Goal: Transaction & Acquisition: Purchase product/service

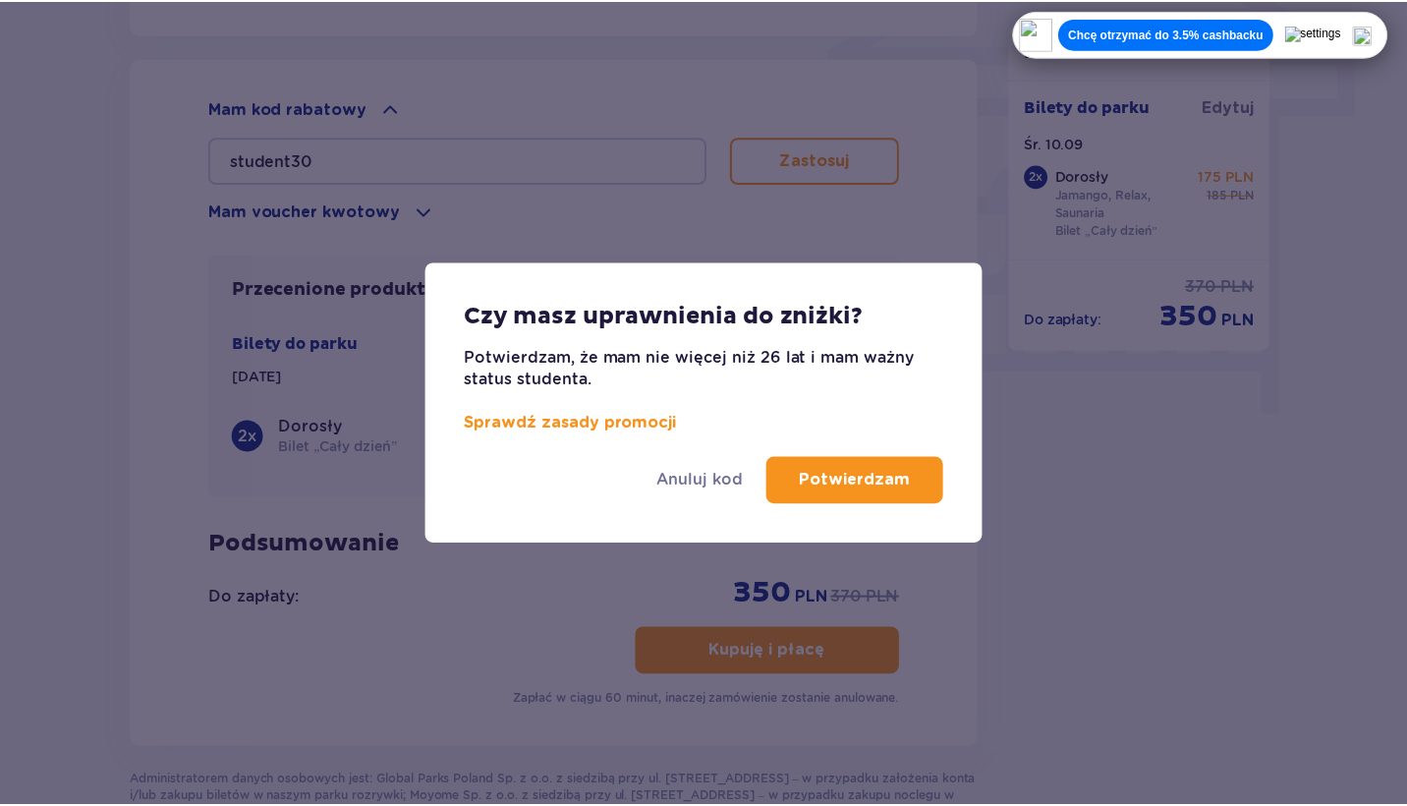
scroll to position [1705, 0]
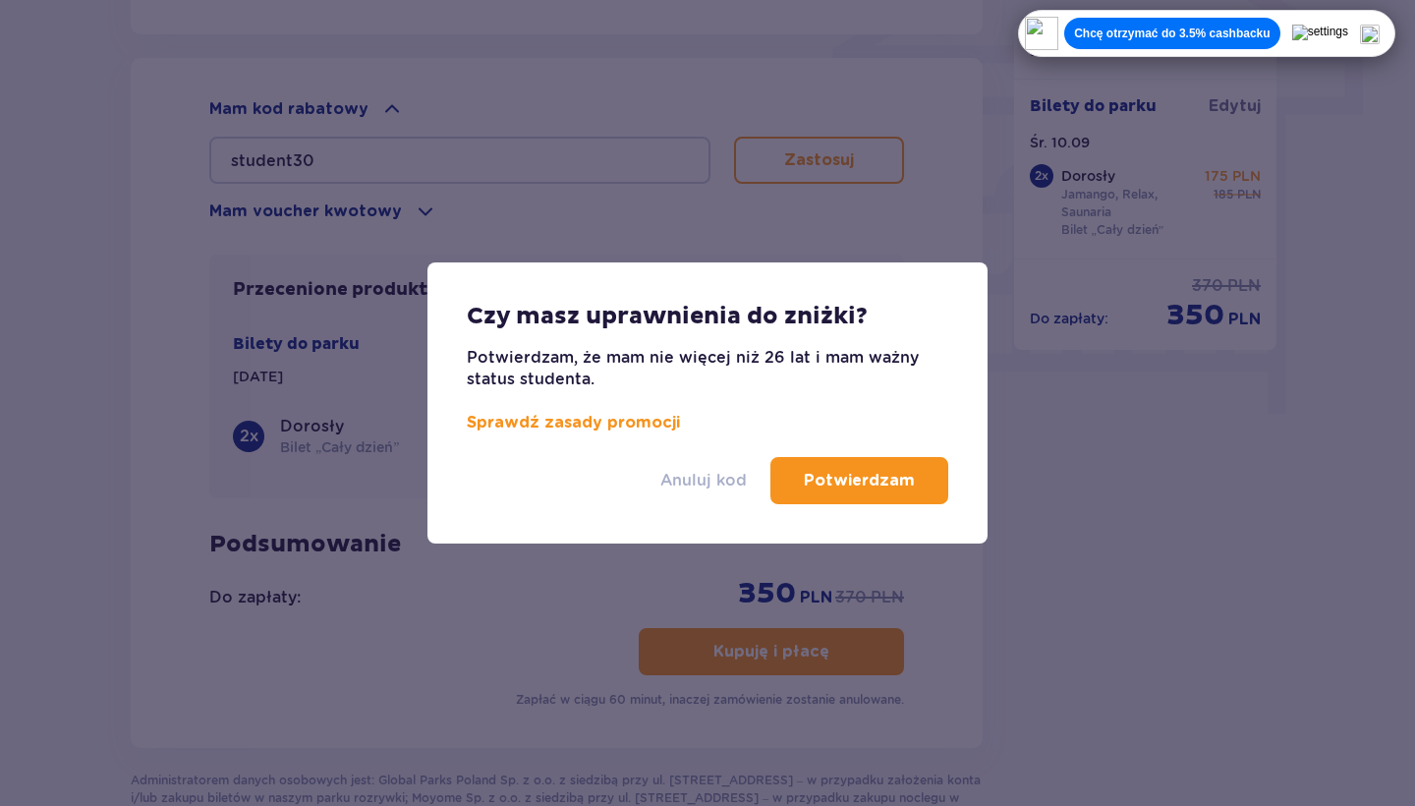
click at [698, 473] on p "Anuluj kod" at bounding box center [703, 481] width 86 height 22
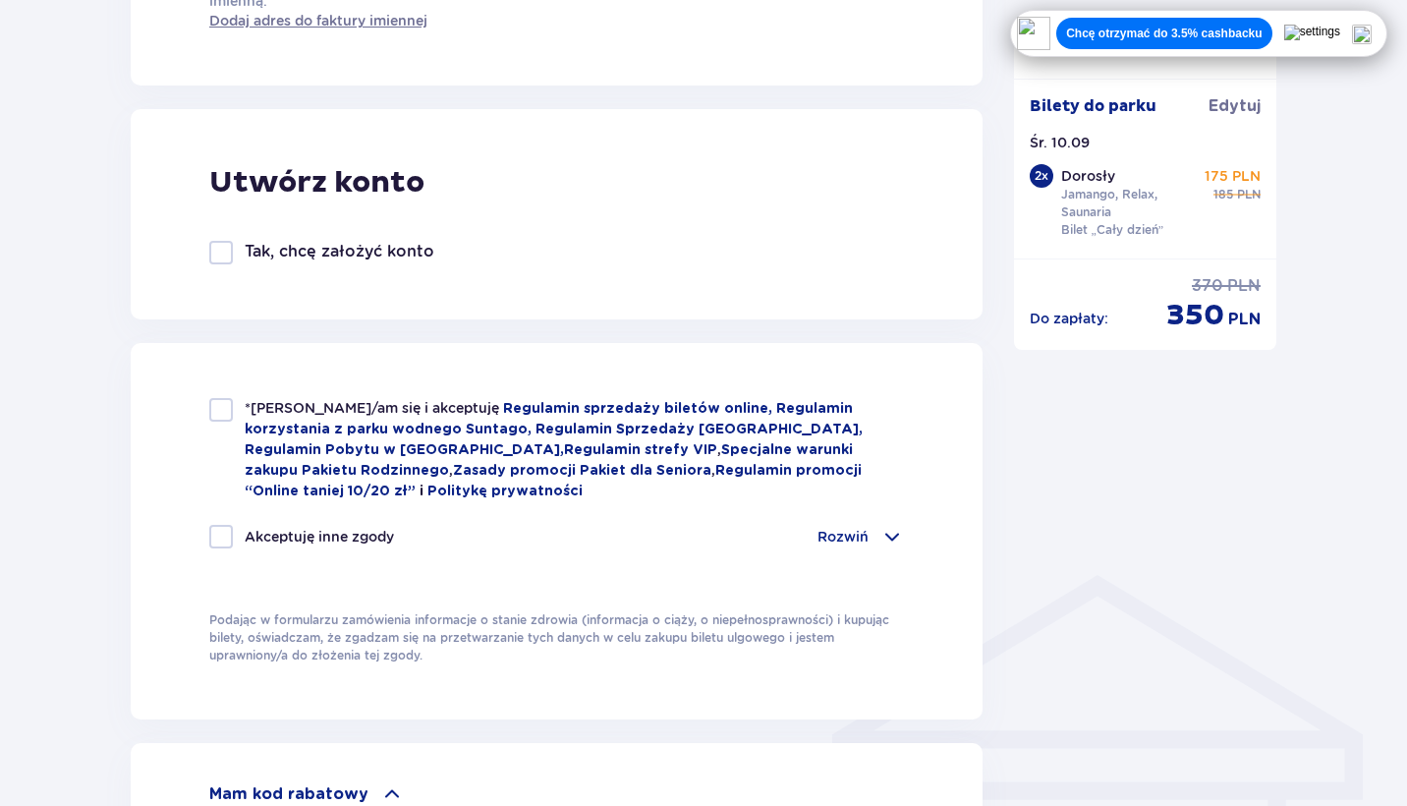
scroll to position [1303, 0]
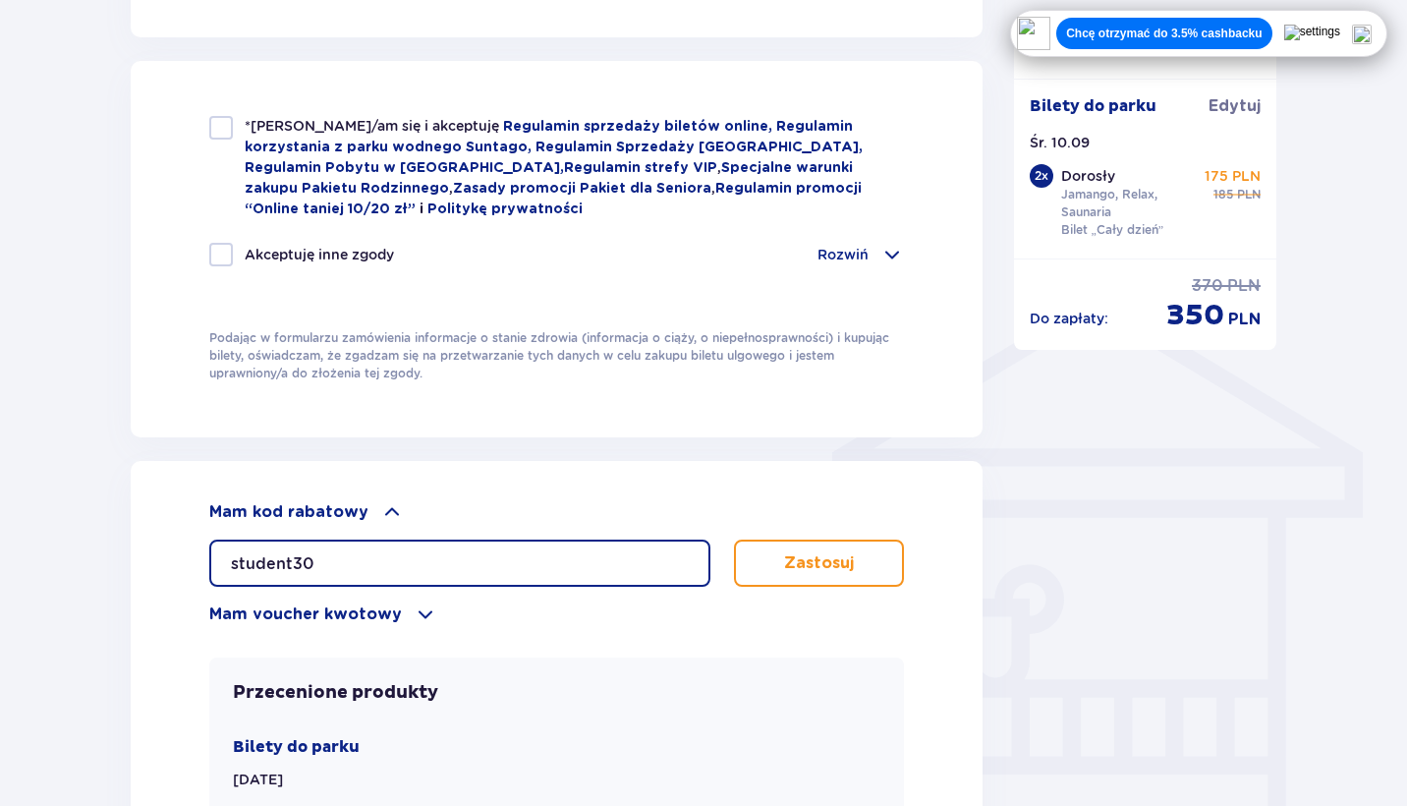
click at [273, 559] on input "student30" at bounding box center [459, 562] width 501 height 47
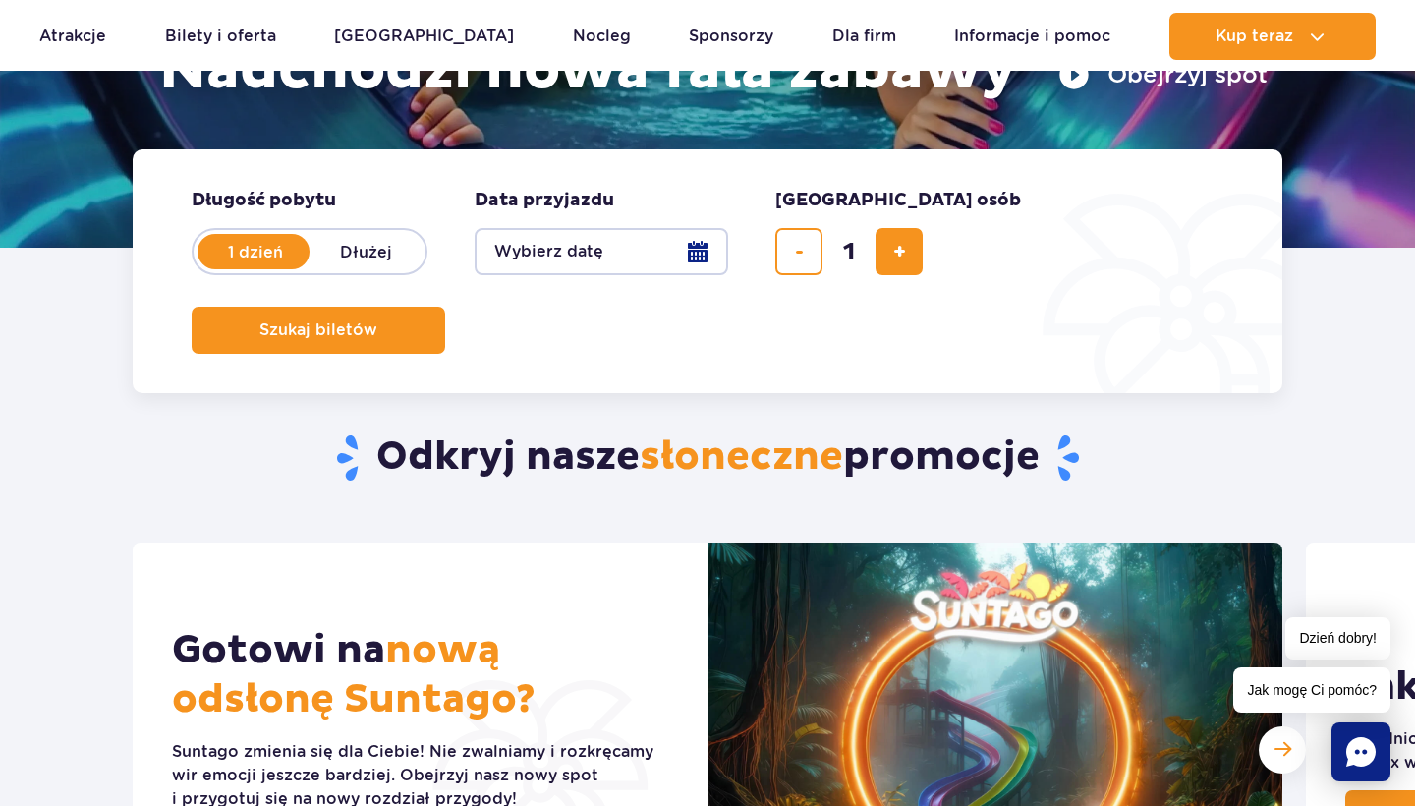
scroll to position [373, 0]
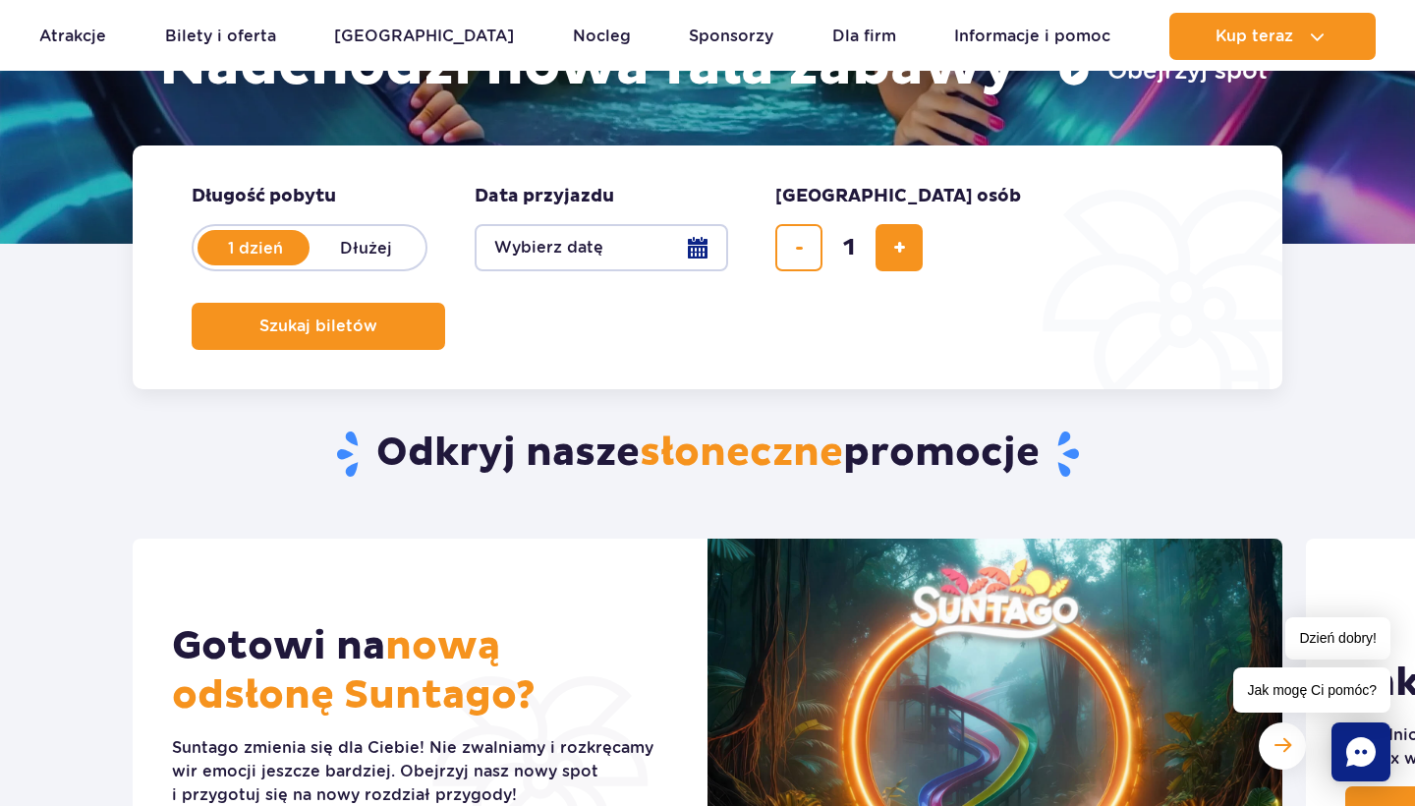
click at [597, 287] on form "Długość pobytu długość pobytu w hero 1 dzień Dłużej Data przyjazdu data przyjaz…" at bounding box center [707, 267] width 1149 height 244
click at [597, 225] on button "Wybierz datę" at bounding box center [600, 247] width 253 height 47
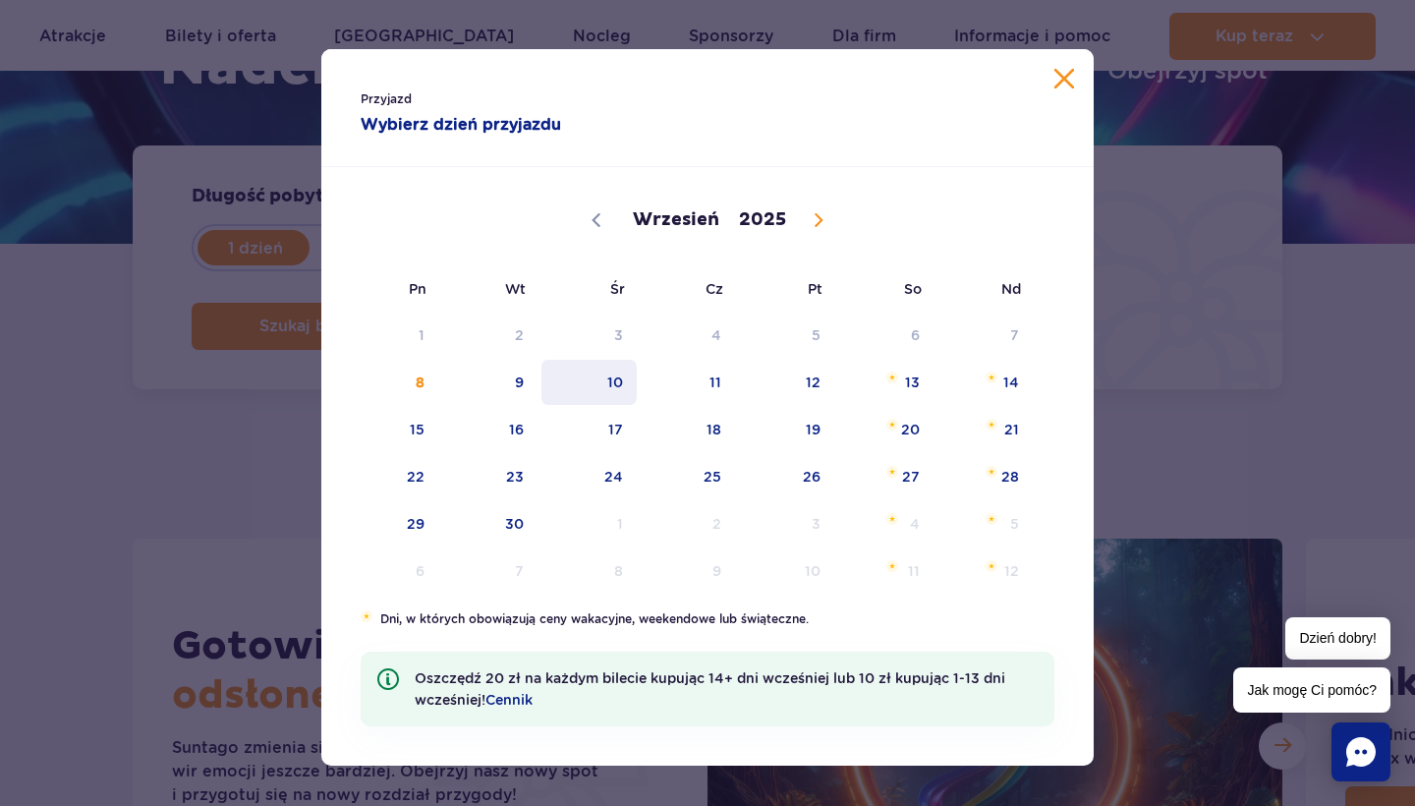
click at [621, 381] on span "10" at bounding box center [588, 382] width 99 height 45
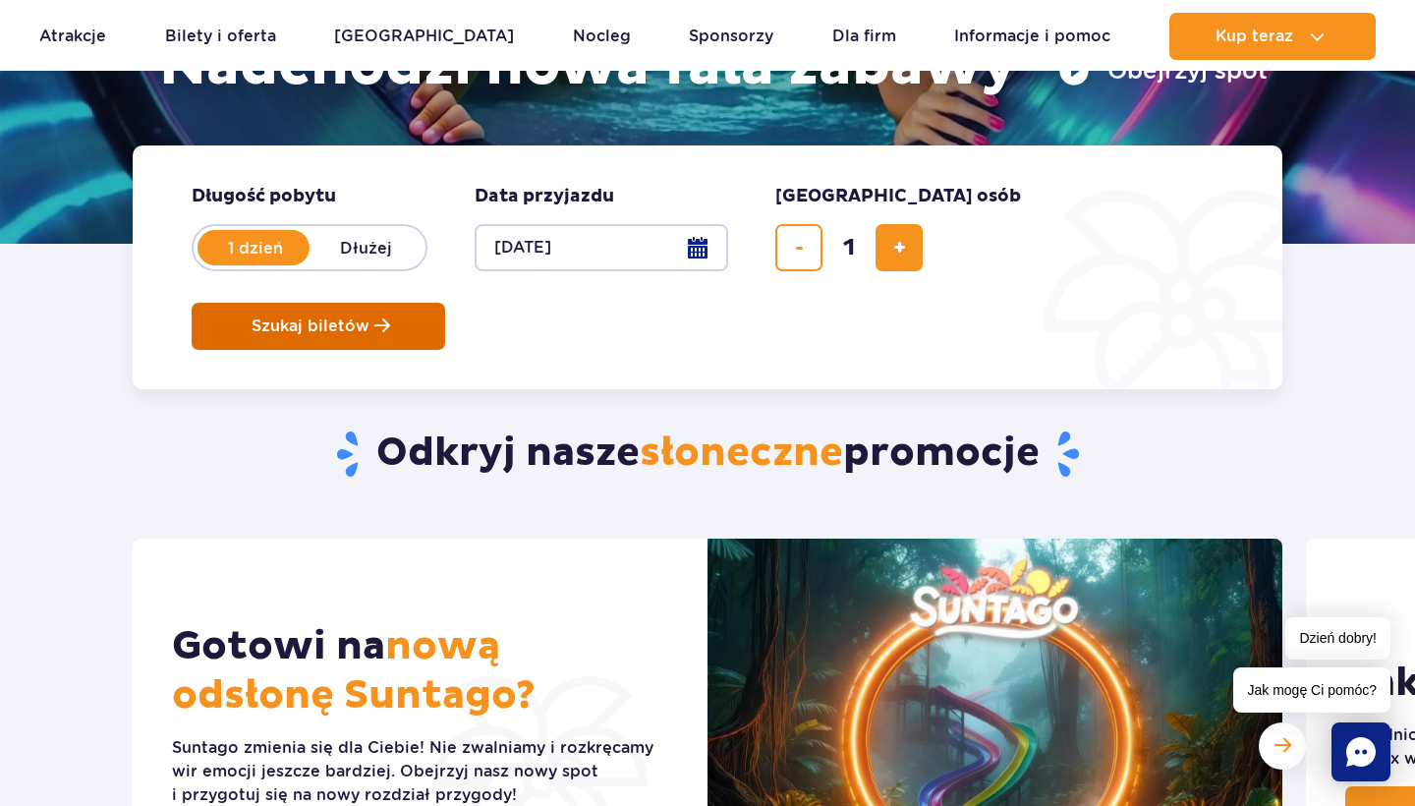
click at [445, 303] on button "Szukaj biletów" at bounding box center [318, 326] width 253 height 47
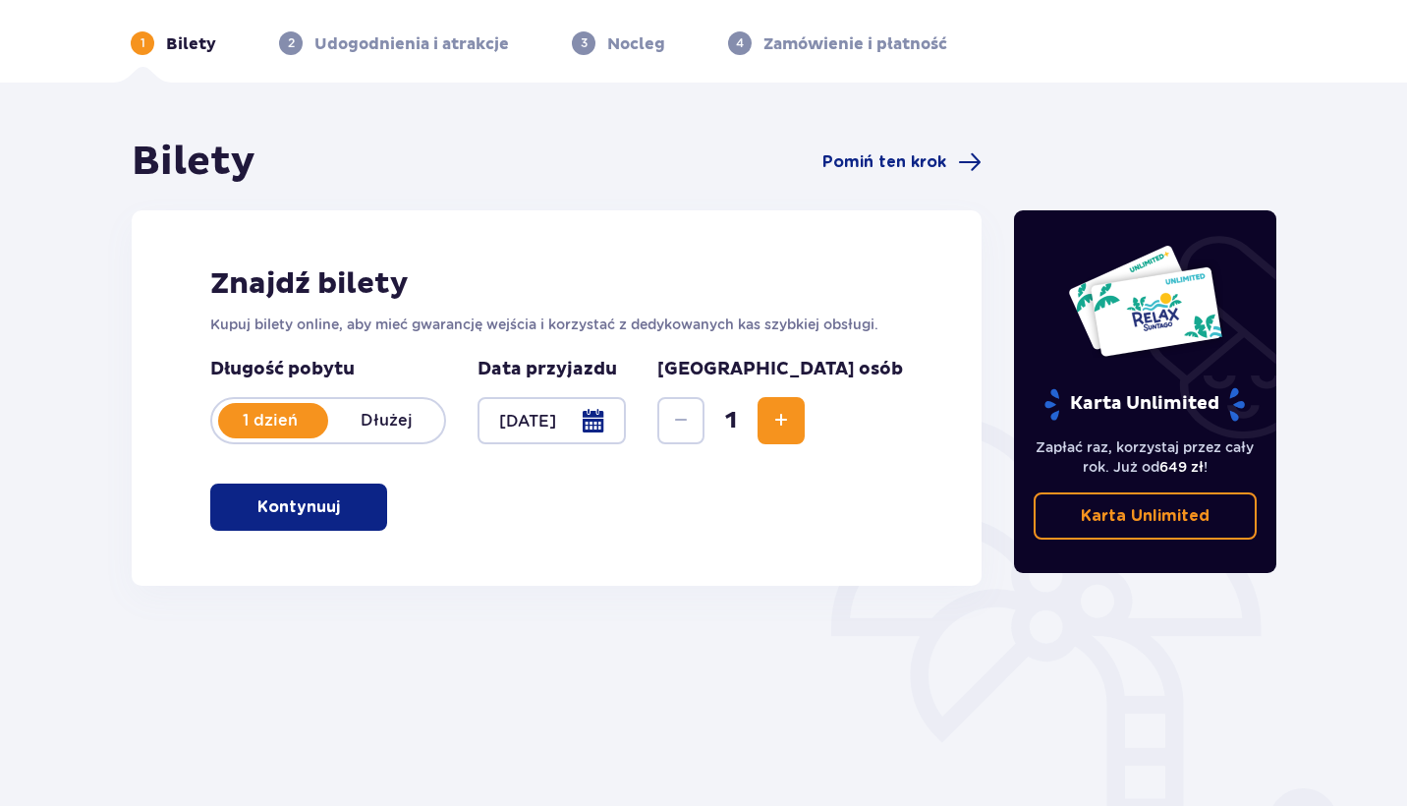
scroll to position [75, 0]
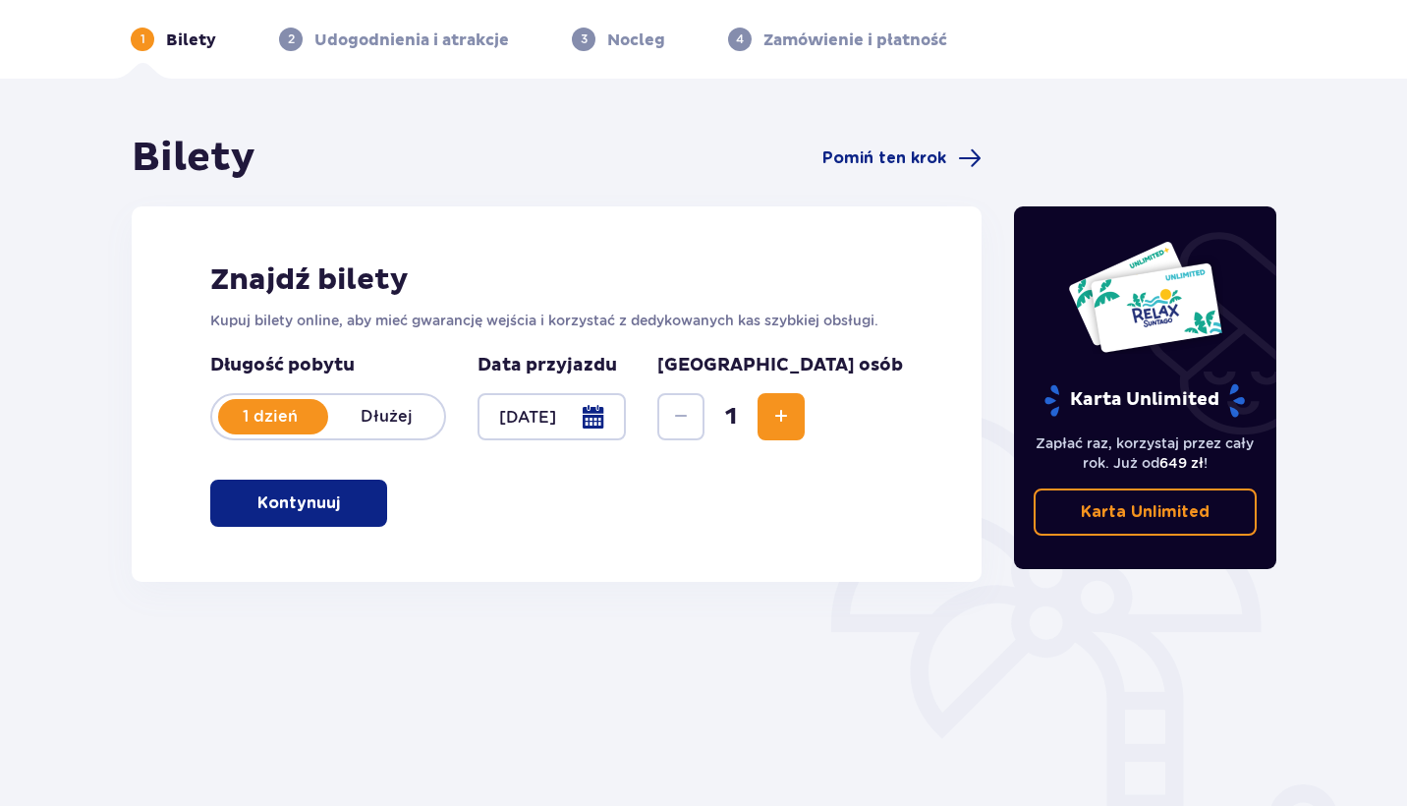
click at [401, 424] on p "Dłużej" at bounding box center [386, 417] width 116 height 22
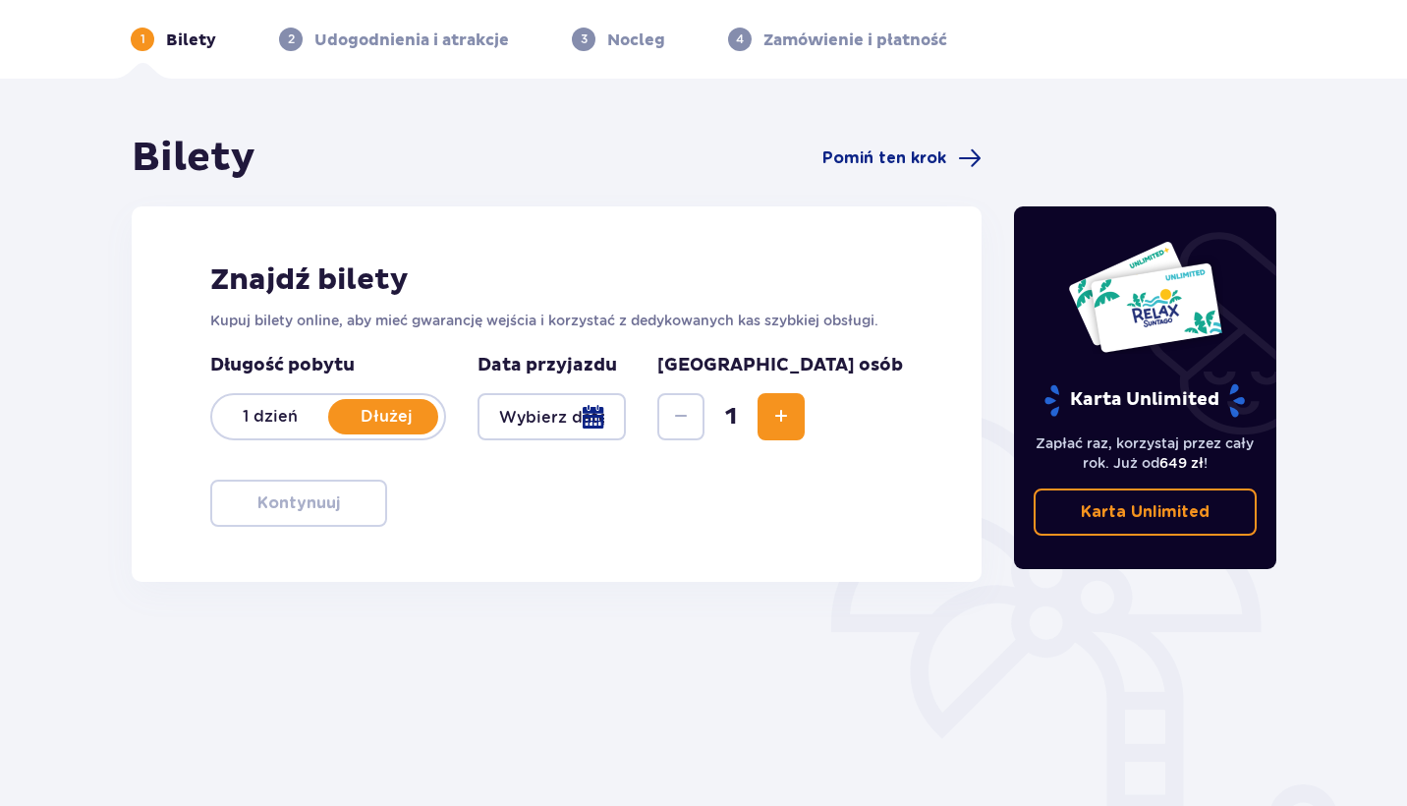
click at [285, 423] on p "1 dzień" at bounding box center [270, 417] width 116 height 22
click at [307, 417] on p "1 dzień" at bounding box center [270, 417] width 116 height 22
click at [307, 416] on p "1 dzień" at bounding box center [270, 417] width 116 height 22
click at [626, 419] on div at bounding box center [551, 416] width 148 height 47
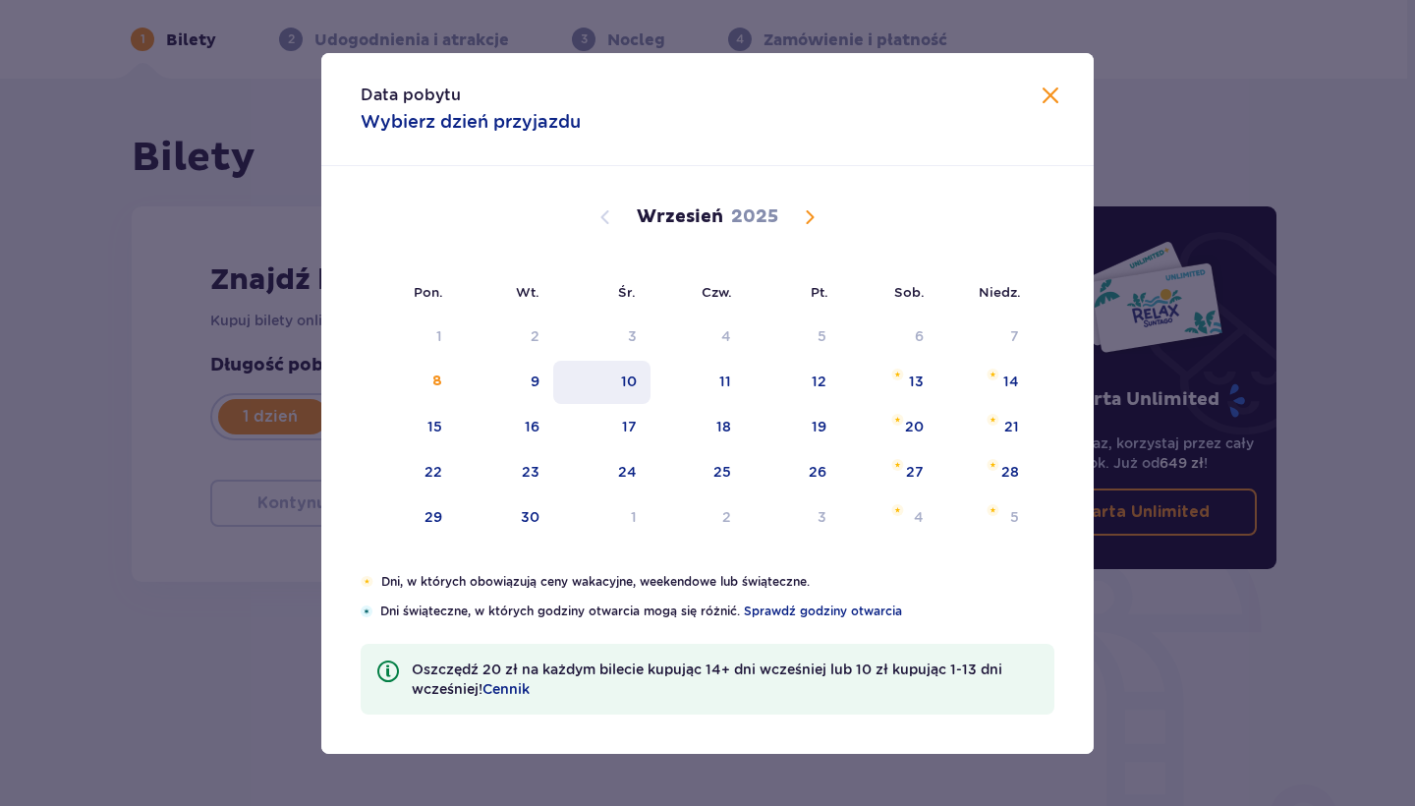
click at [618, 390] on div "10" at bounding box center [601, 382] width 97 height 43
type input "10.09.25"
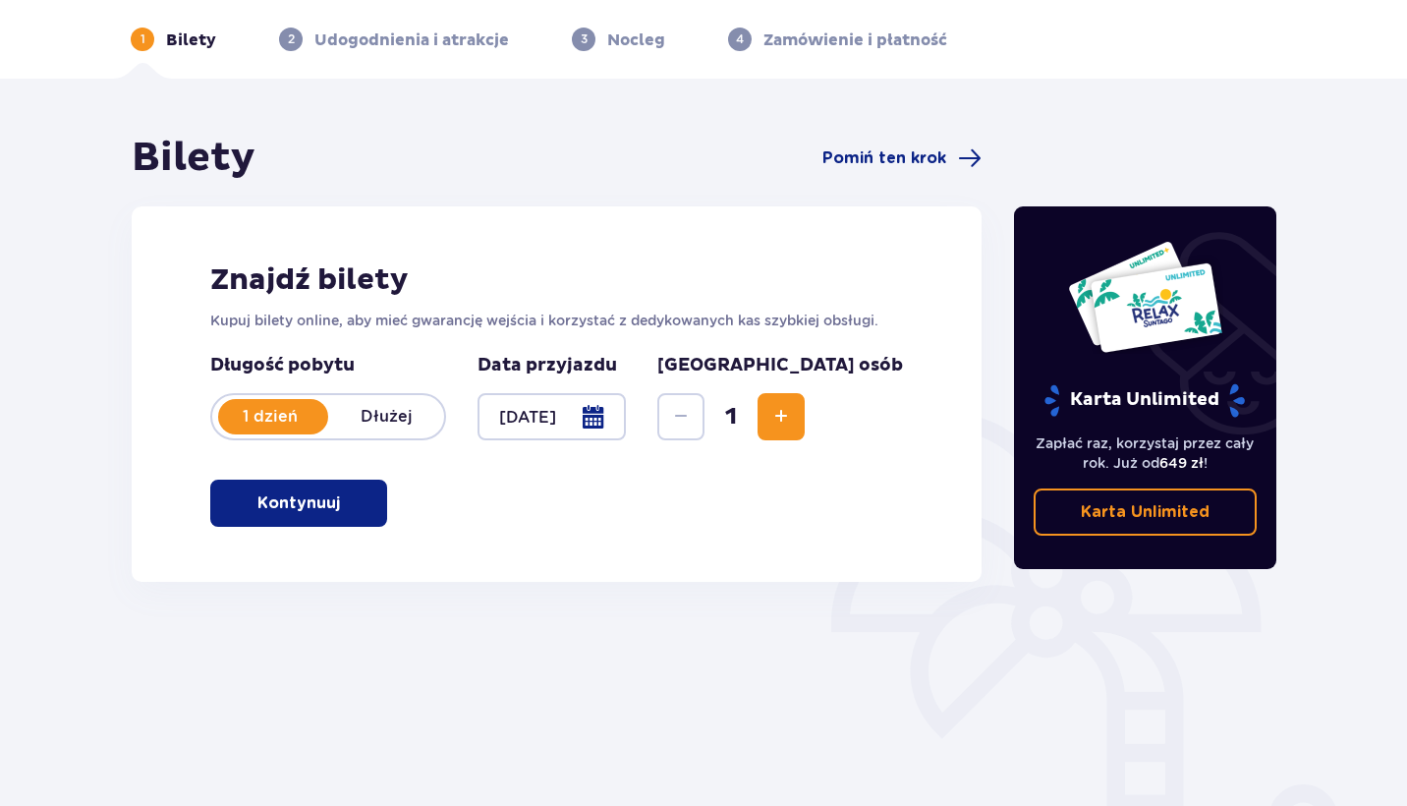
click at [336, 493] on span "button" at bounding box center [344, 503] width 24 height 24
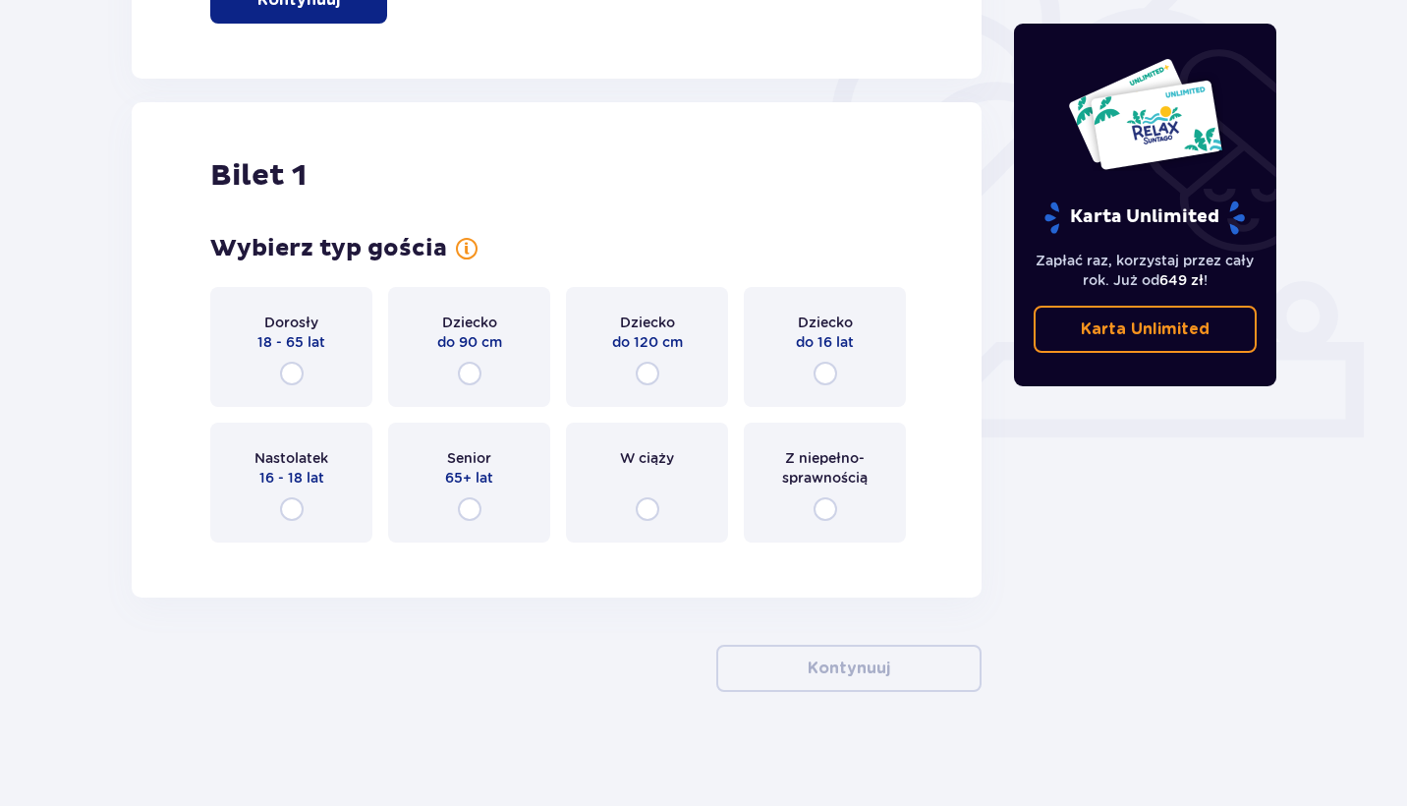
scroll to position [582, 0]
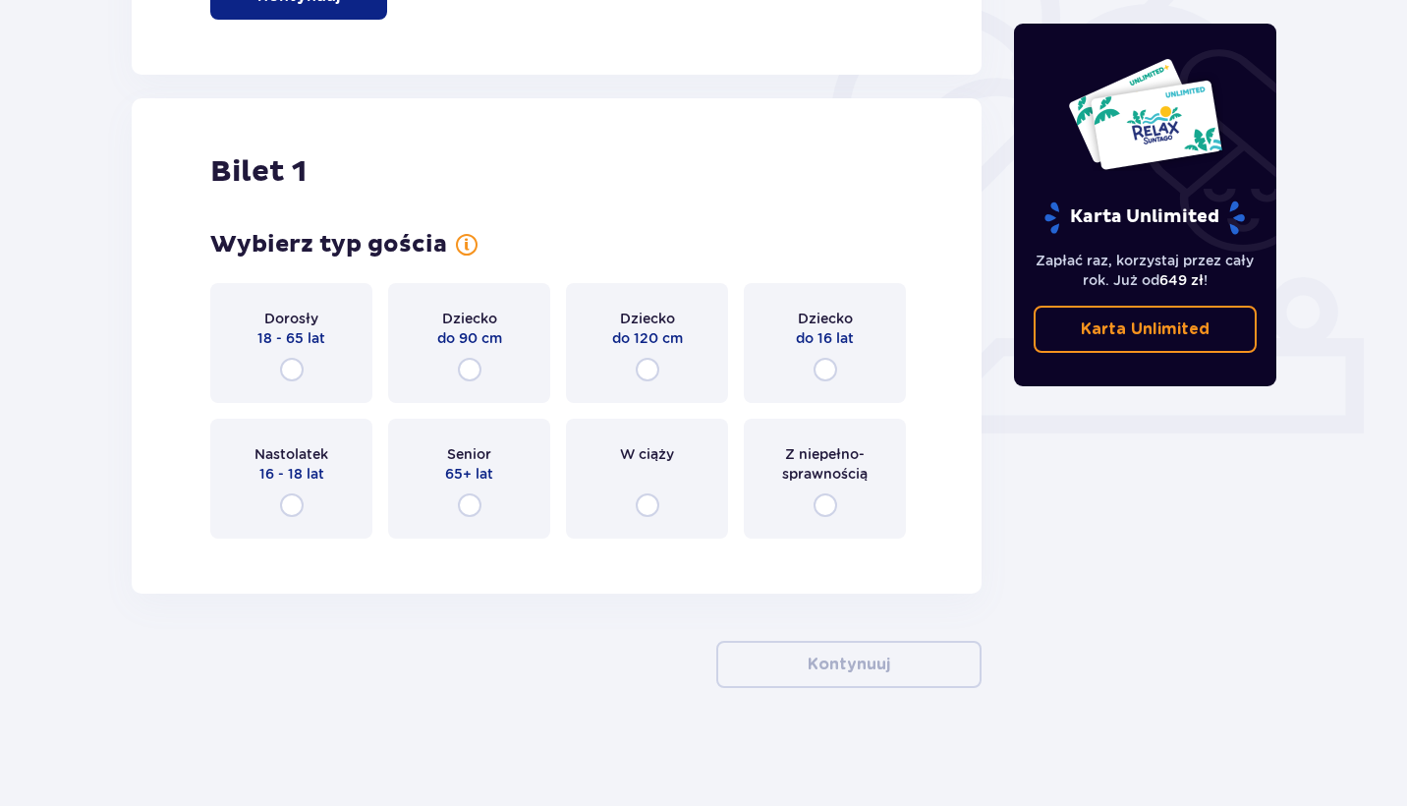
click at [298, 341] on p "18 - 65 lat" at bounding box center [291, 338] width 68 height 20
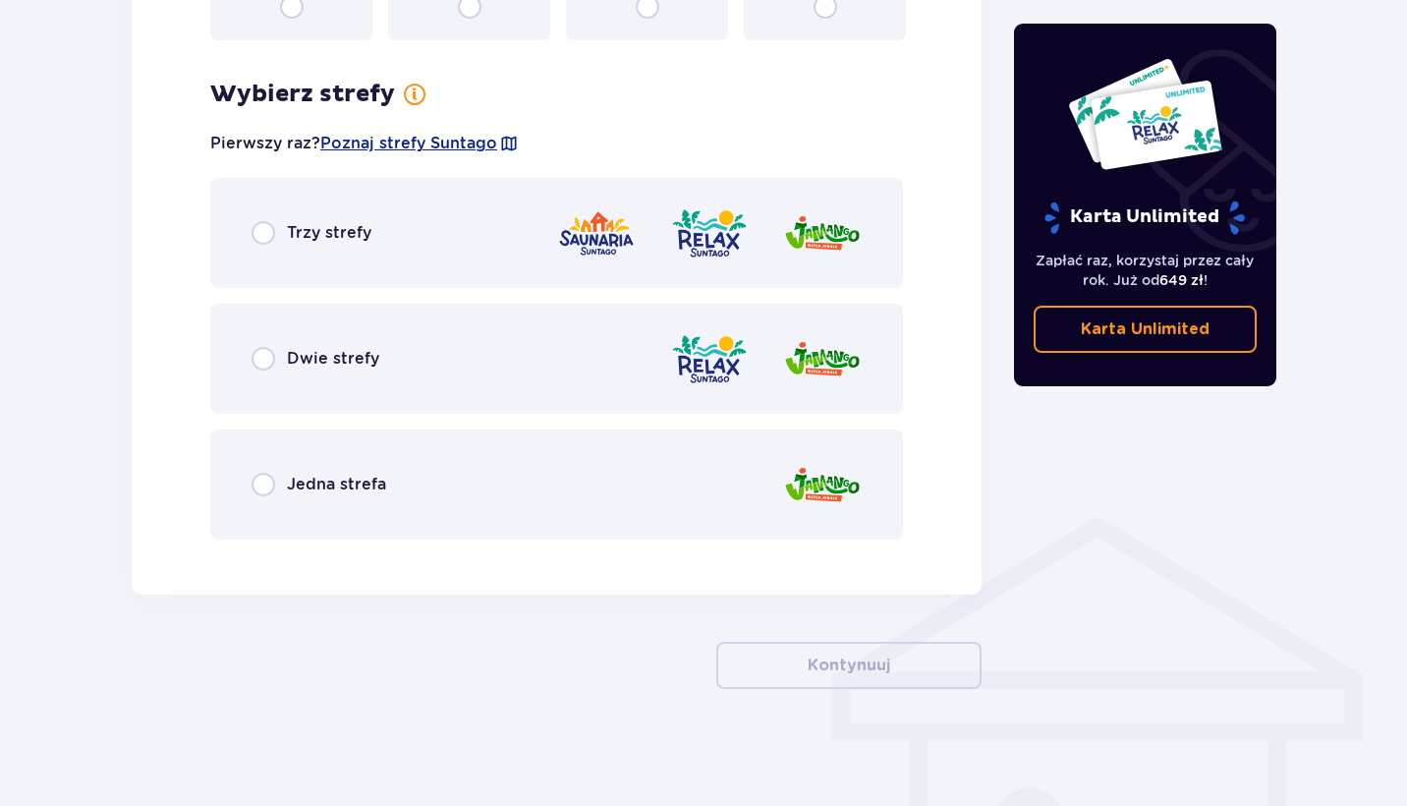
scroll to position [1081, 0]
click at [300, 250] on div "Trzy strefy" at bounding box center [556, 232] width 693 height 110
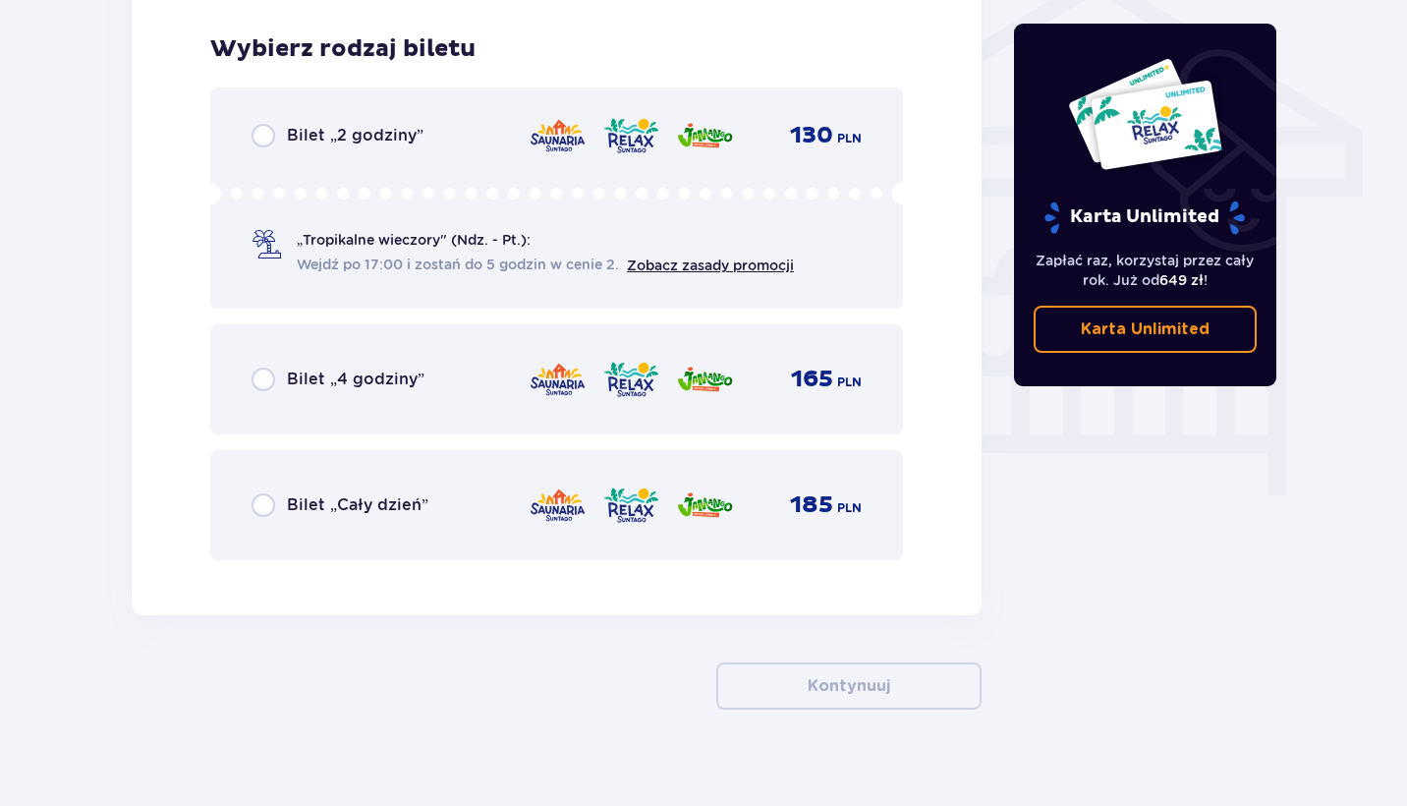
scroll to position [1635, 0]
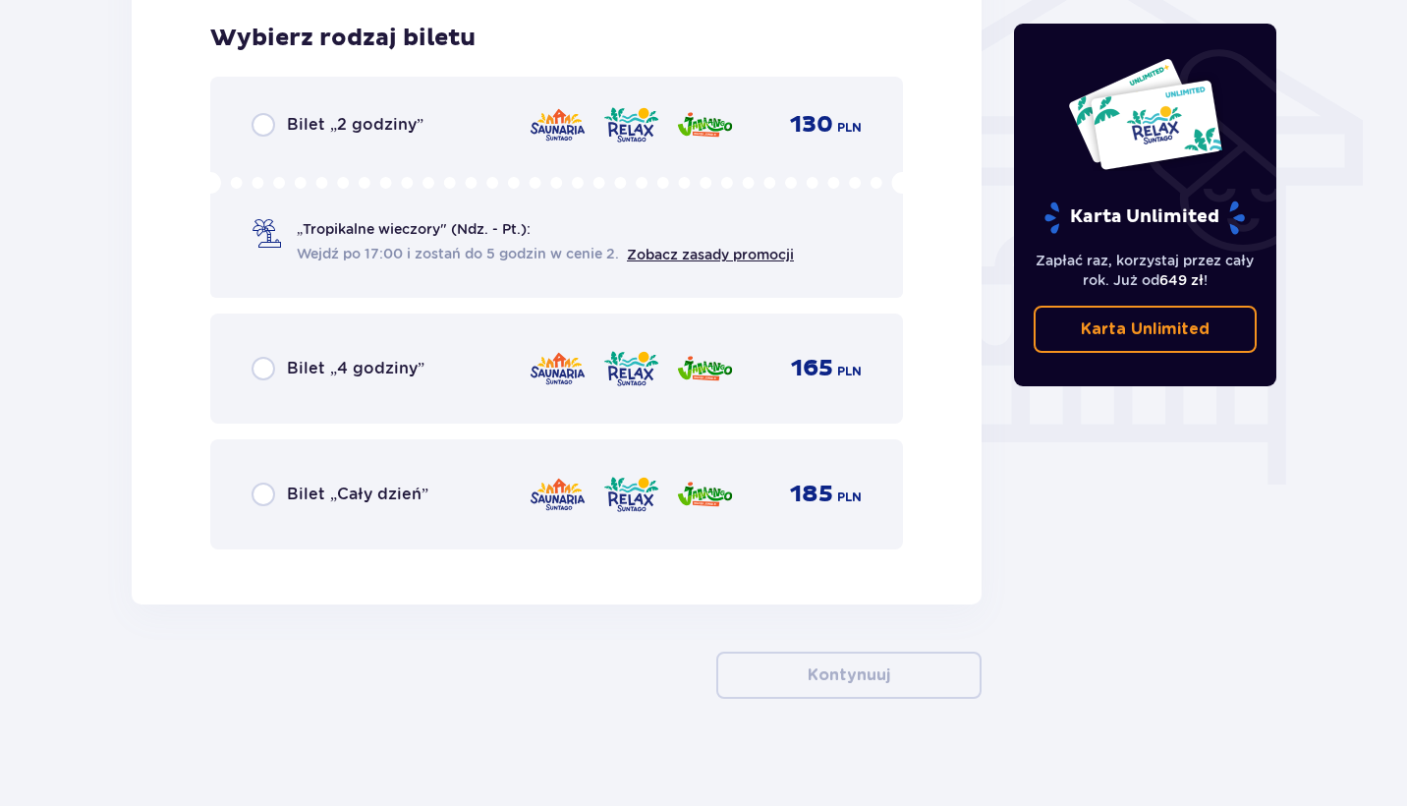
click at [272, 499] on input "radio" at bounding box center [263, 494] width 24 height 24
radio input "true"
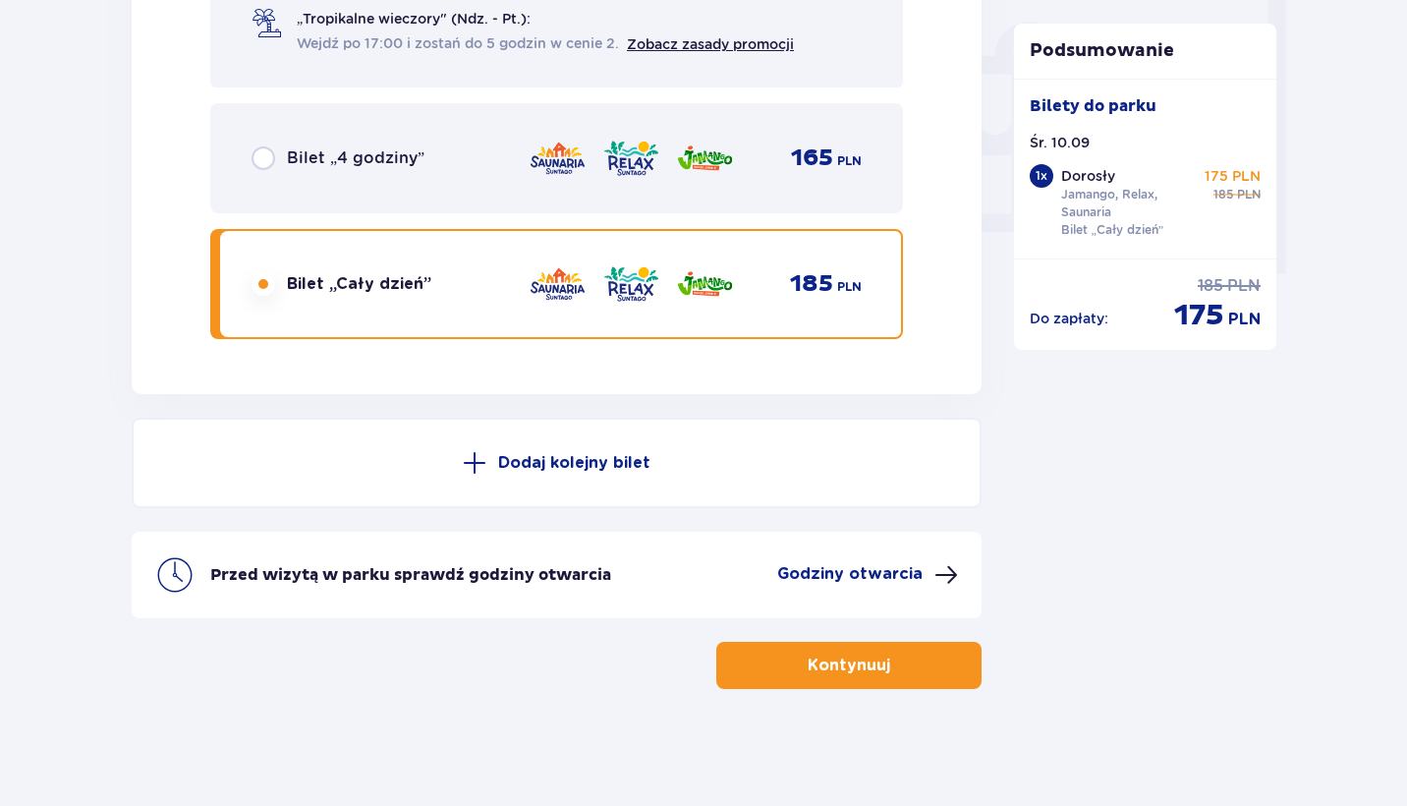
scroll to position [1846, 0]
click at [857, 661] on p "Kontynuuj" at bounding box center [848, 664] width 83 height 22
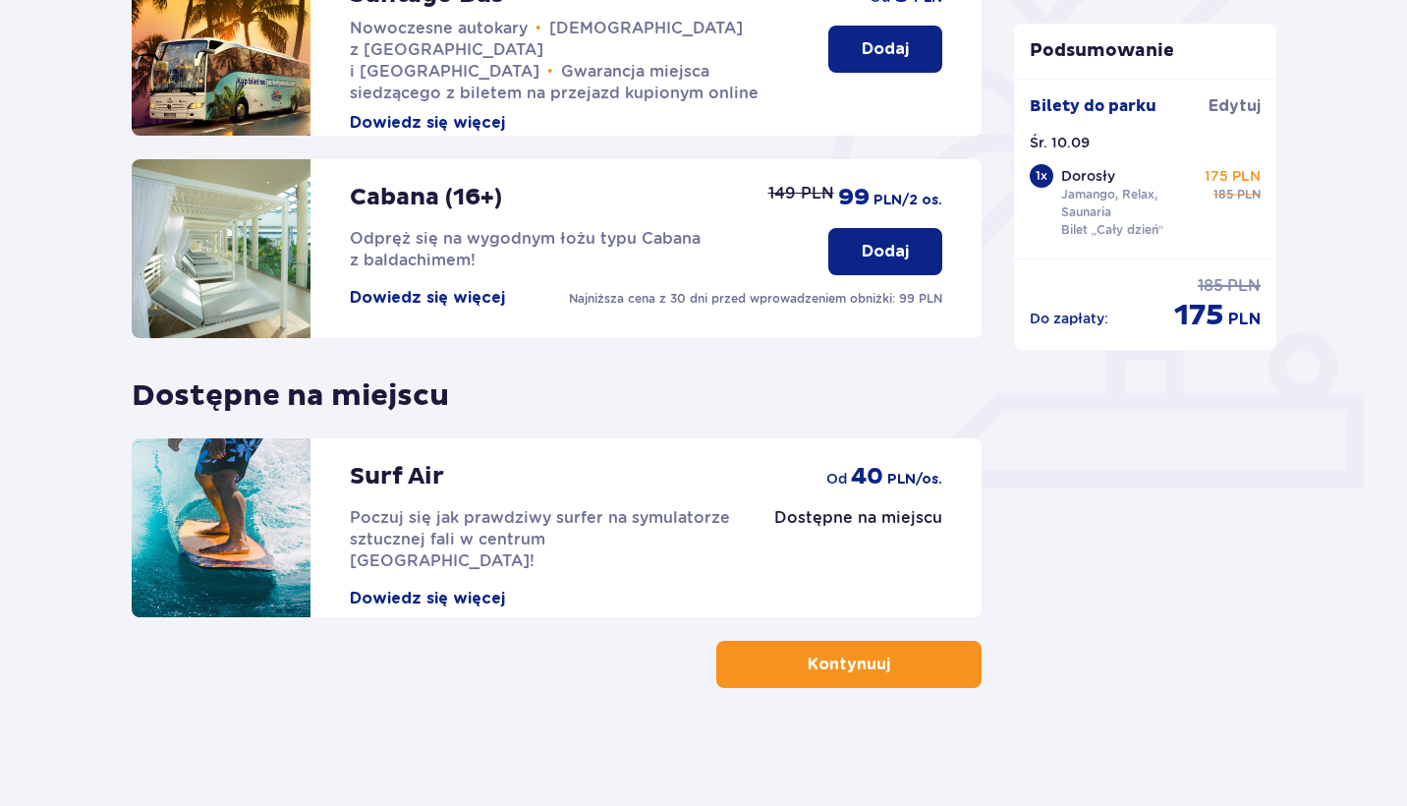
scroll to position [527, 0]
click at [854, 674] on p "Kontynuuj" at bounding box center [848, 664] width 83 height 22
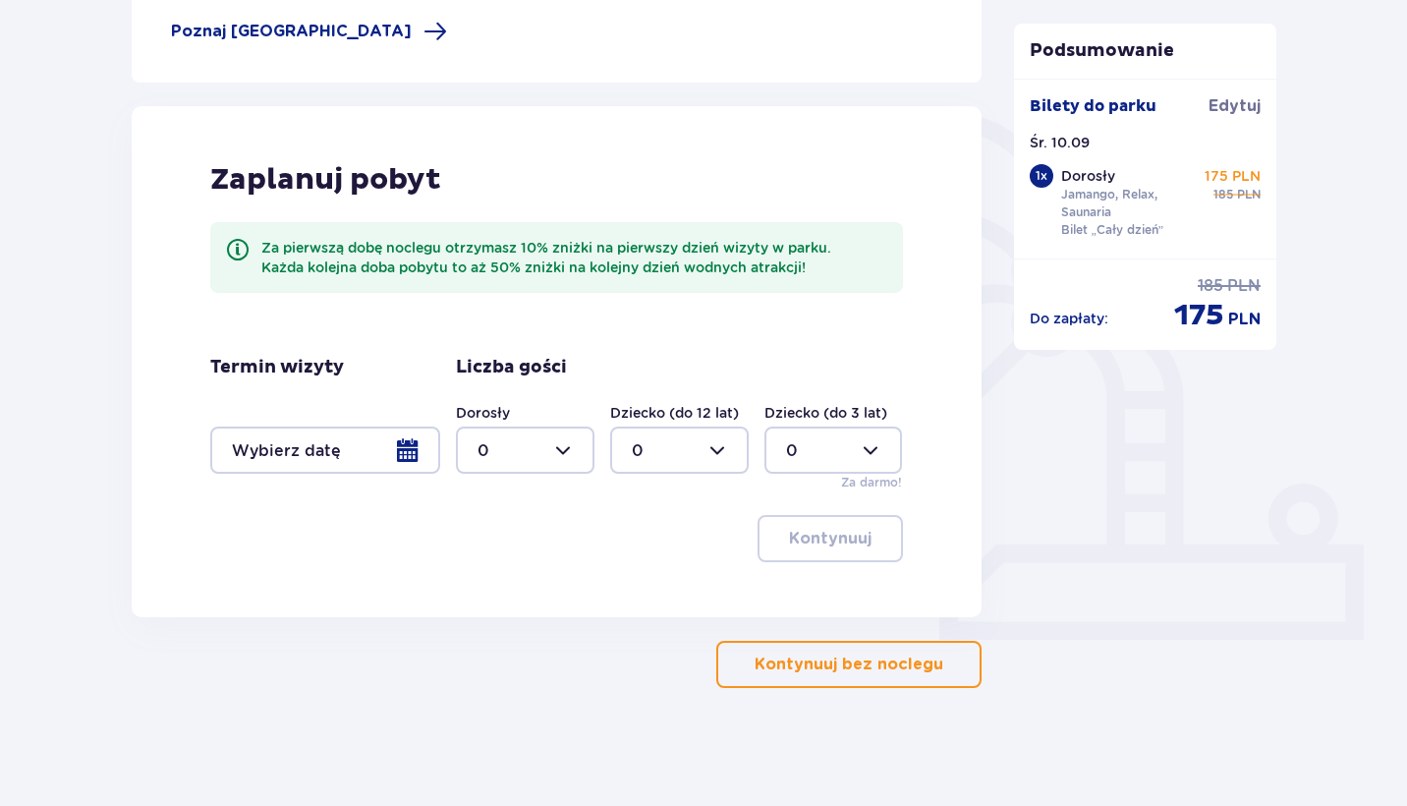
scroll to position [375, 0]
click at [804, 662] on p "Kontynuuj bez noclegu" at bounding box center [848, 664] width 189 height 22
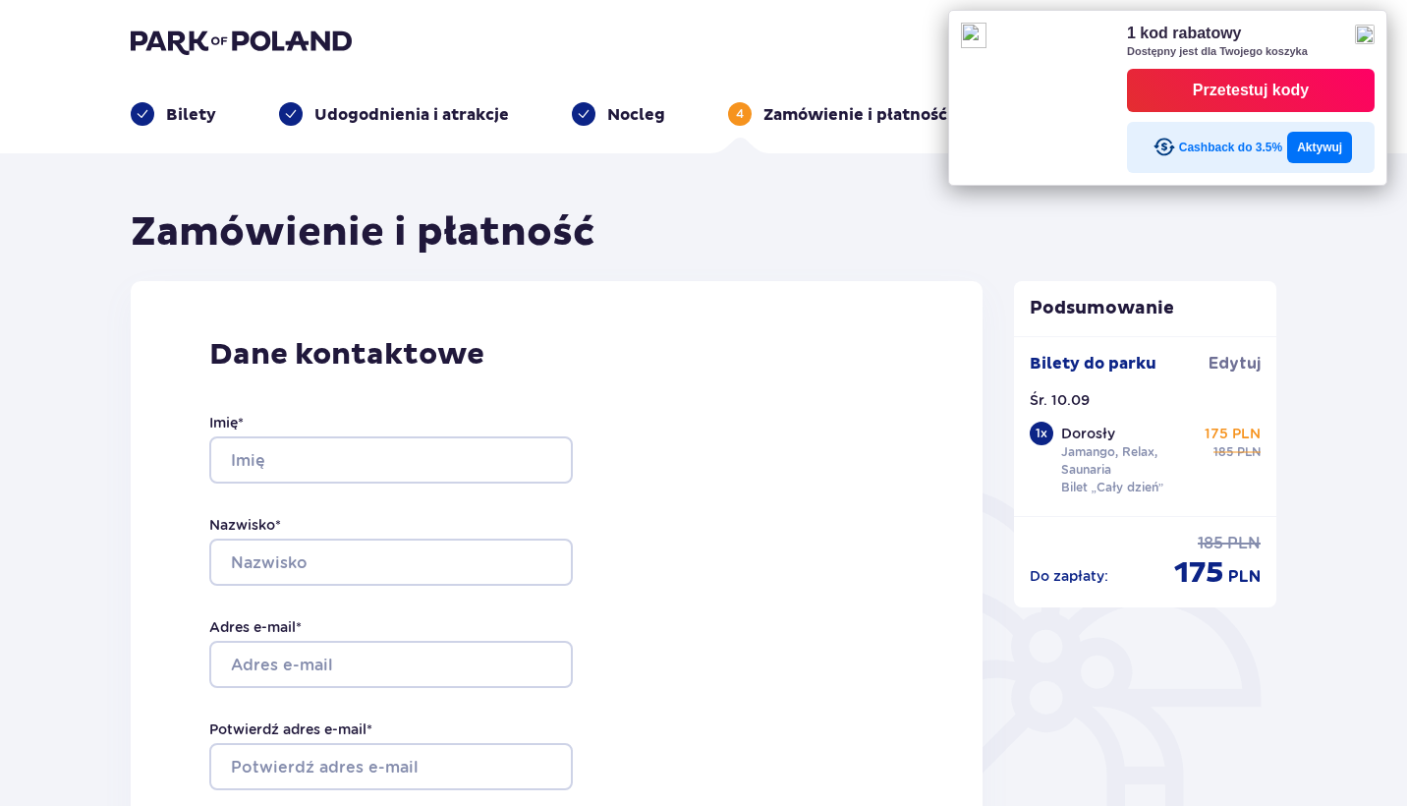
click at [1374, 33] on img at bounding box center [1365, 35] width 20 height 20
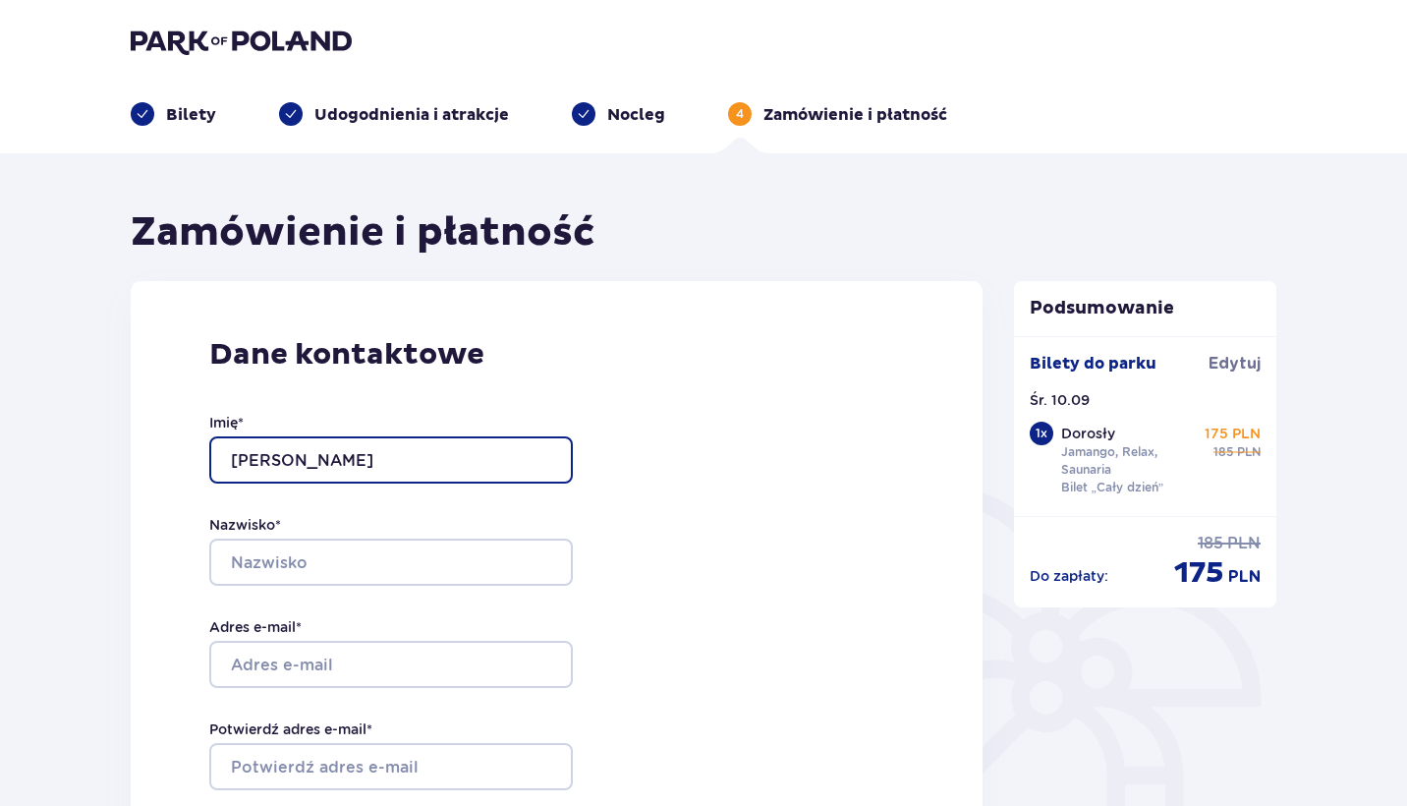
type input "Filip"
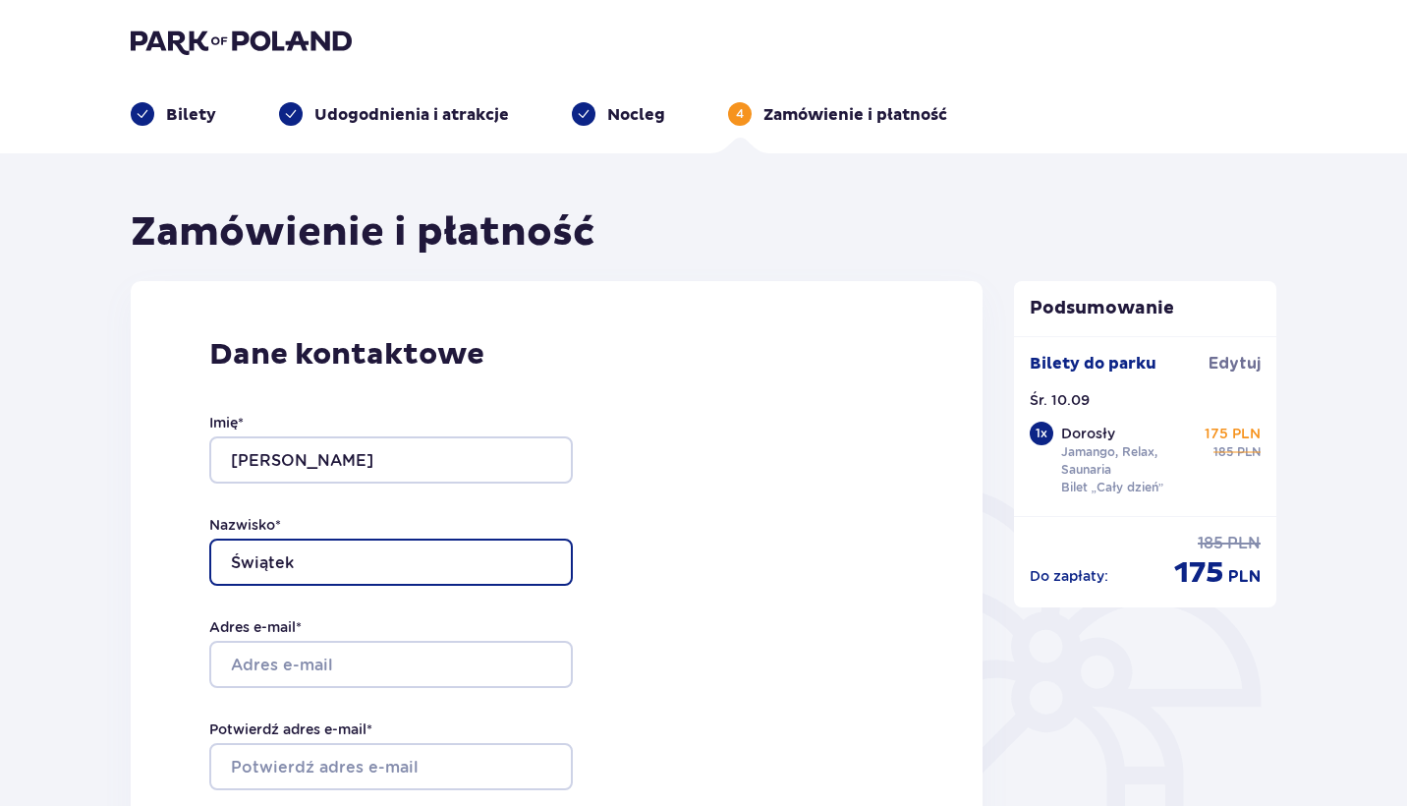
type input "Świątek"
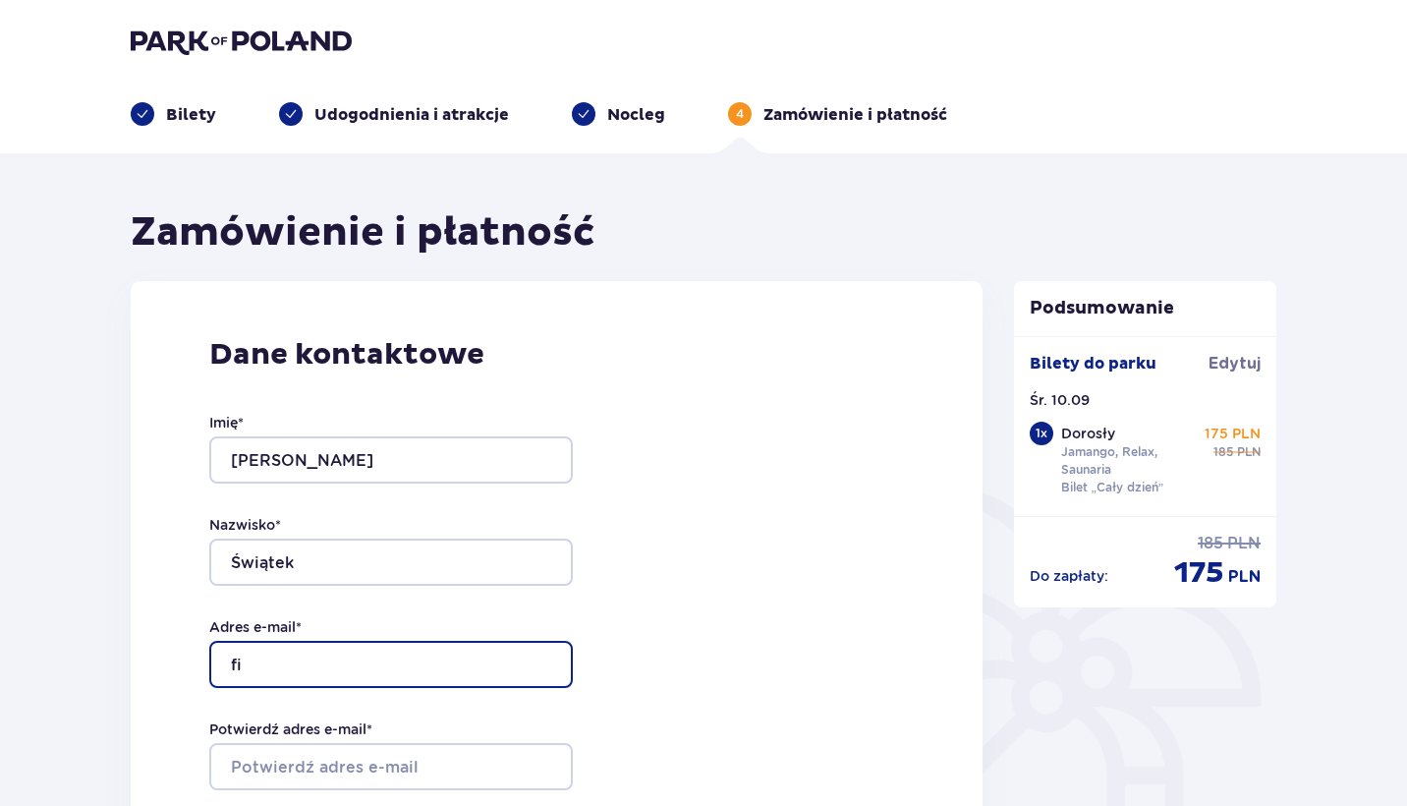
type input "f"
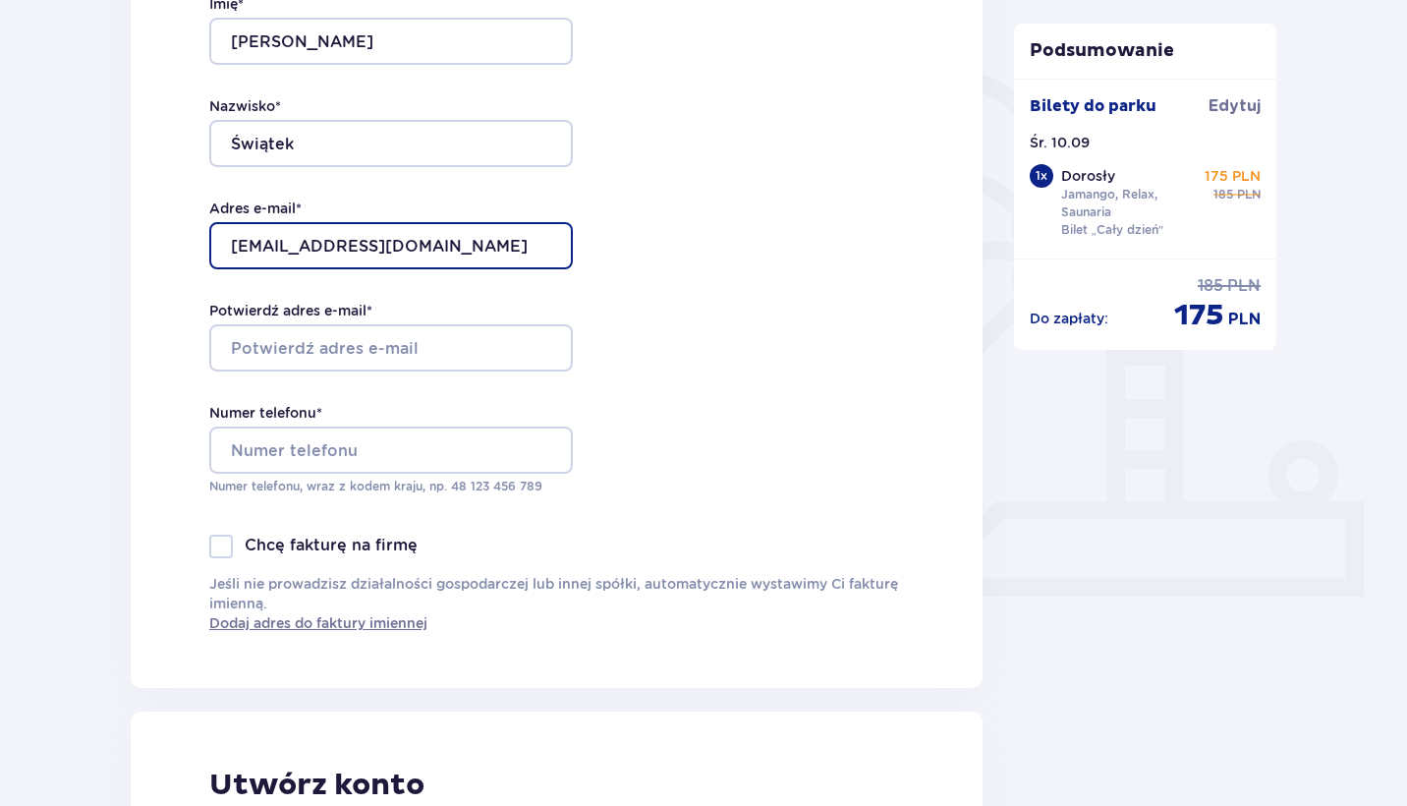
scroll to position [451, 0]
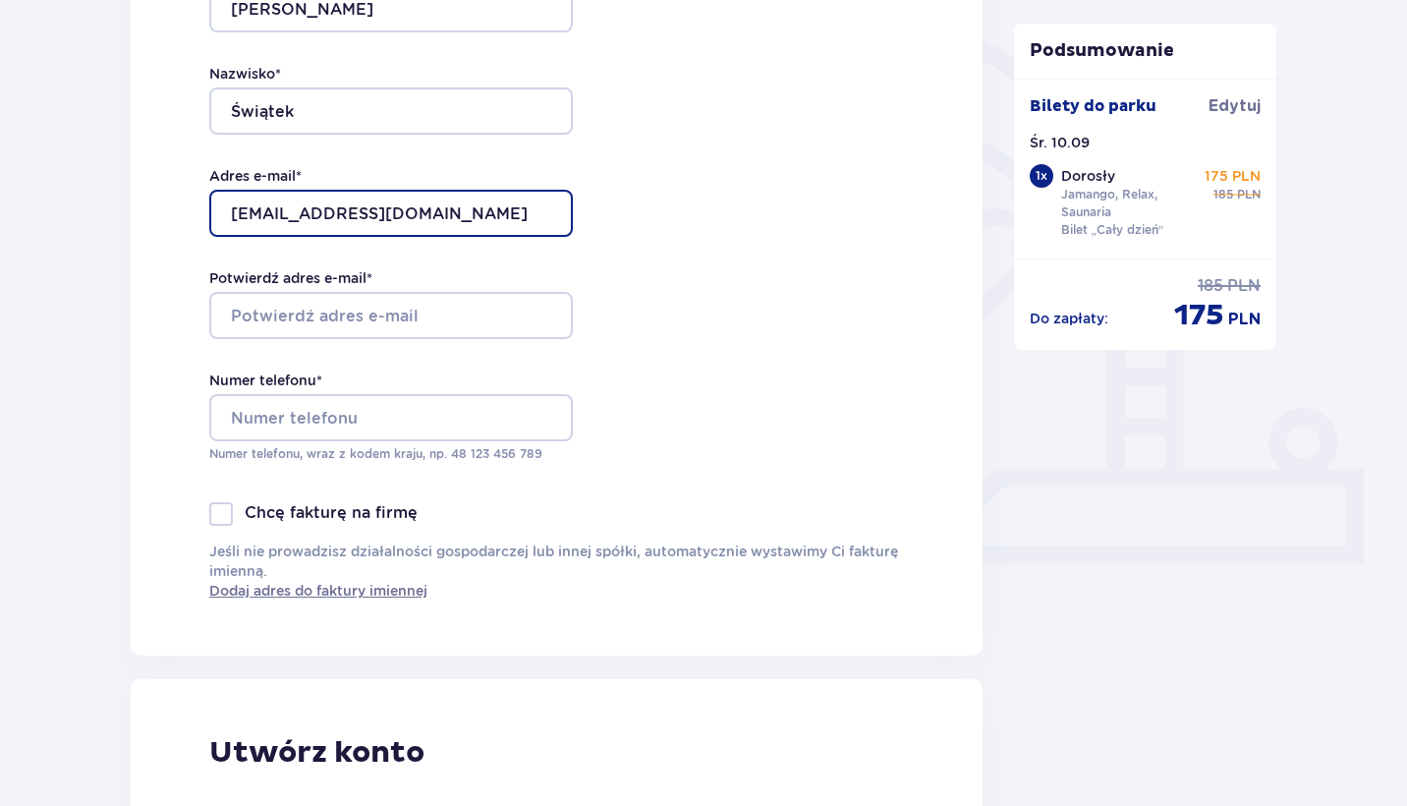
type input "filipswiatek@gmail.com"
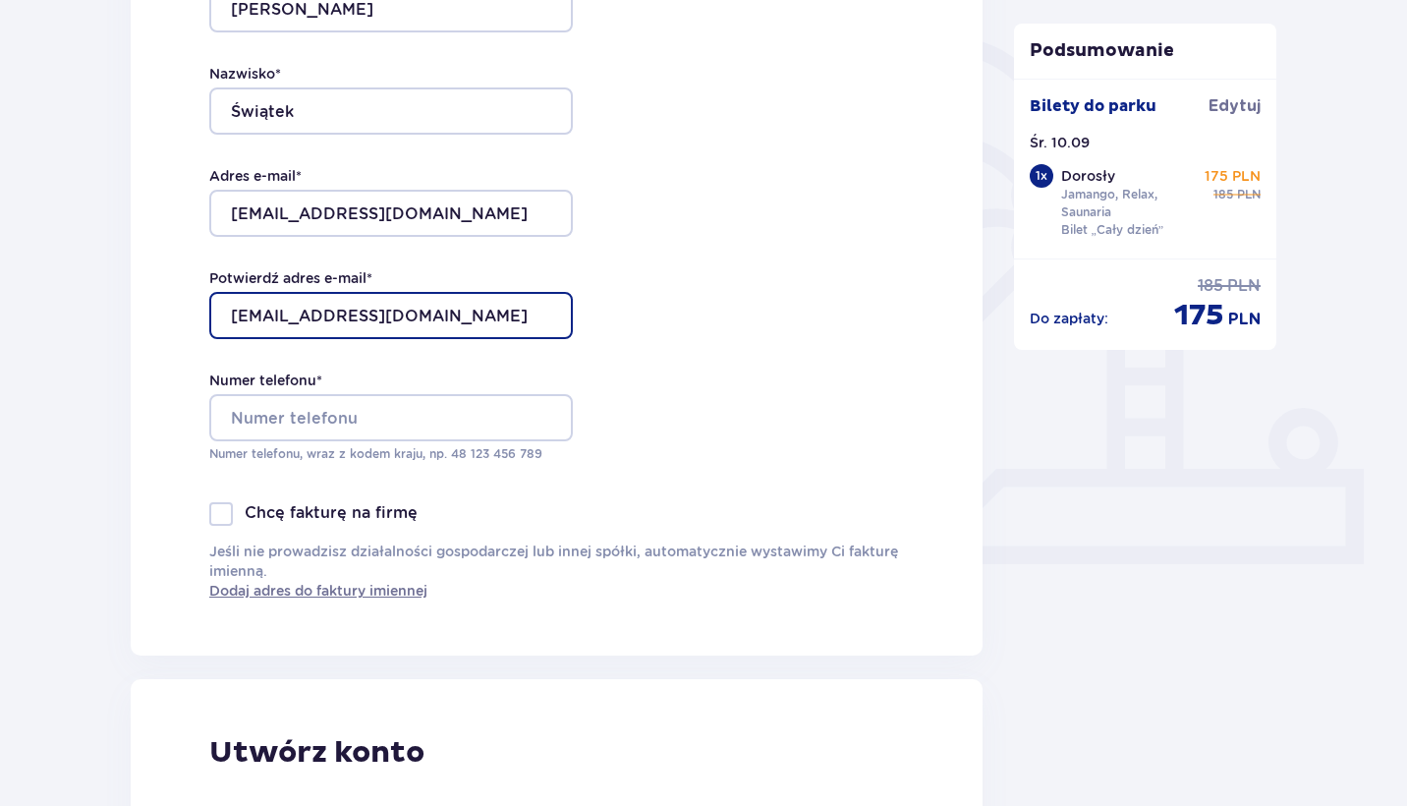
type input "filipswiatek@gmail.com"
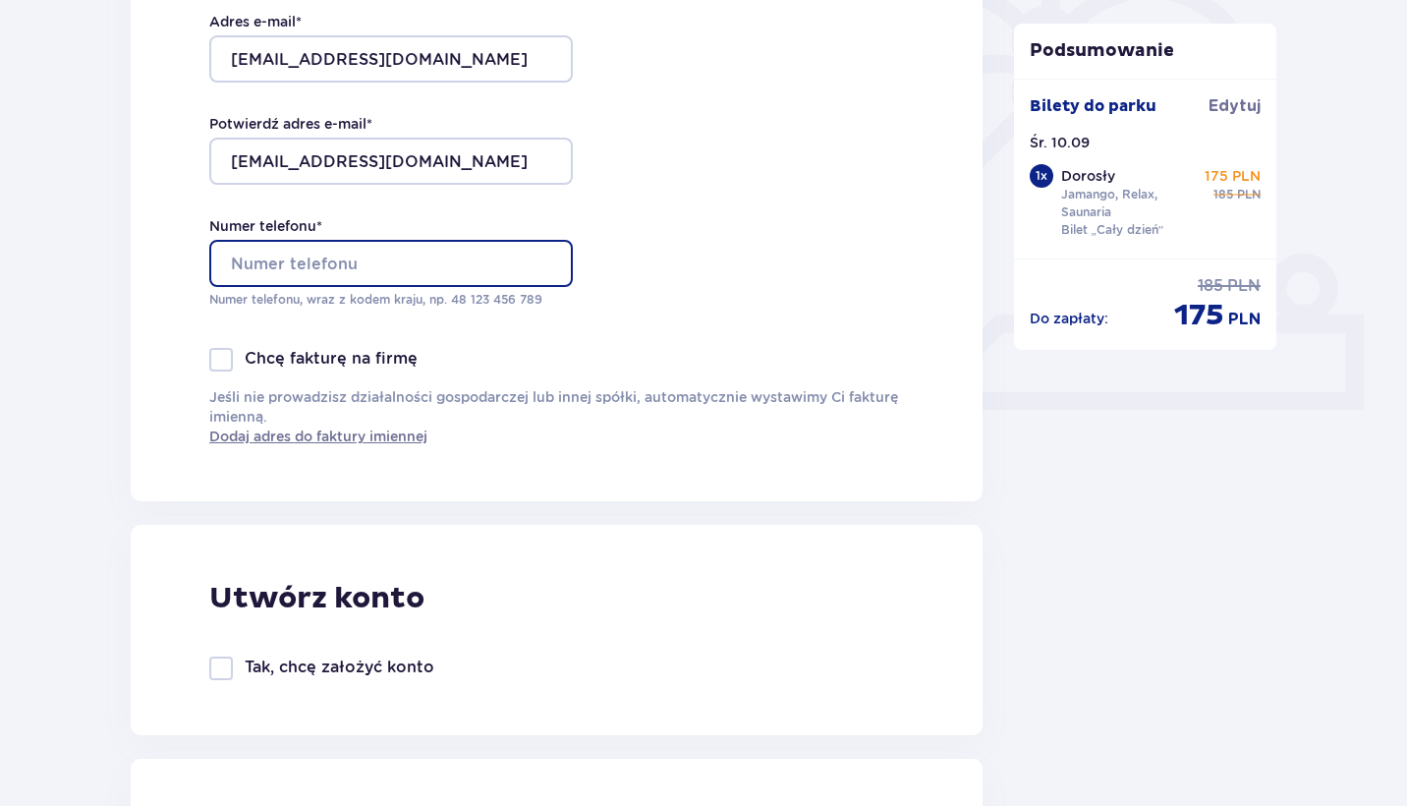
scroll to position [582, 0]
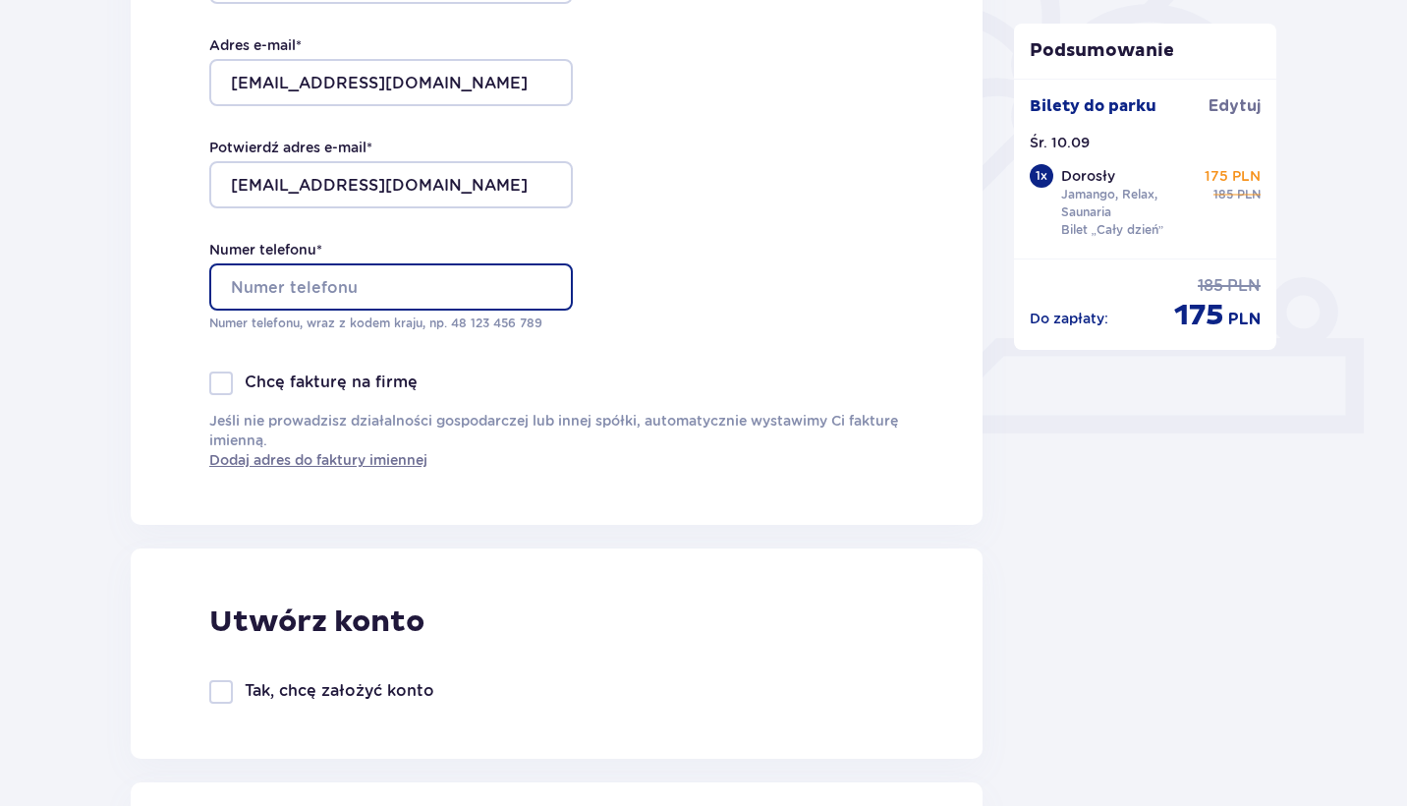
paste input "tel"
click at [439, 282] on input "Numer telefonu *" at bounding box center [390, 286] width 363 height 47
paste input "tel"
click at [332, 286] on input "Numer telefonu *" at bounding box center [390, 286] width 363 height 47
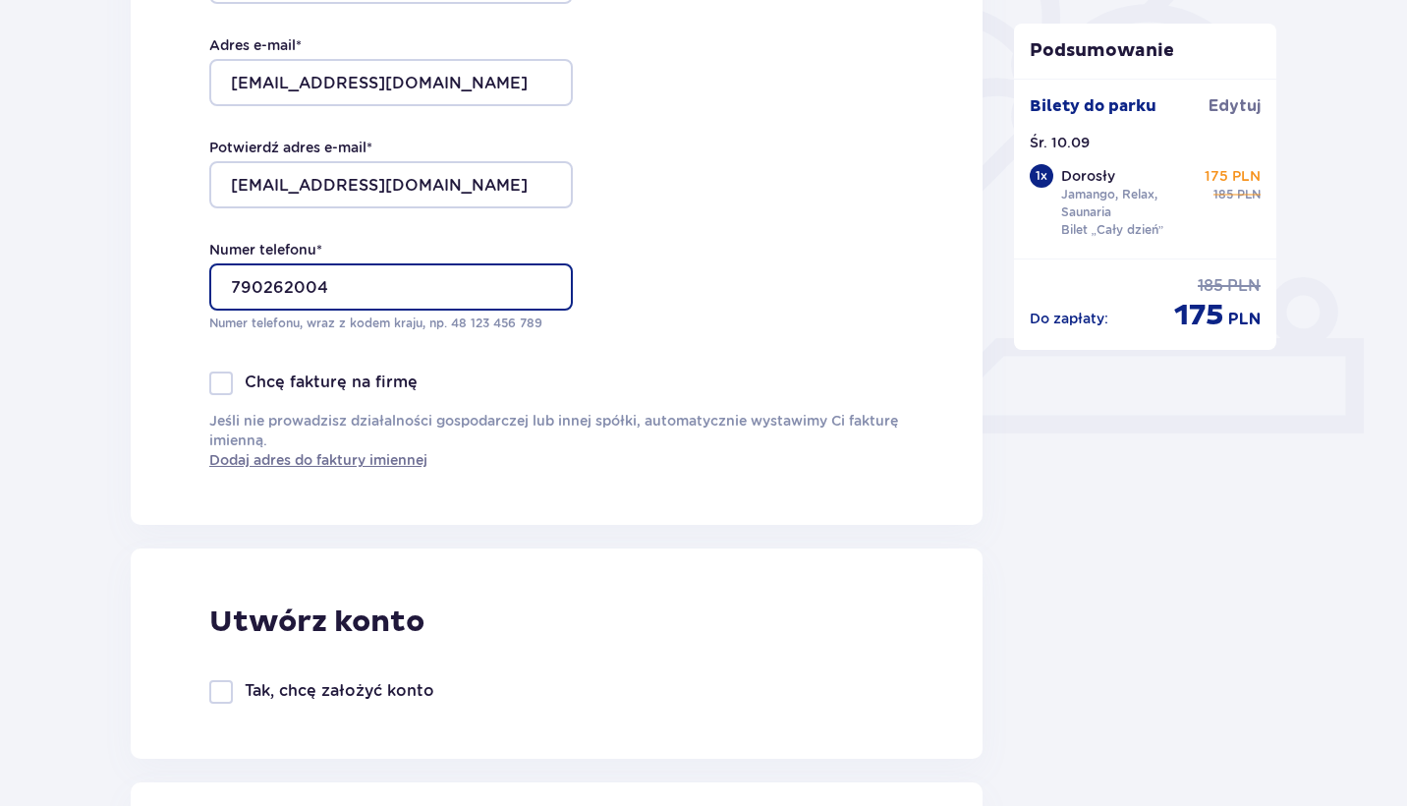
click at [275, 291] on input "790262004" at bounding box center [390, 286] width 363 height 47
click at [279, 289] on input "790262004" at bounding box center [390, 286] width 363 height 47
type input "790232004"
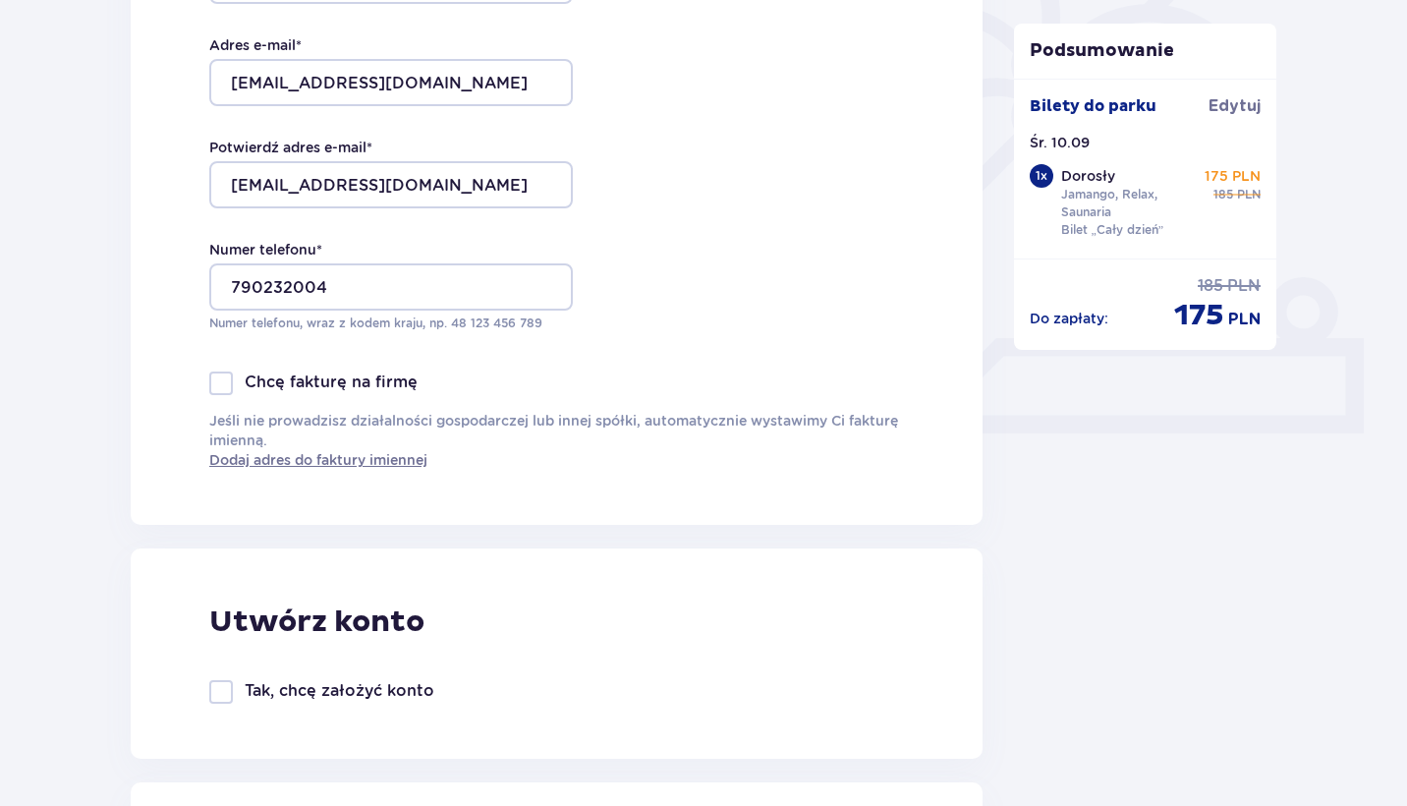
click at [716, 330] on div "Dane kontaktowe Imię * Filip Nazwisko * Świątek Adres e-mail * filipswiatek@gma…" at bounding box center [557, 111] width 852 height 825
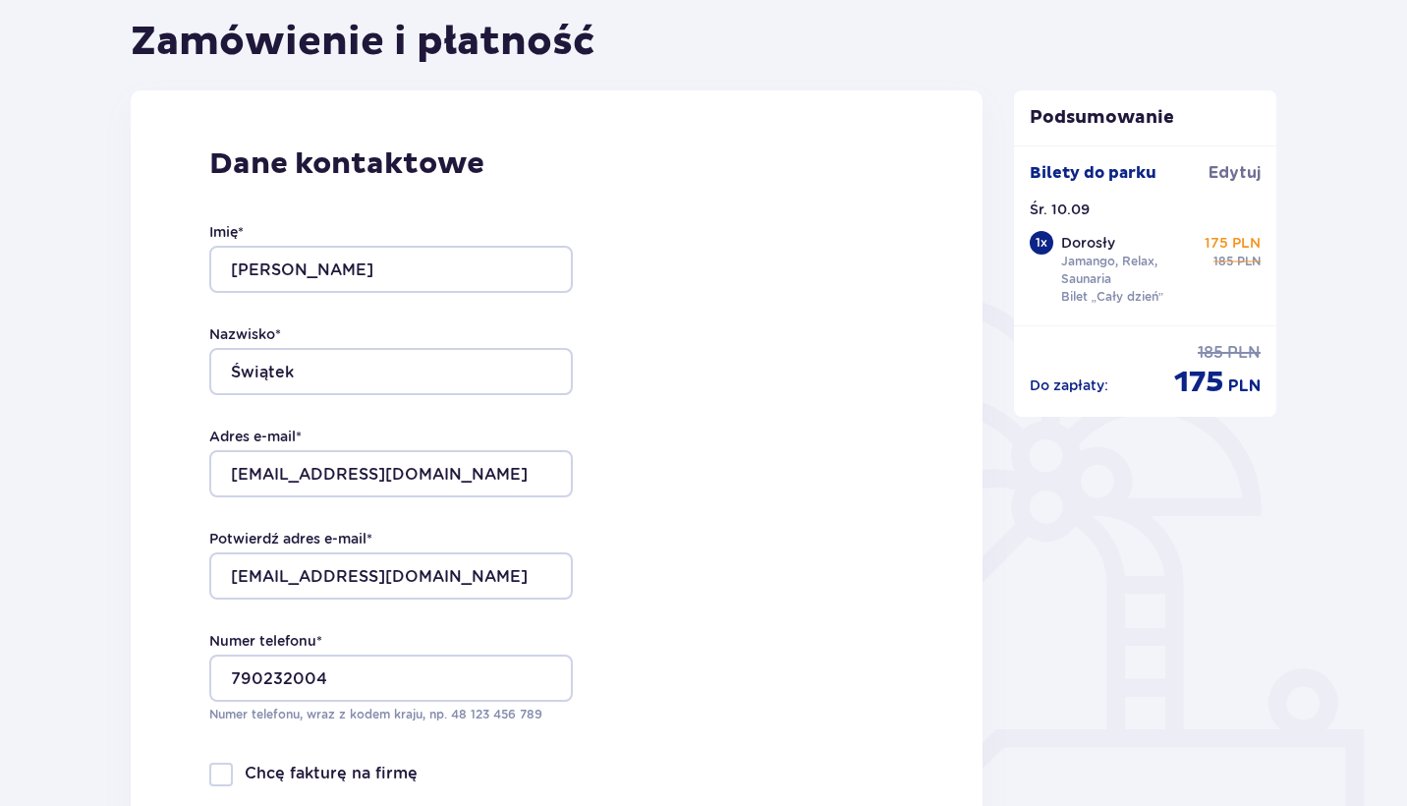
scroll to position [191, 0]
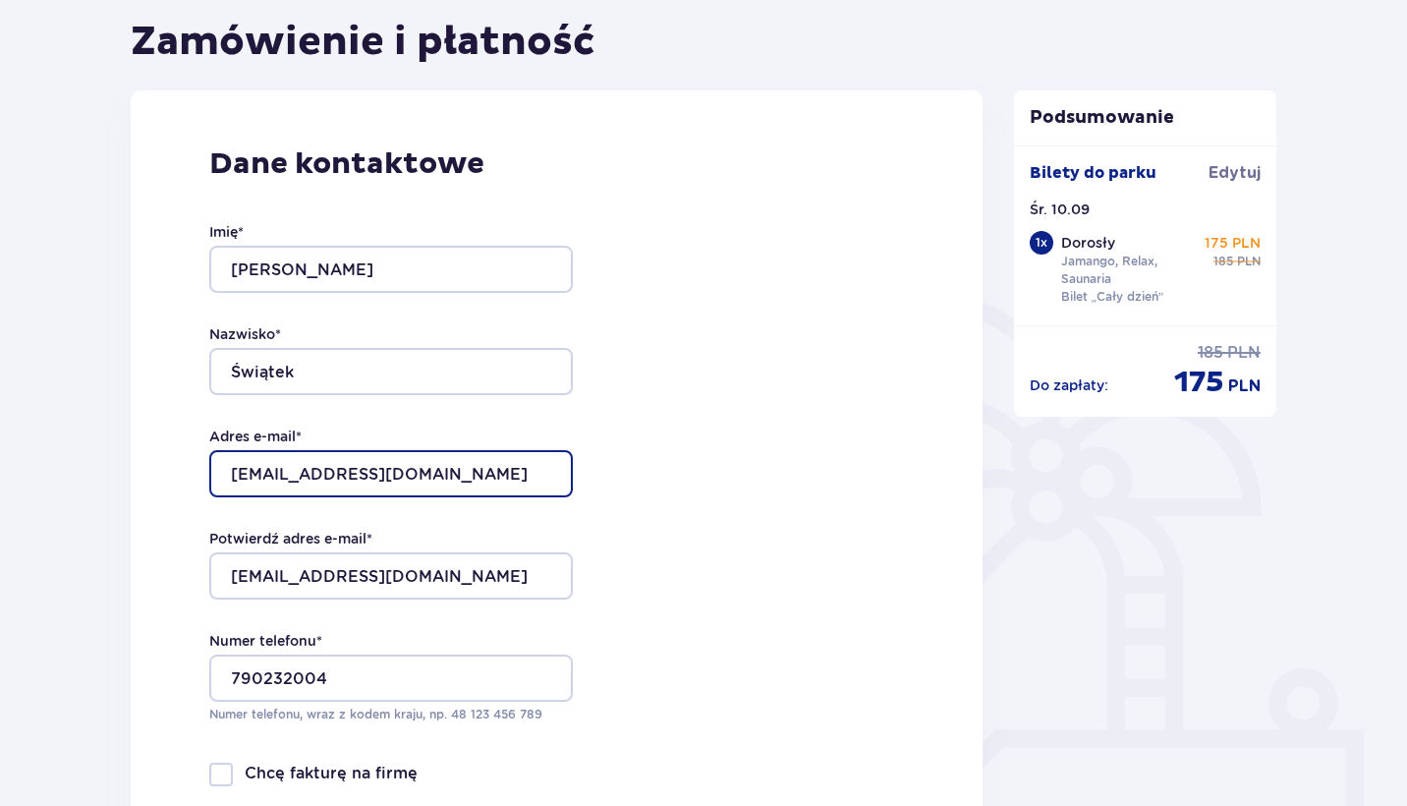
click at [317, 473] on input "filipswiatek@gmail.com" at bounding box center [390, 473] width 363 height 47
type input "filipswiatek98@gmail.com"
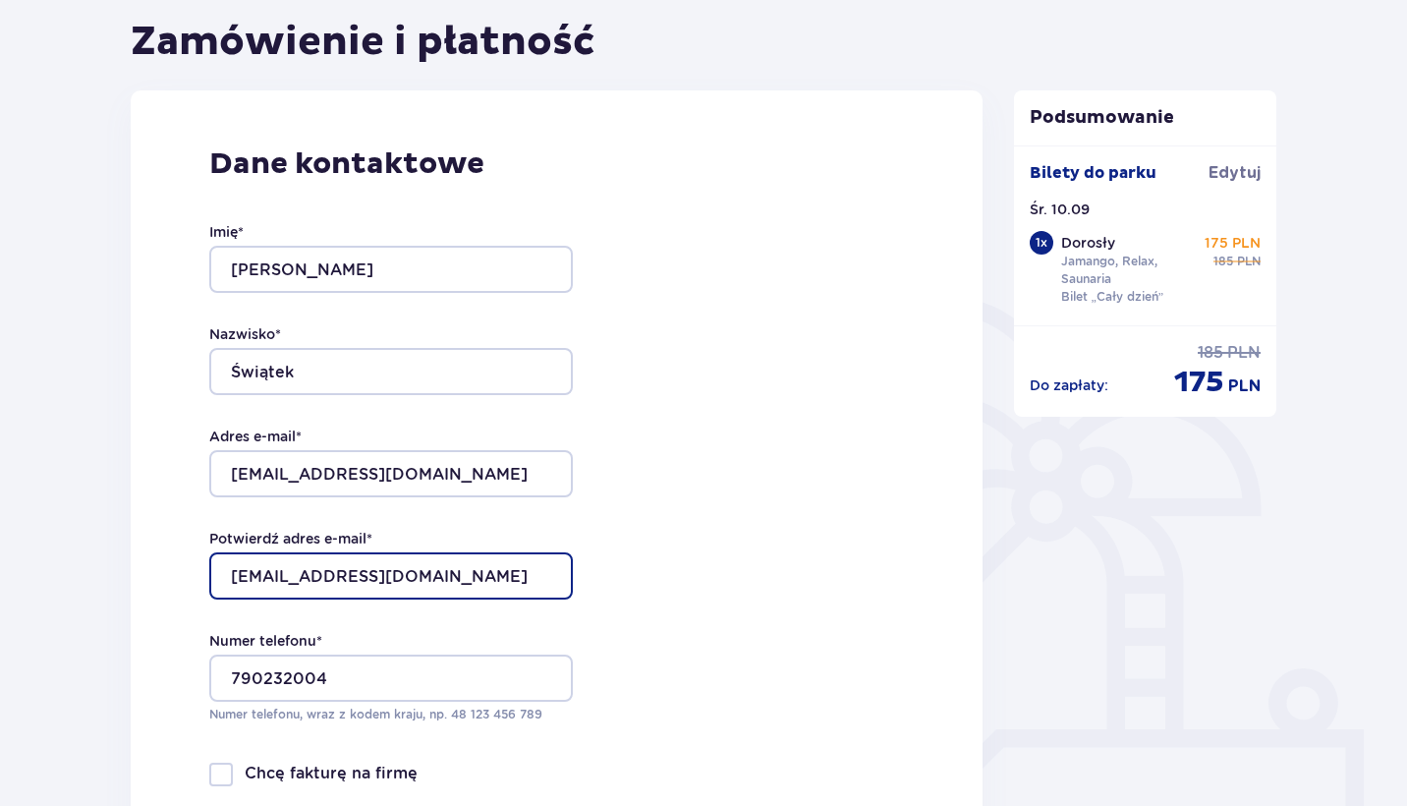
drag, startPoint x: 318, startPoint y: 575, endPoint x: 336, endPoint y: 618, distance: 46.7
click at [318, 575] on input "filipswiatek@gmail.com" at bounding box center [390, 575] width 363 height 47
type input "filipswiatek98@gmail.com"
click at [917, 507] on div "Dane kontaktowe Imię * Filip Nazwisko * Świątek Adres e-mail * filipswiatek98@g…" at bounding box center [557, 502] width 852 height 825
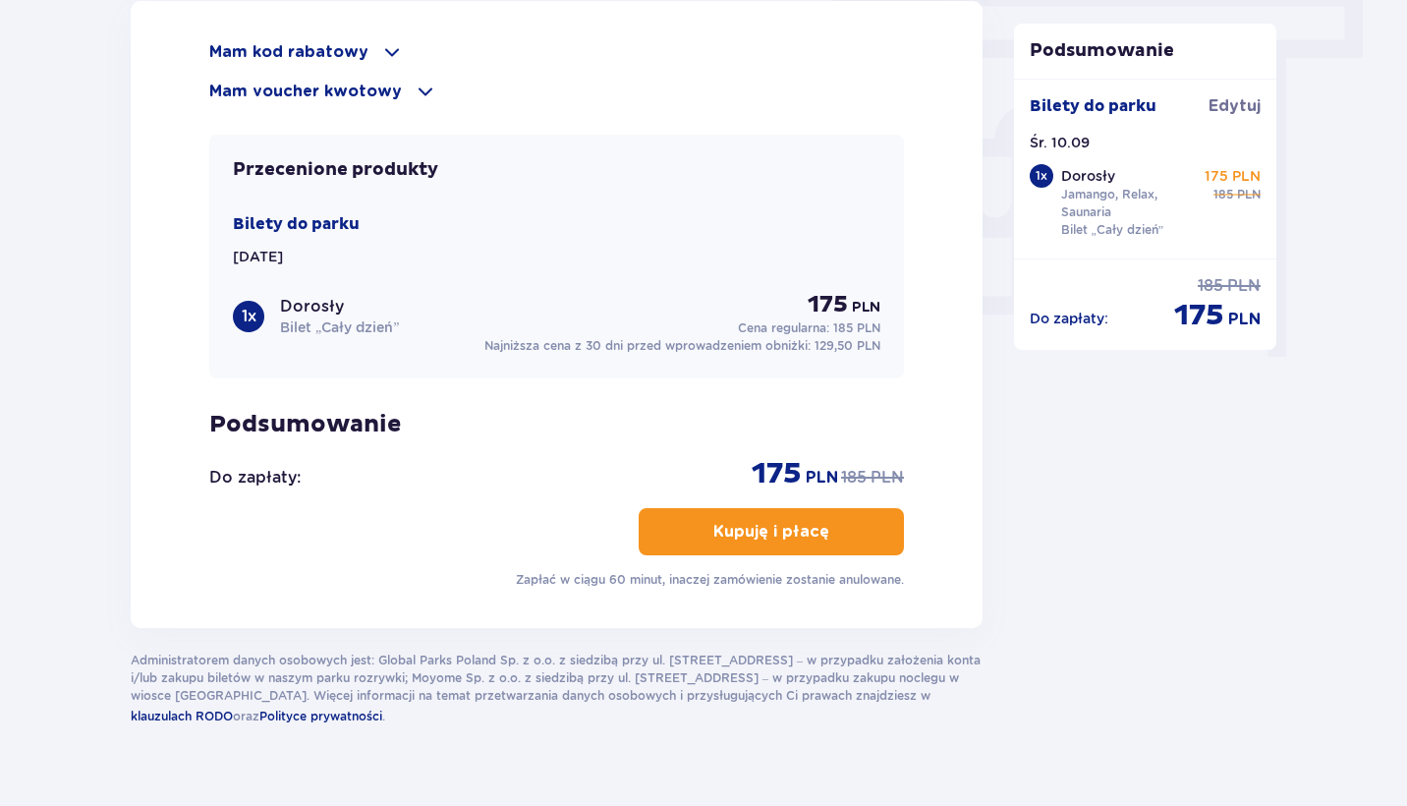
scroll to position [1758, 0]
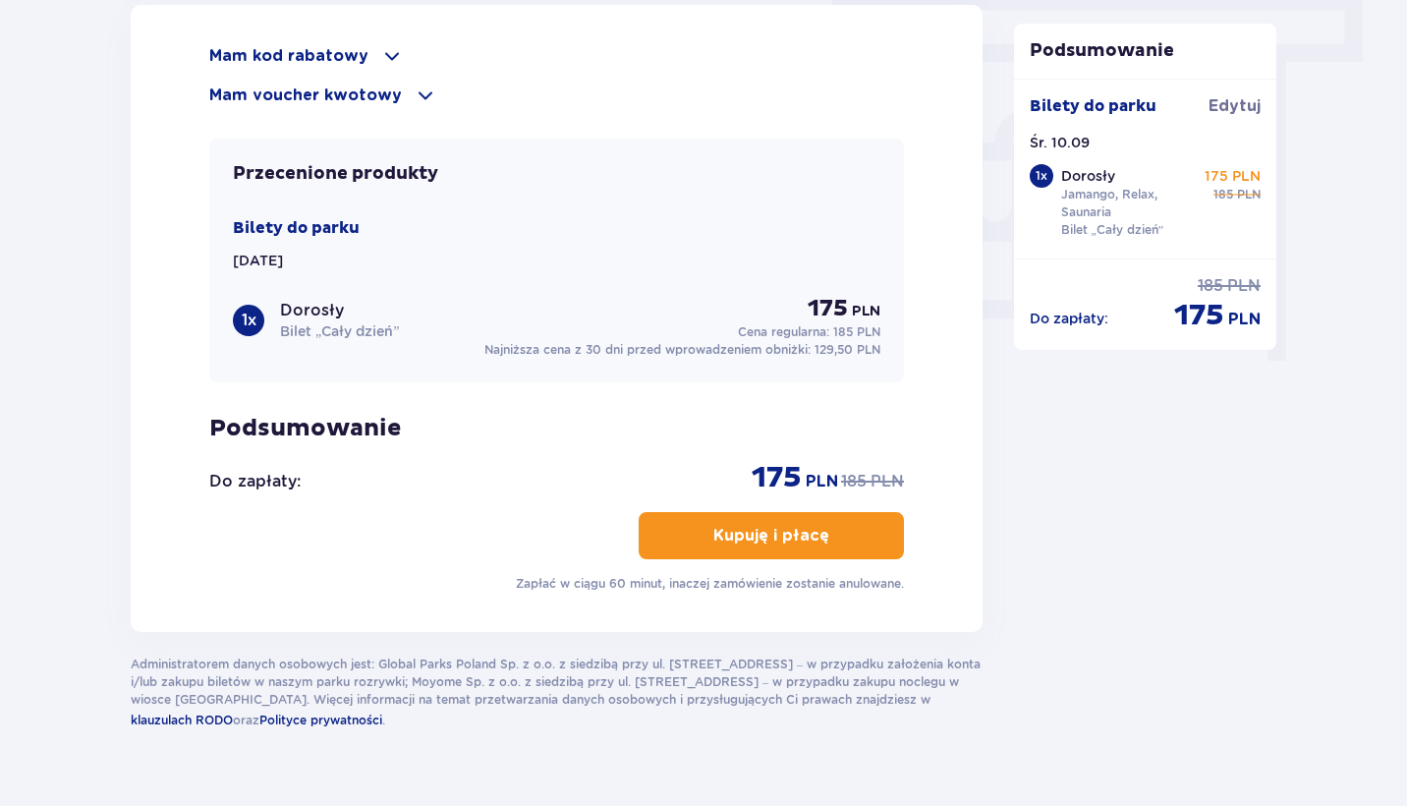
click at [804, 536] on p "Kupuję i płacę" at bounding box center [771, 536] width 116 height 22
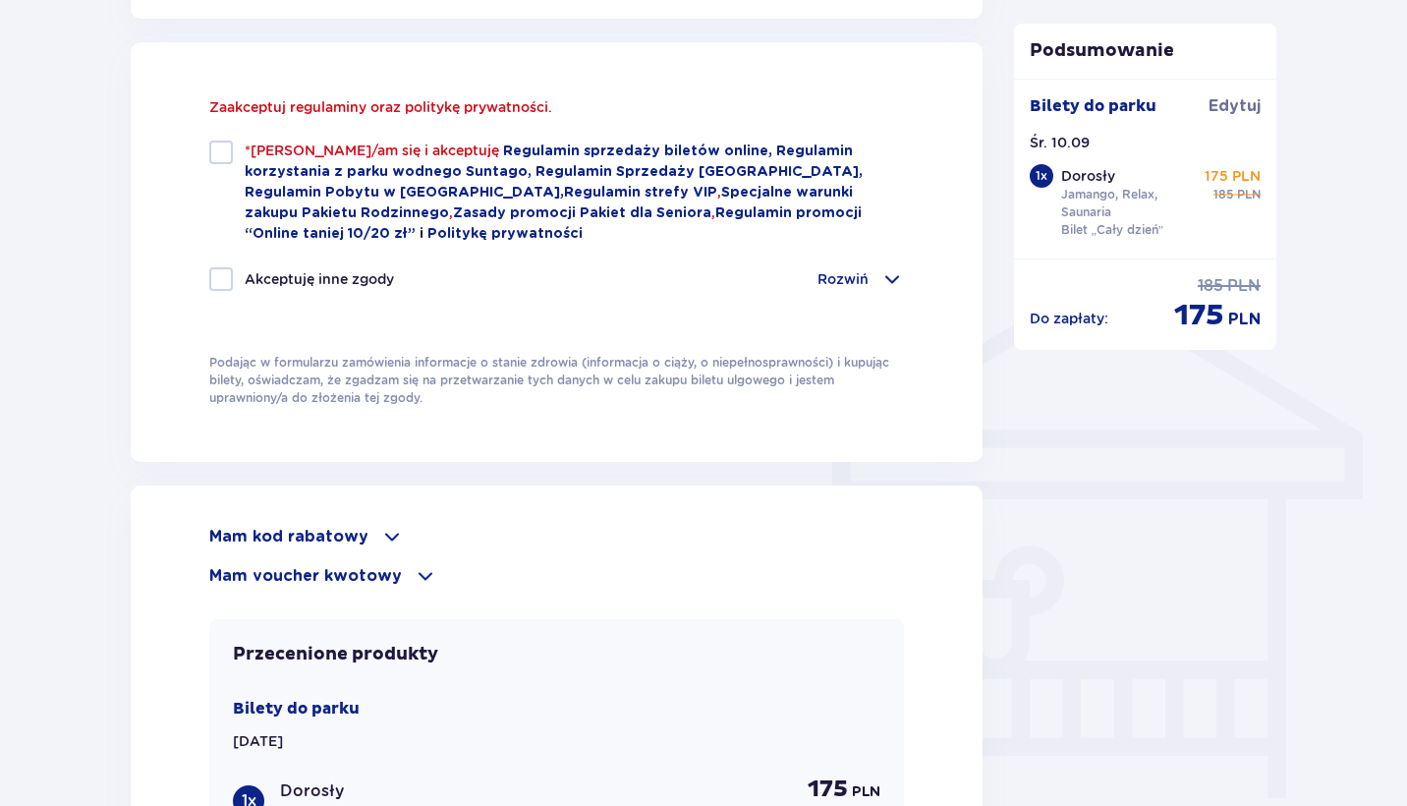
scroll to position [1320, 0]
click at [228, 153] on div at bounding box center [221, 153] width 24 height 24
checkbox input "true"
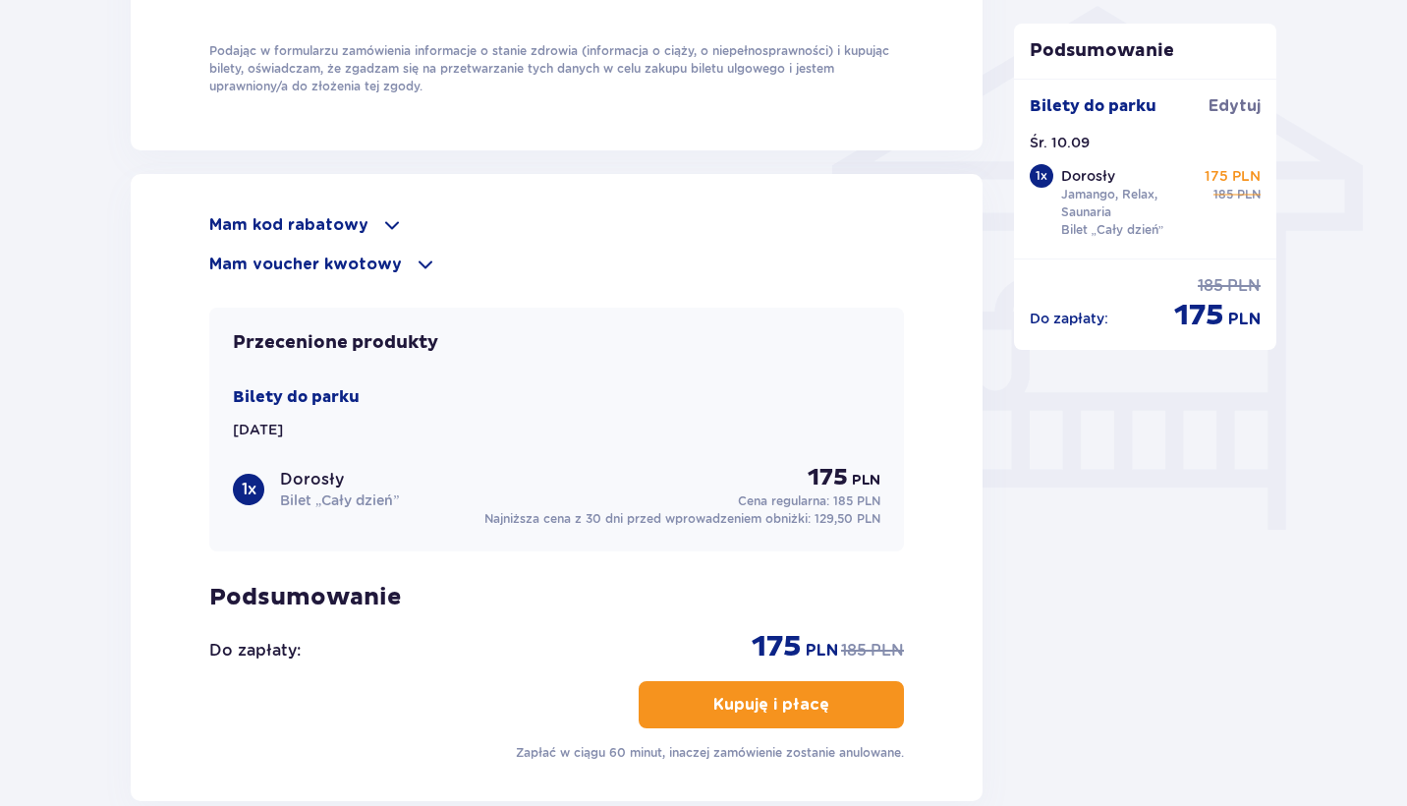
scroll to position [1801, 0]
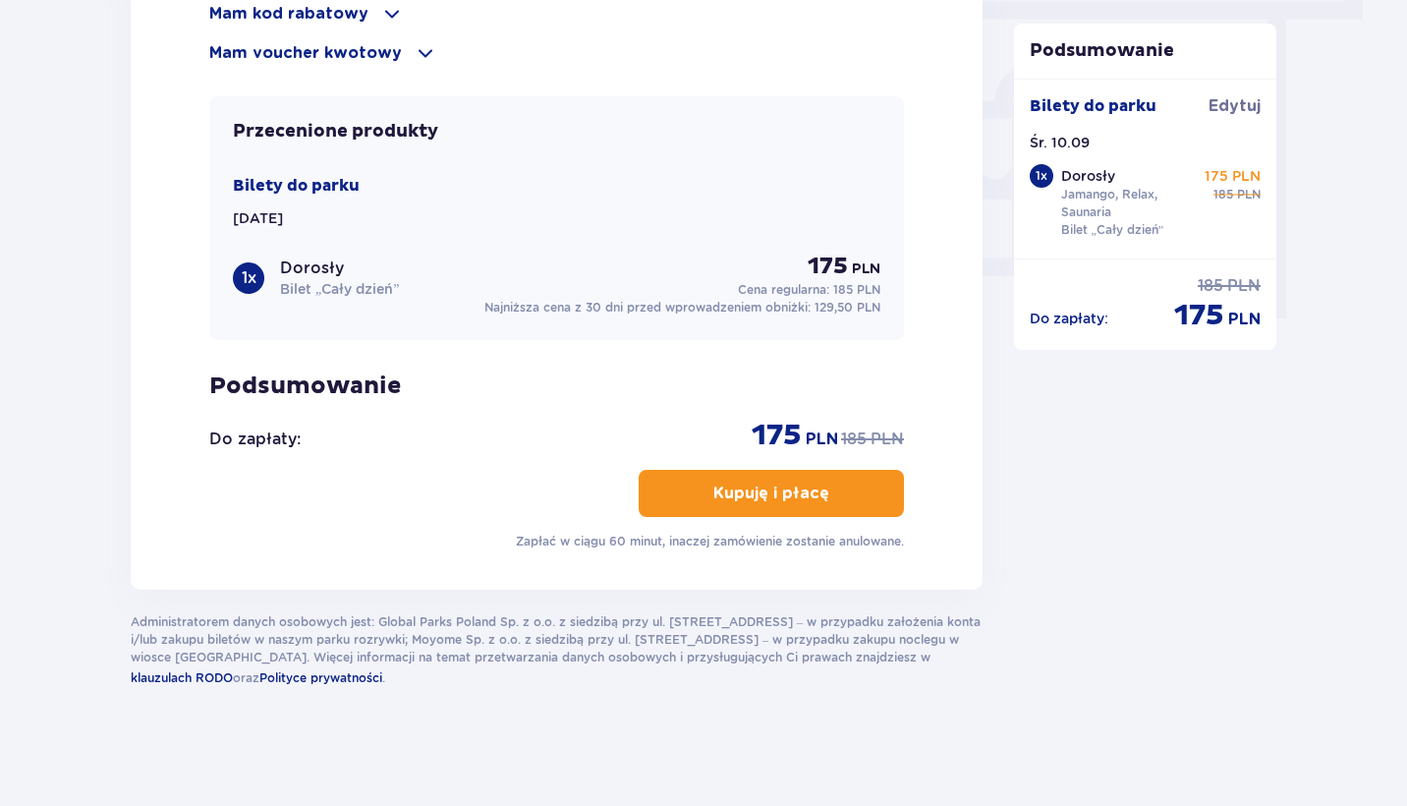
click at [742, 485] on p "Kupuję i płacę" at bounding box center [771, 493] width 116 height 22
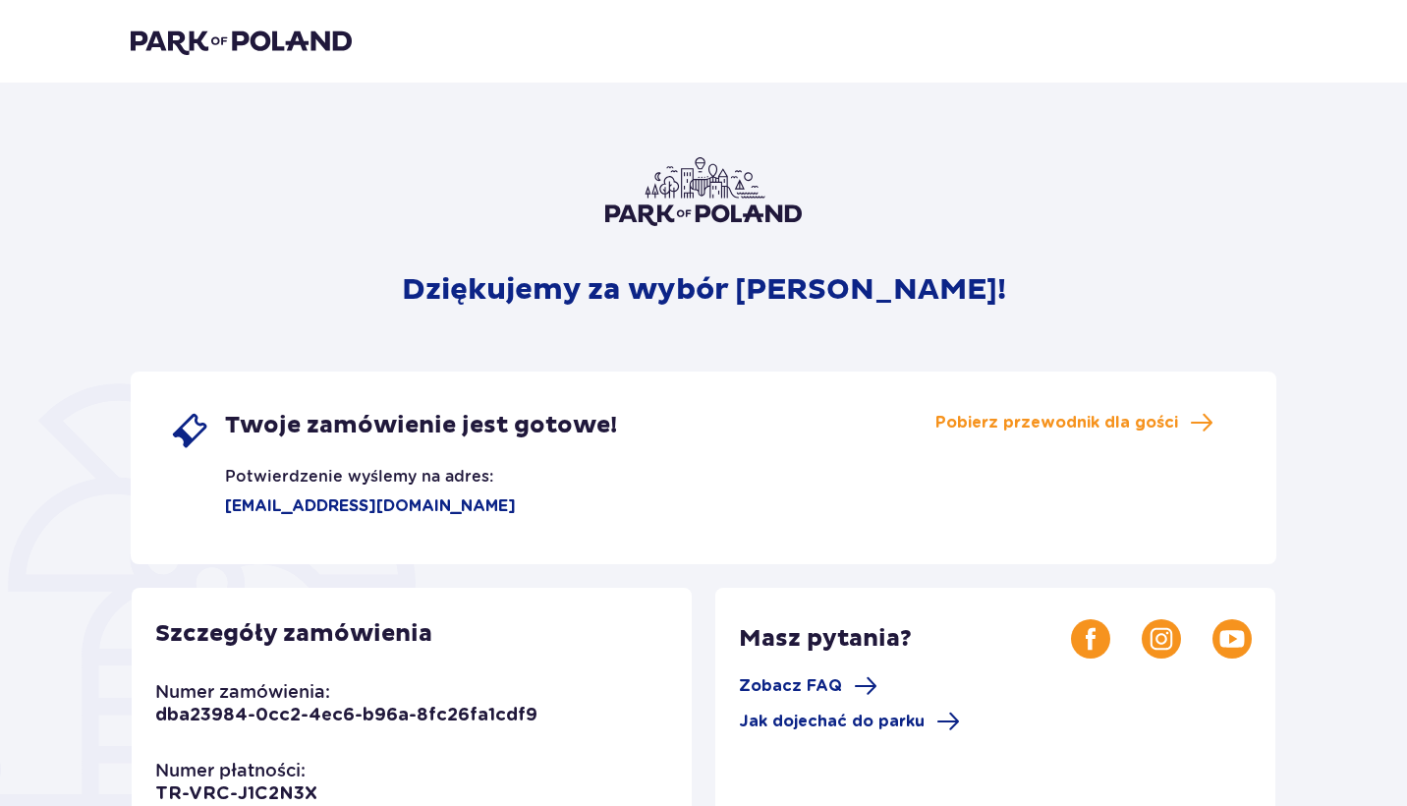
click at [285, 43] on img at bounding box center [241, 42] width 221 height 28
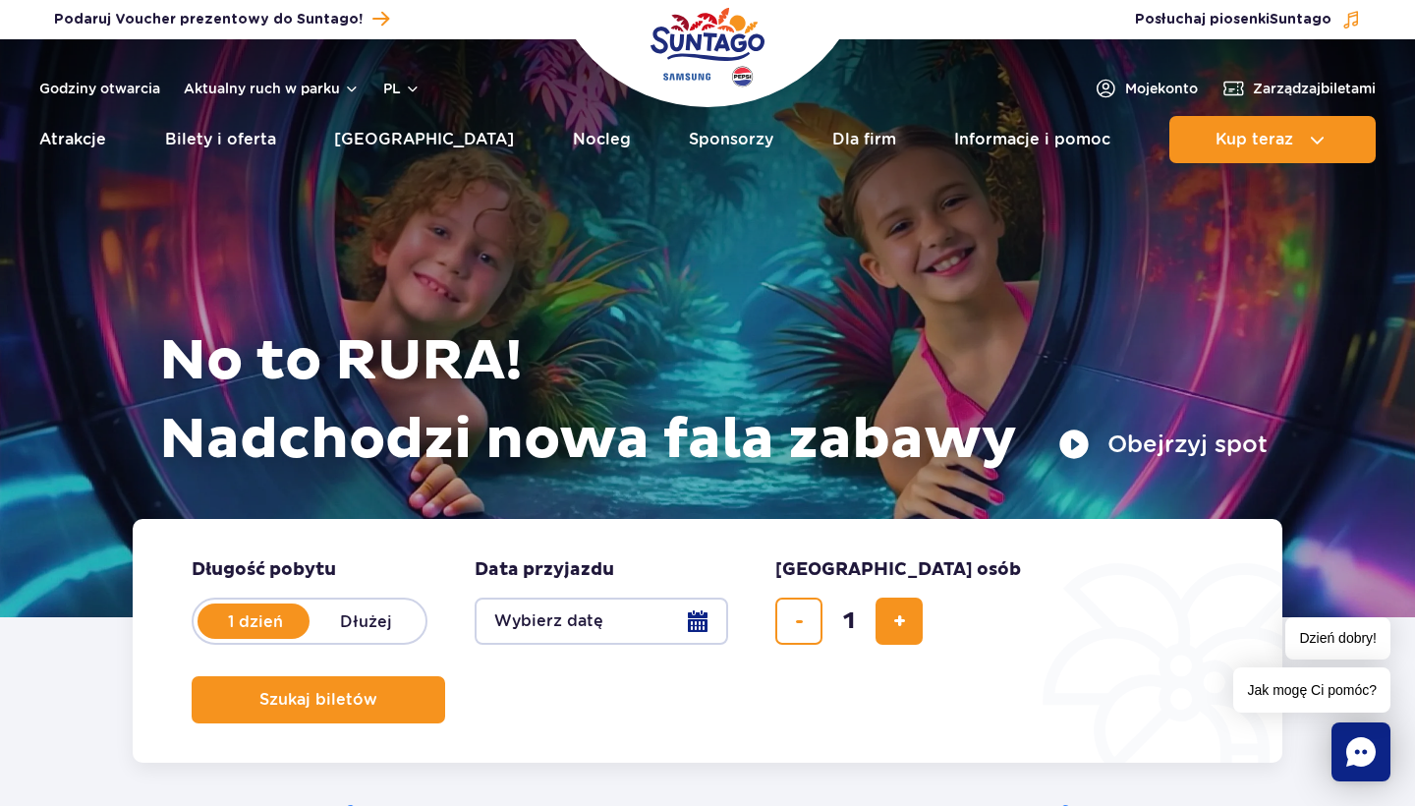
click at [649, 627] on button "Wybierz datę" at bounding box center [600, 620] width 253 height 47
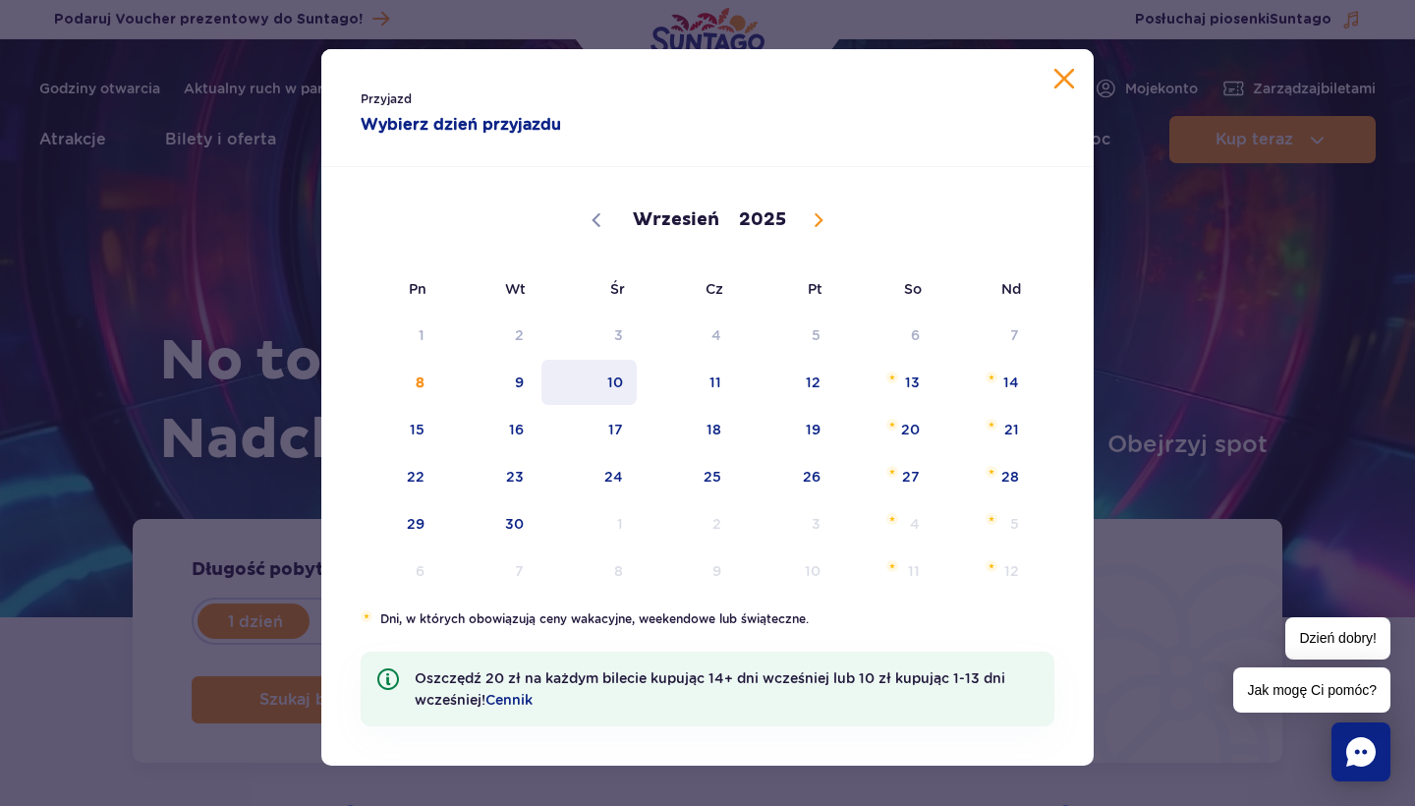
click at [615, 395] on span "10" at bounding box center [588, 382] width 99 height 45
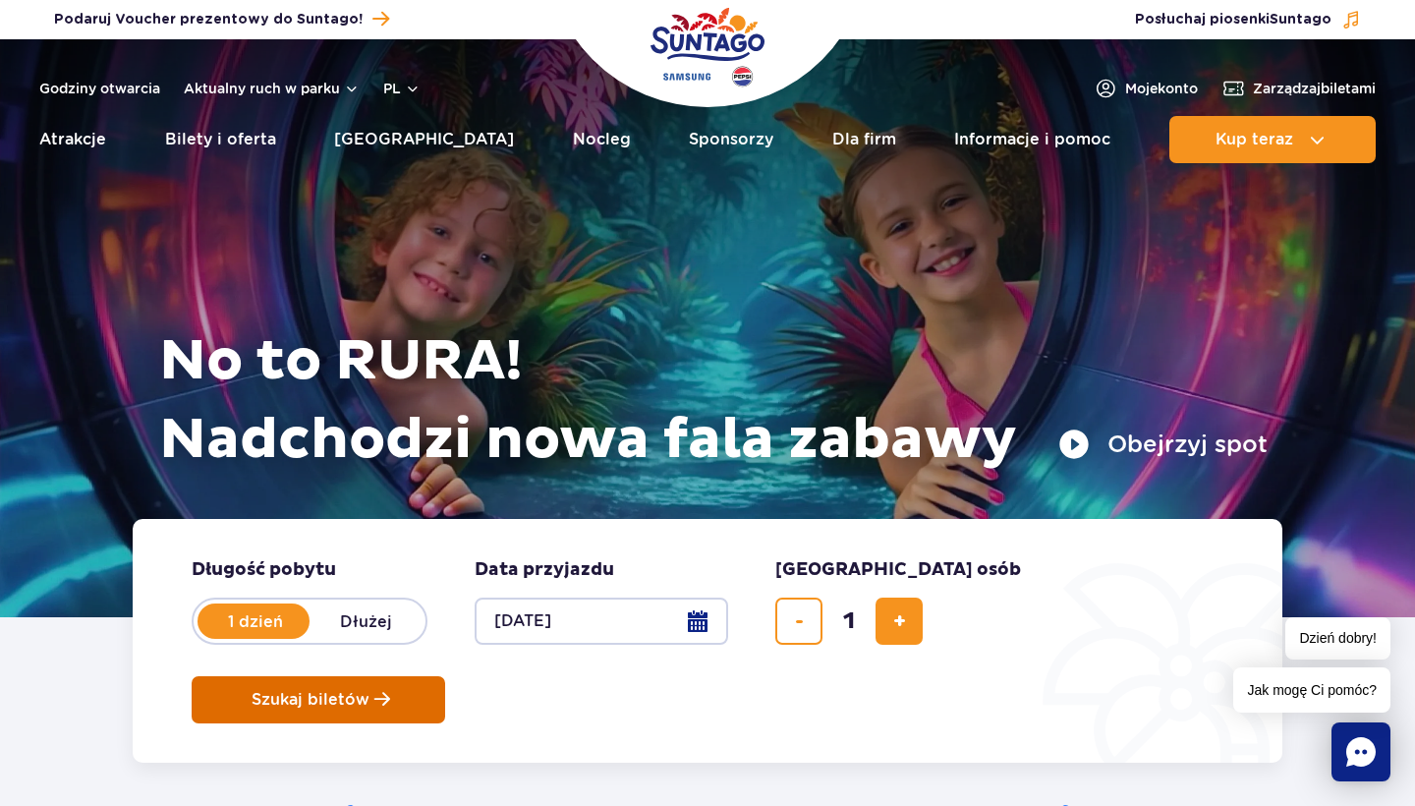
click at [445, 676] on button "Szukaj biletów" at bounding box center [318, 699] width 253 height 47
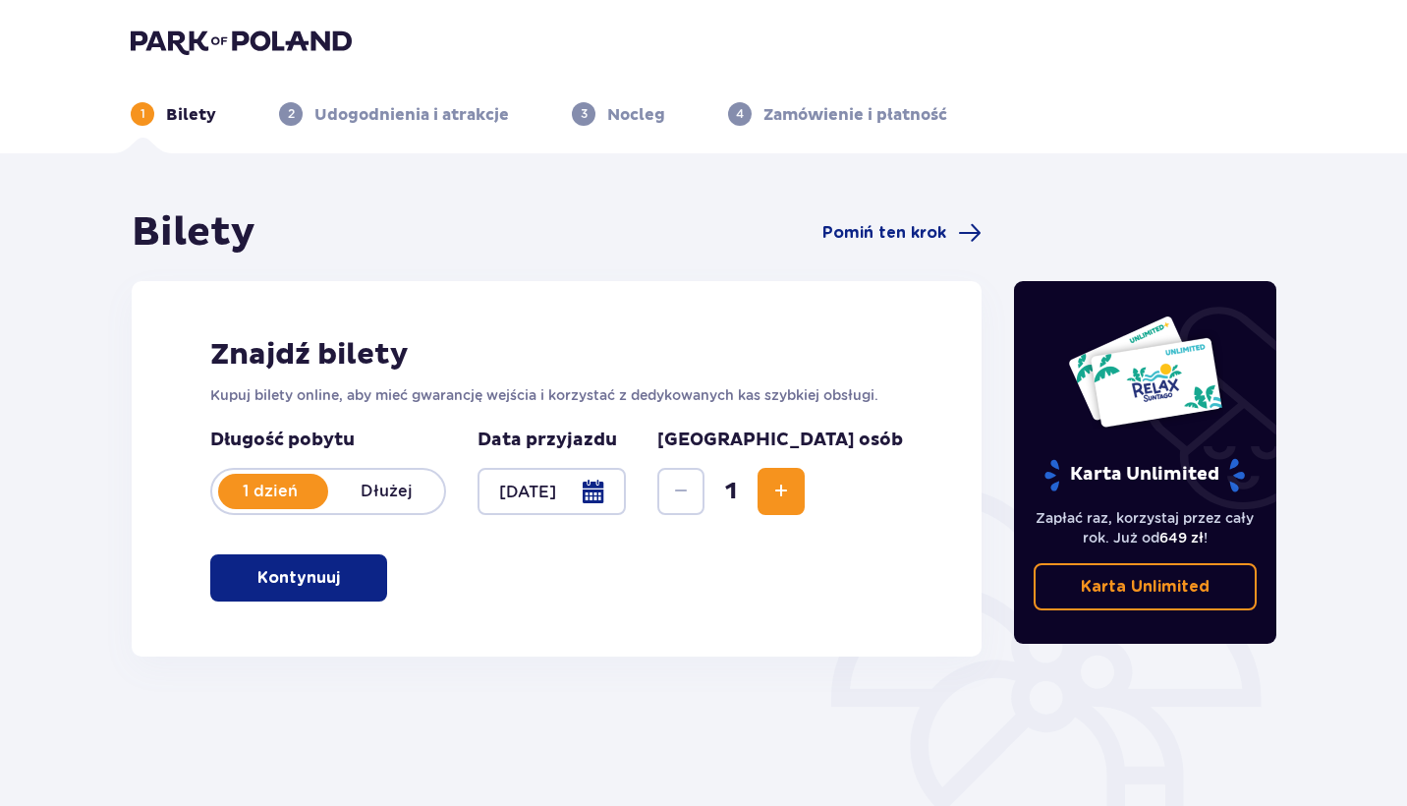
click at [307, 581] on p "Kontynuuj" at bounding box center [298, 578] width 83 height 22
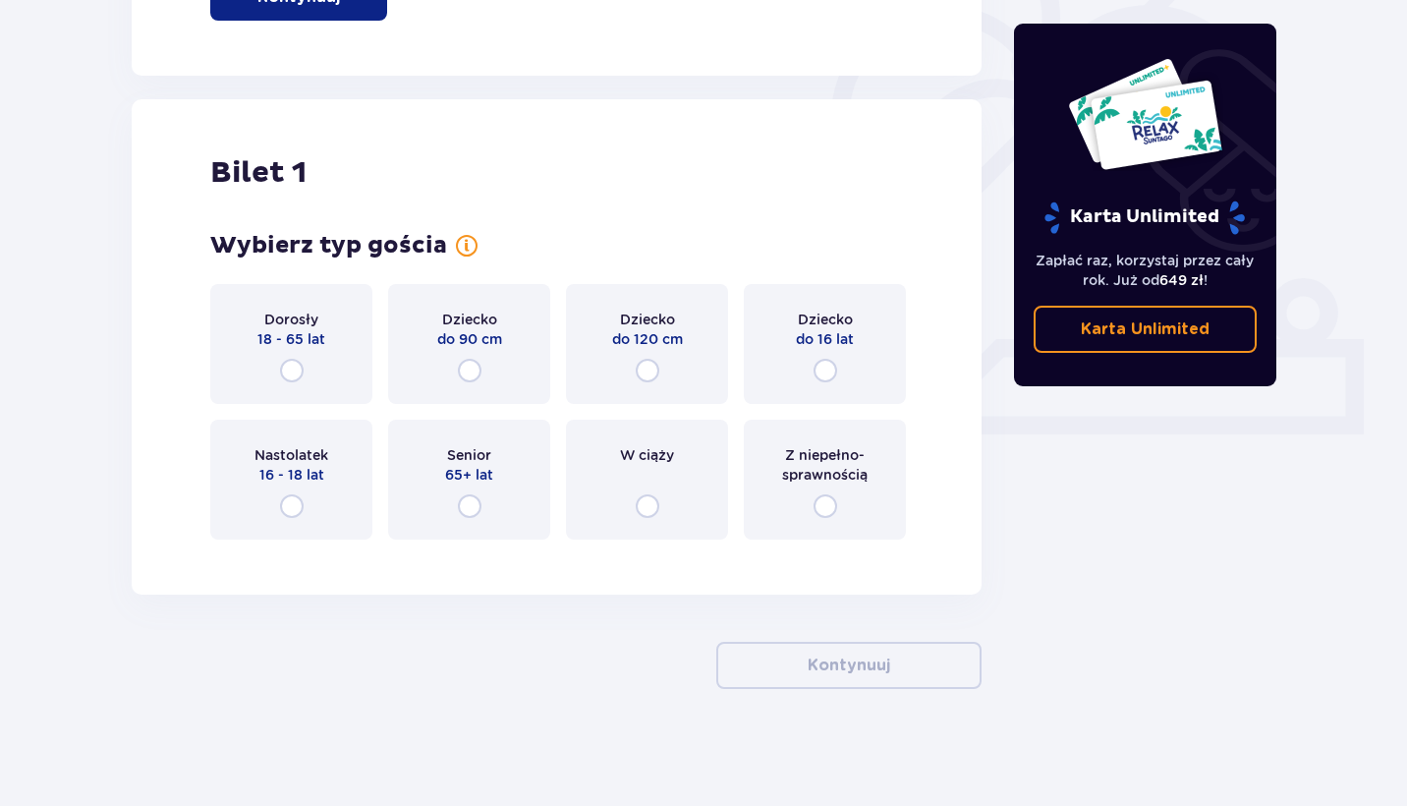
scroll to position [582, 0]
click at [317, 362] on div "Dorosły 18 - 65 lat" at bounding box center [291, 343] width 162 height 120
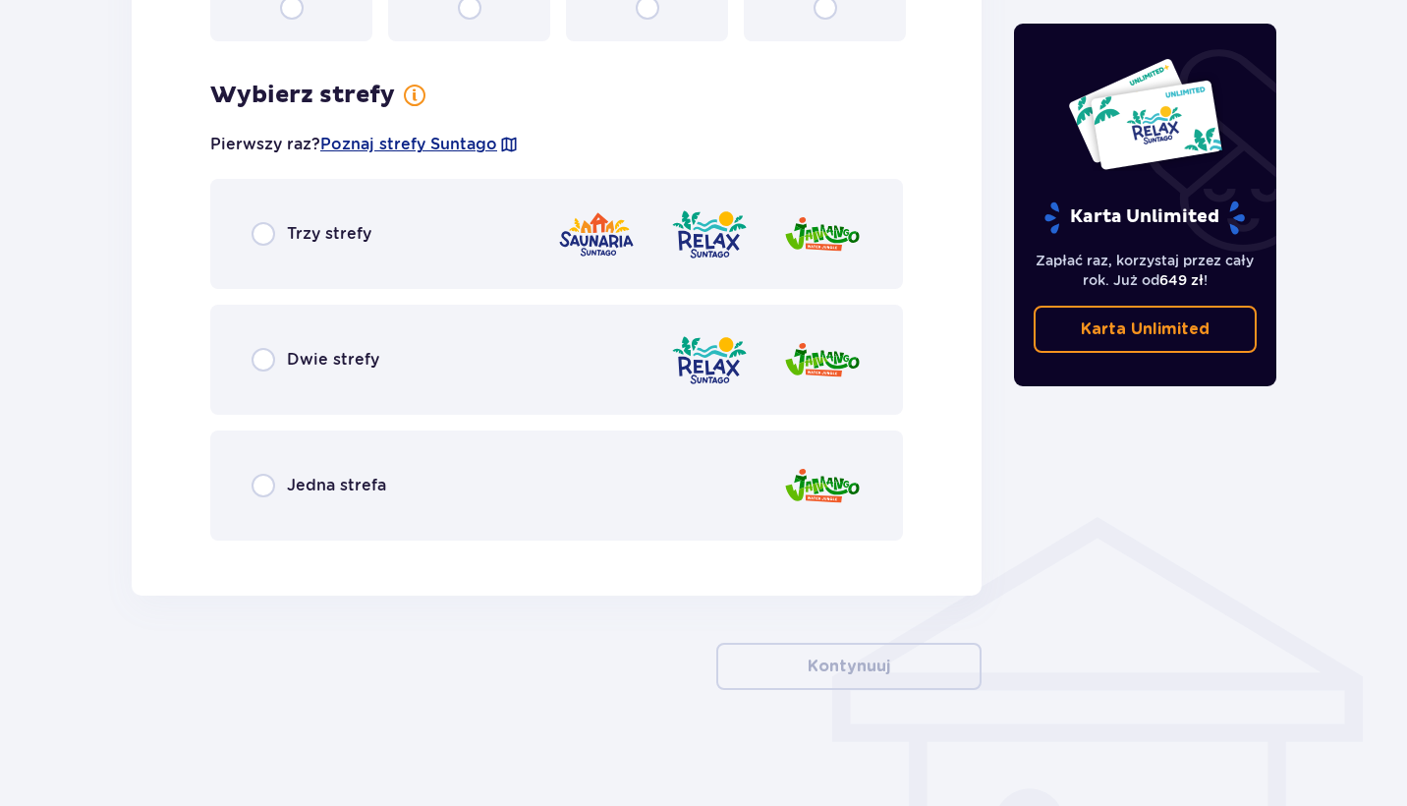
scroll to position [1081, 0]
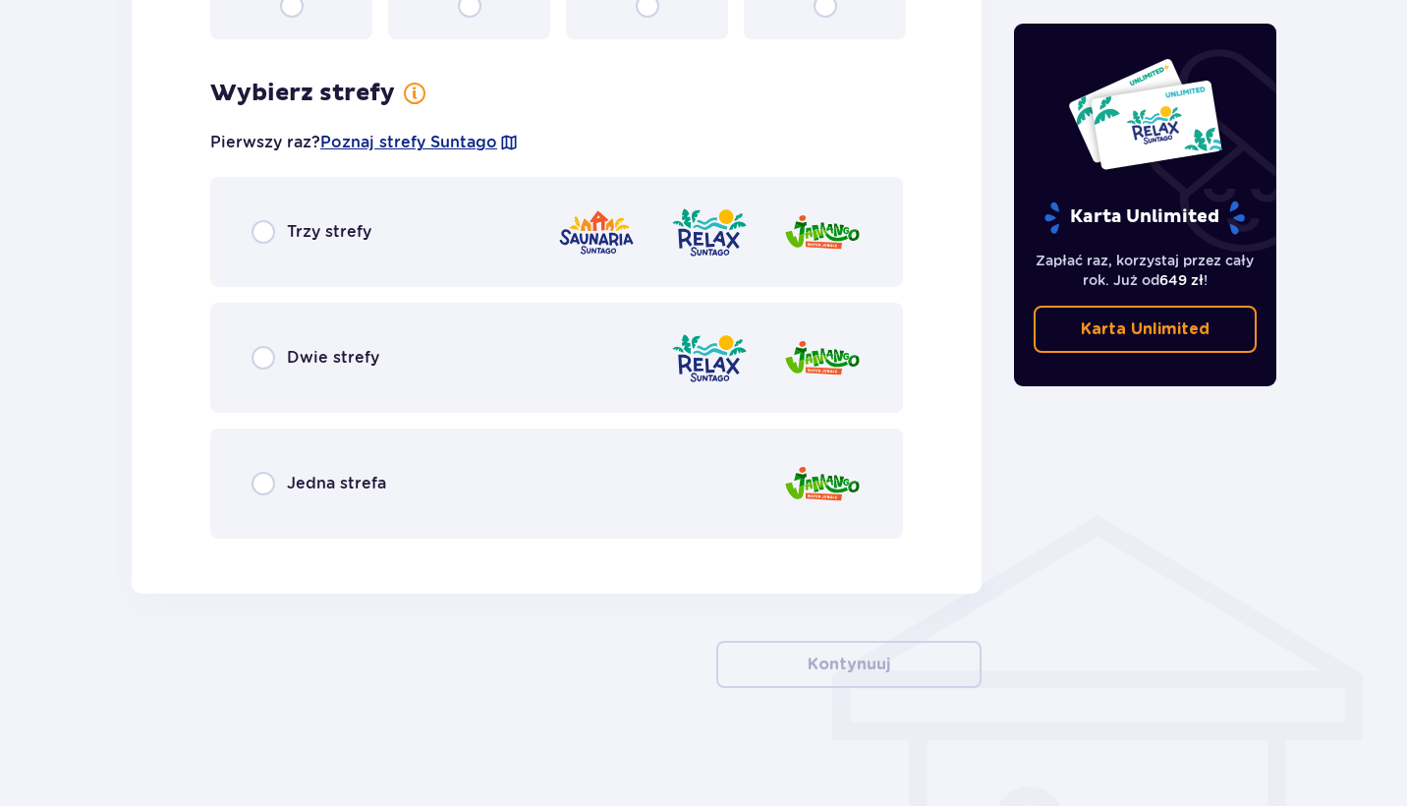
click at [319, 228] on p "Trzy strefy" at bounding box center [329, 232] width 84 height 22
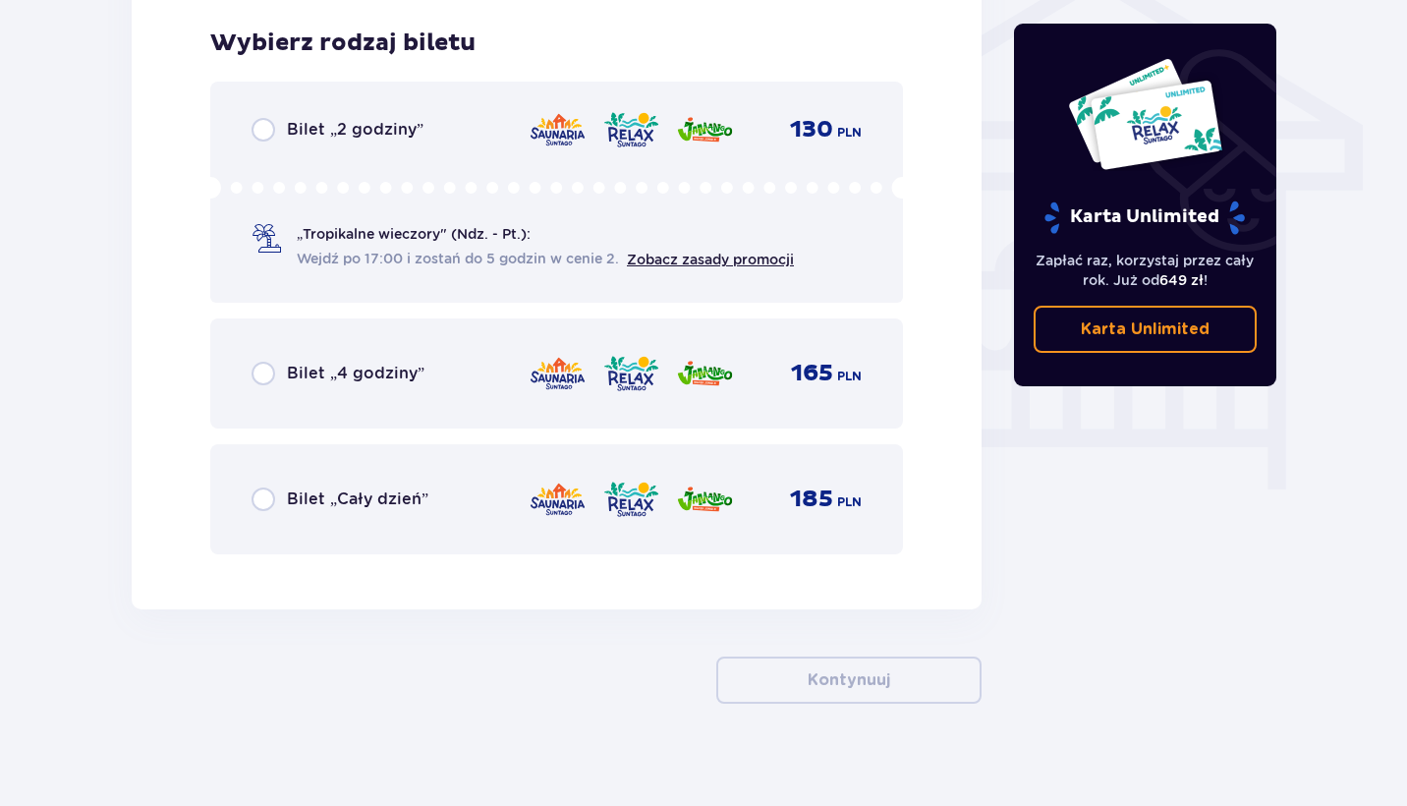
scroll to position [1635, 0]
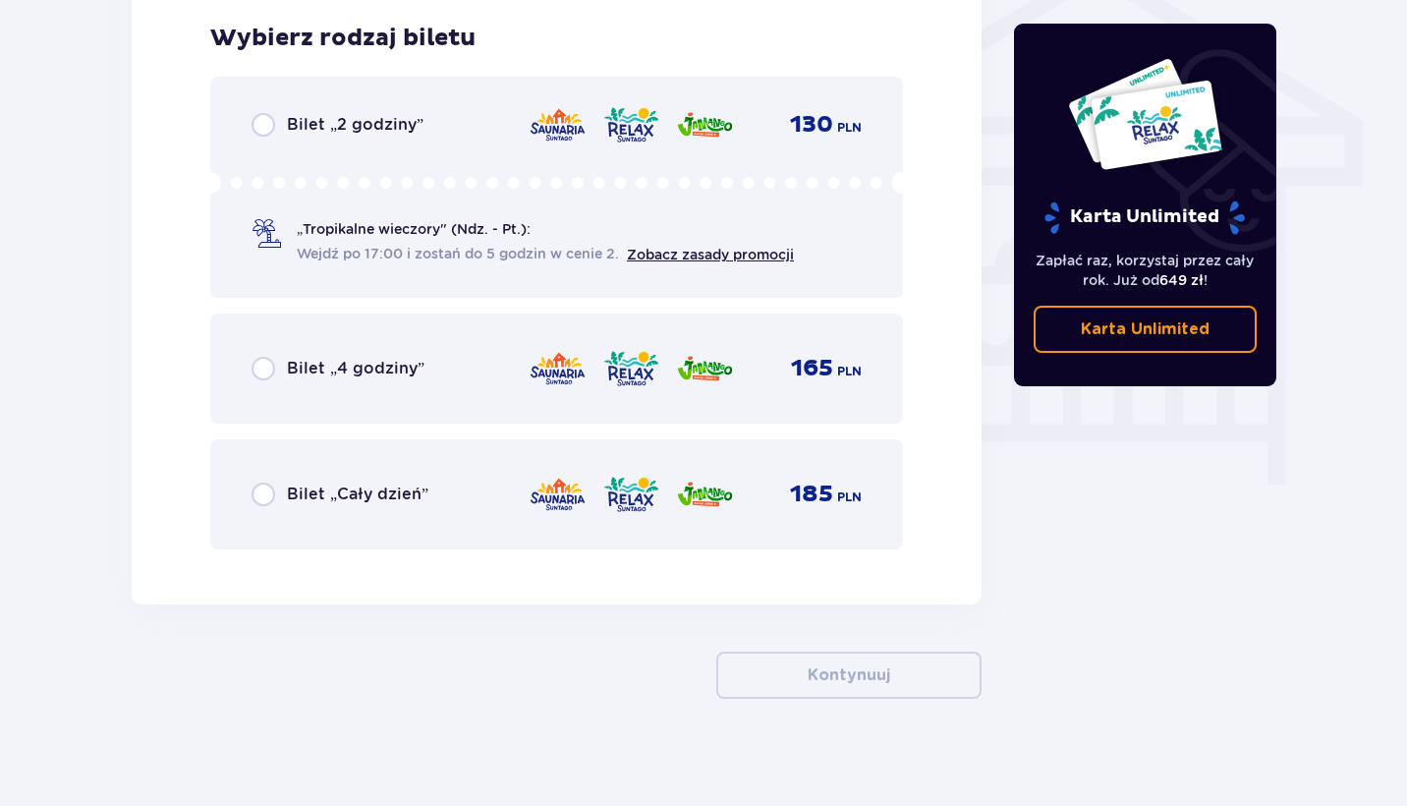
click at [315, 503] on p "Bilet „Cały dzień”" at bounding box center [357, 494] width 141 height 22
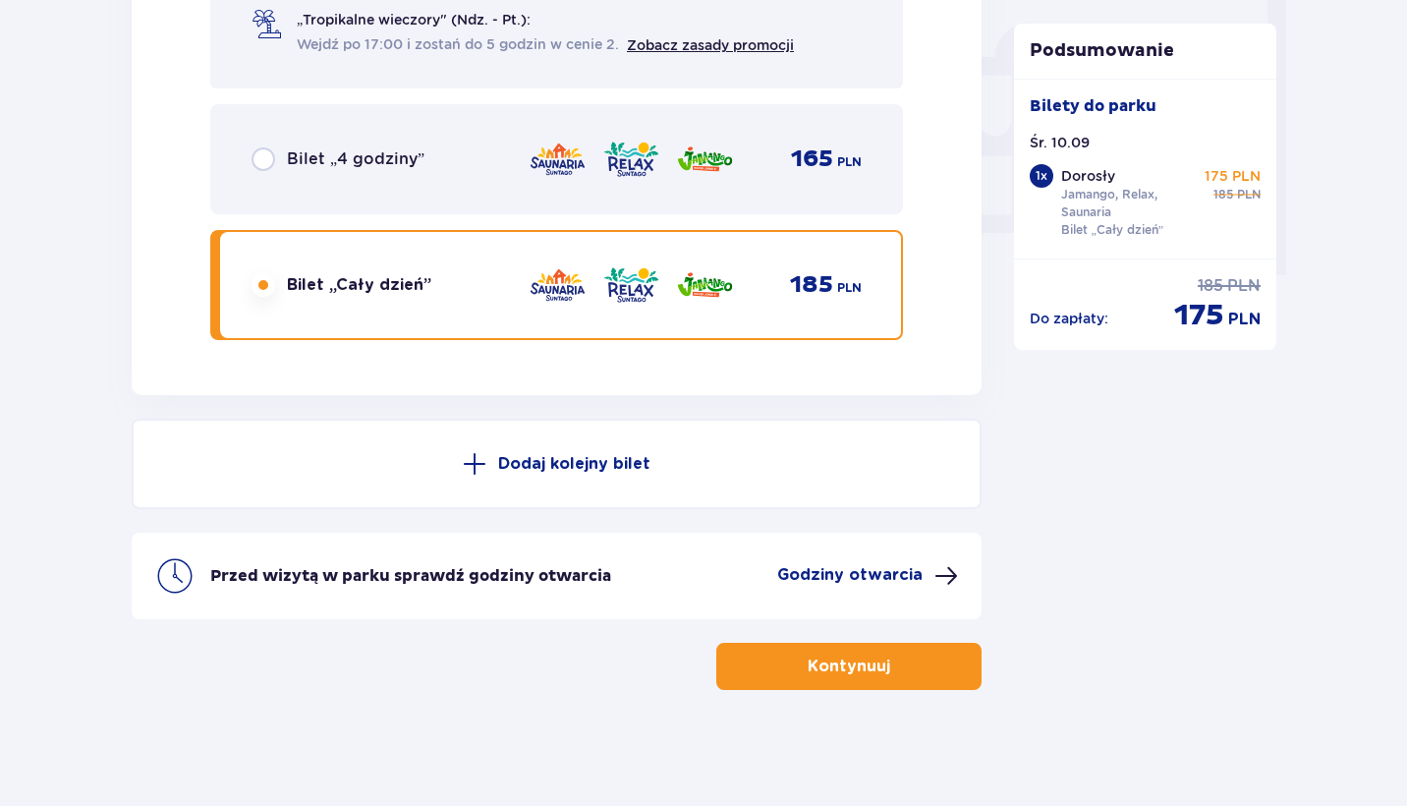
scroll to position [1846, 0]
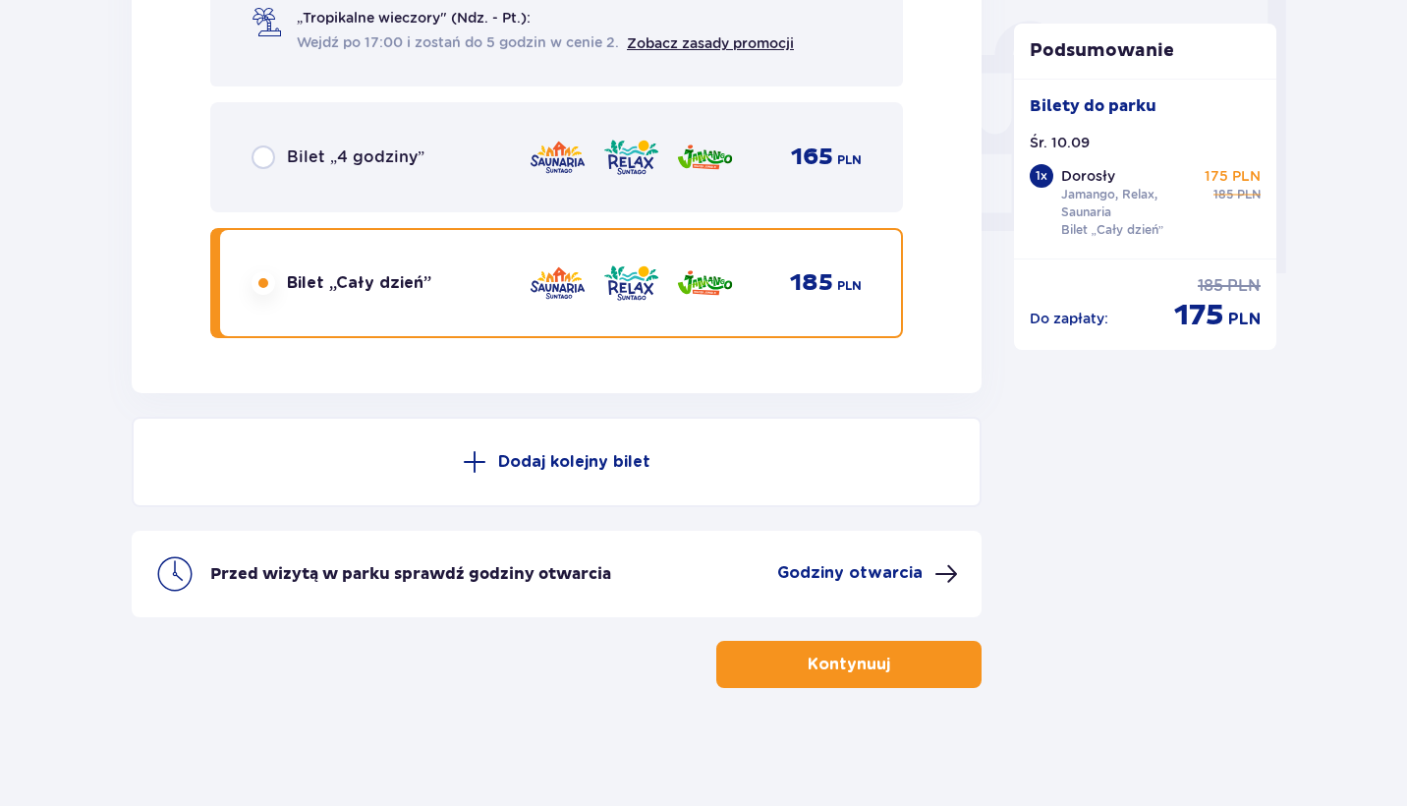
click at [815, 684] on button "Kontynuuj" at bounding box center [848, 663] width 265 height 47
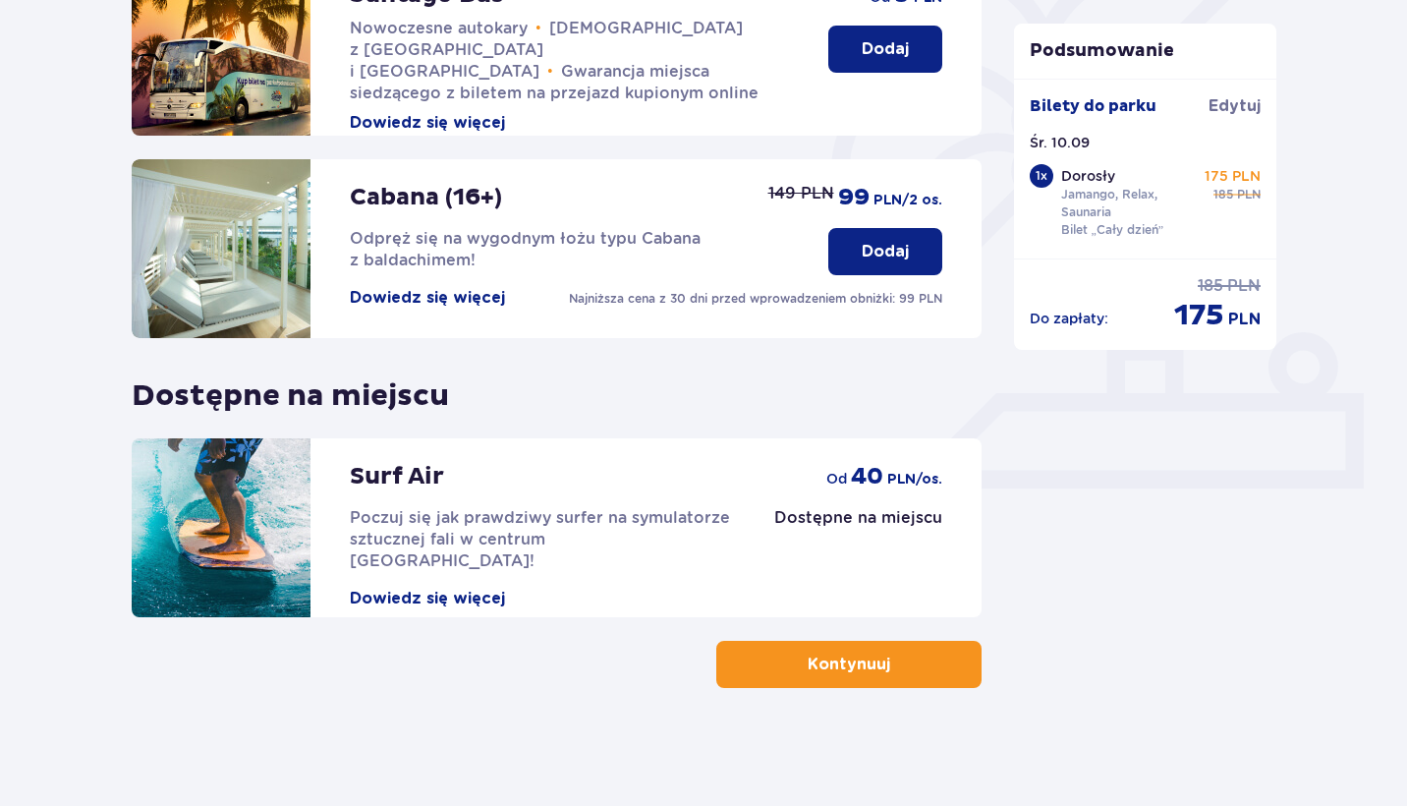
click at [825, 669] on p "Kontynuuj" at bounding box center [848, 664] width 83 height 22
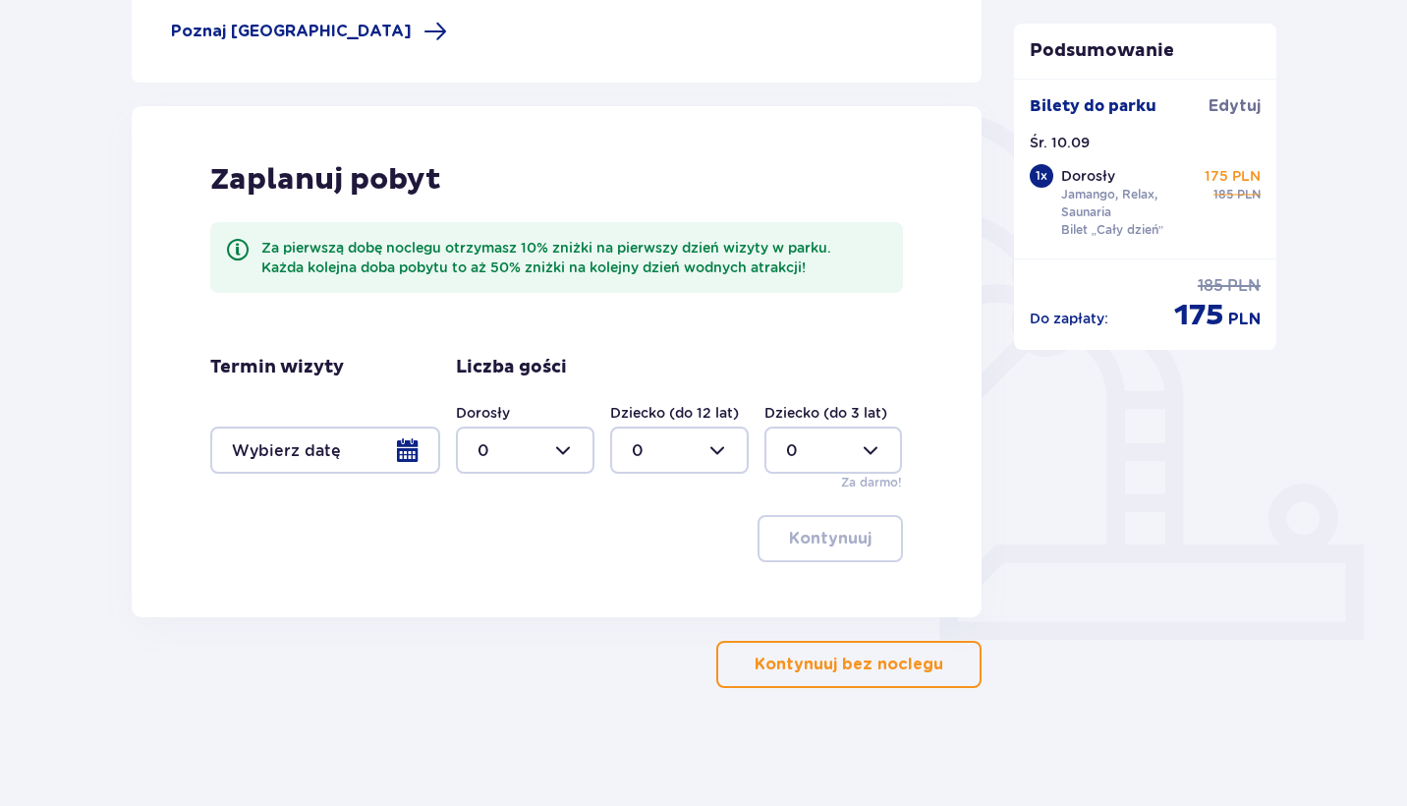
click at [824, 676] on button "Kontynuuj bez noclegu" at bounding box center [848, 663] width 265 height 47
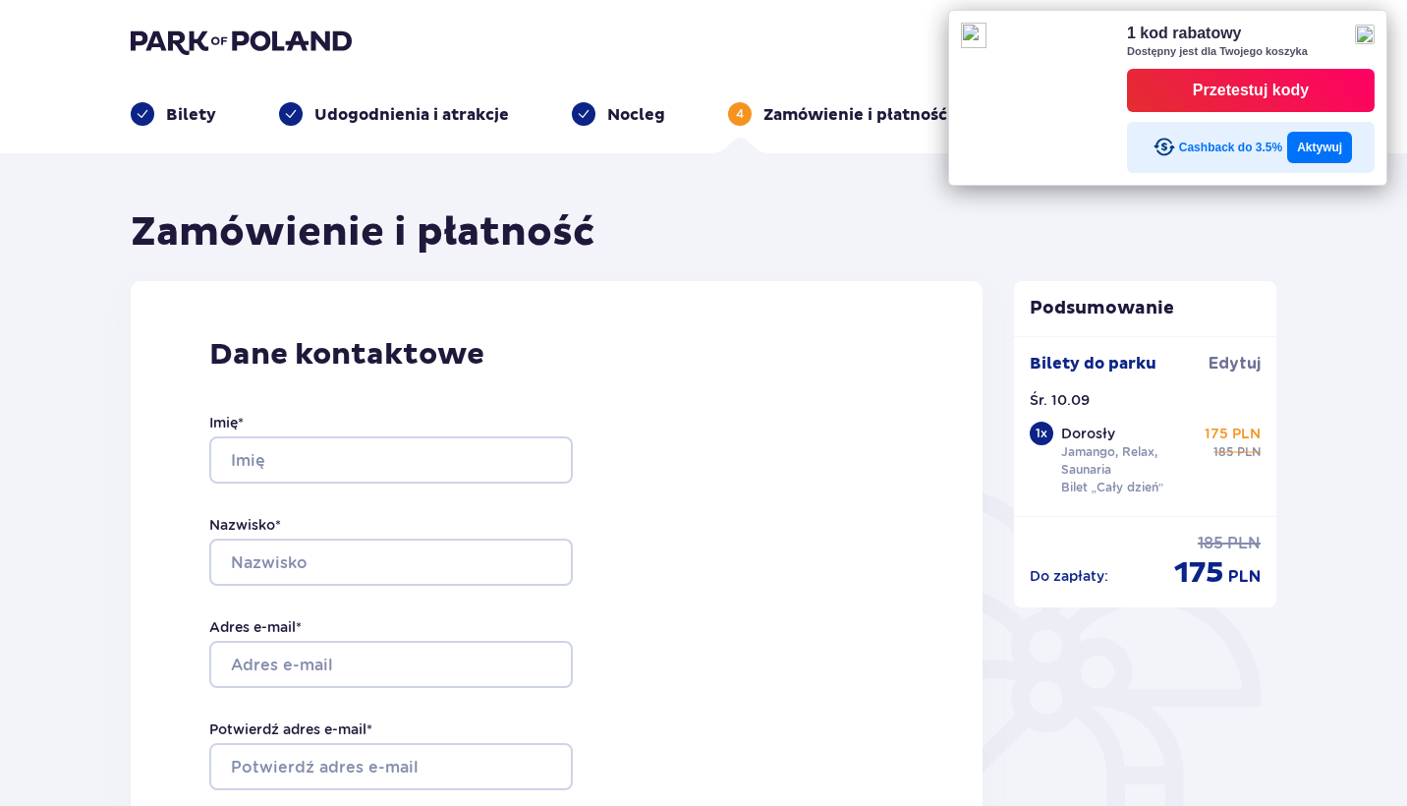
click at [1174, 81] on div "Przetestuj kody" at bounding box center [1251, 90] width 248 height 43
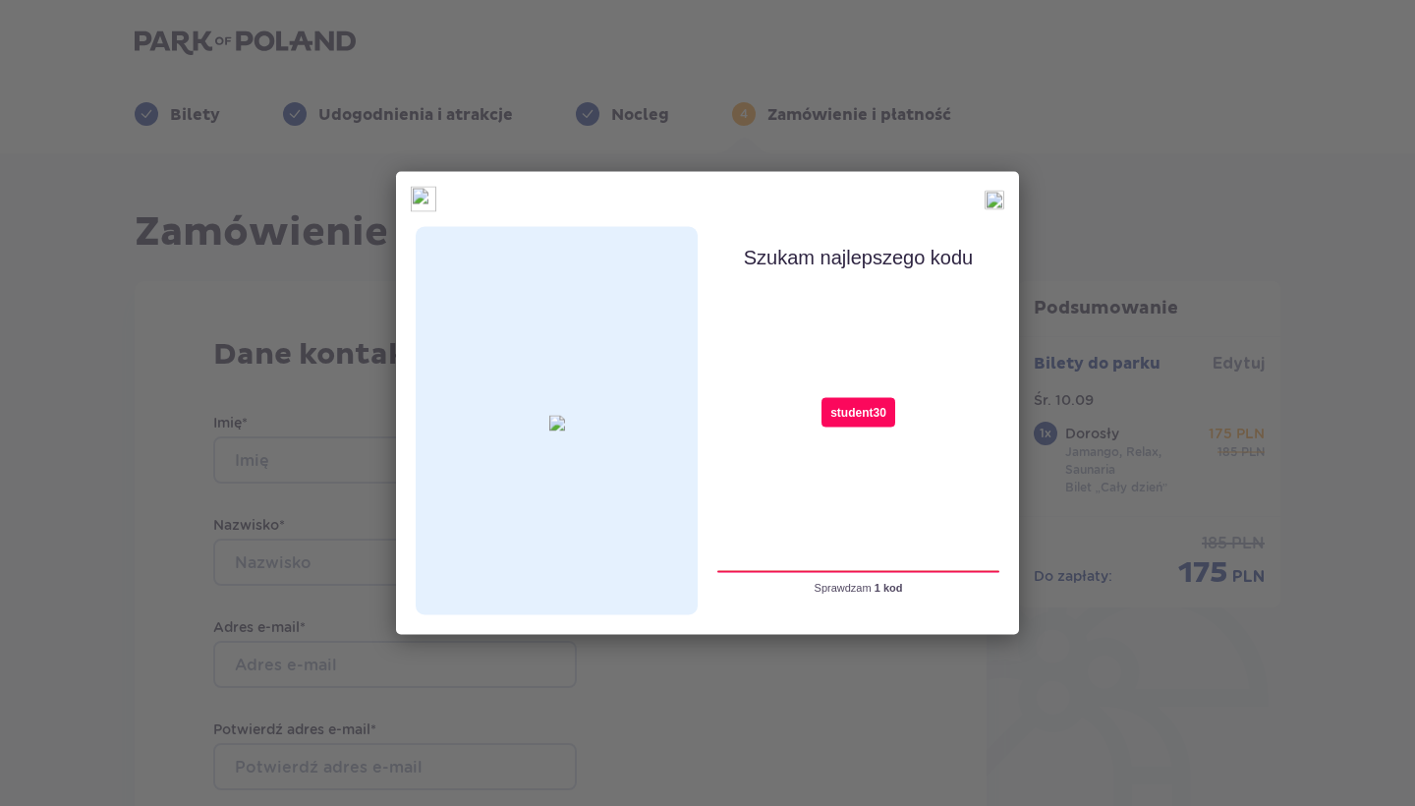
type input "student30"
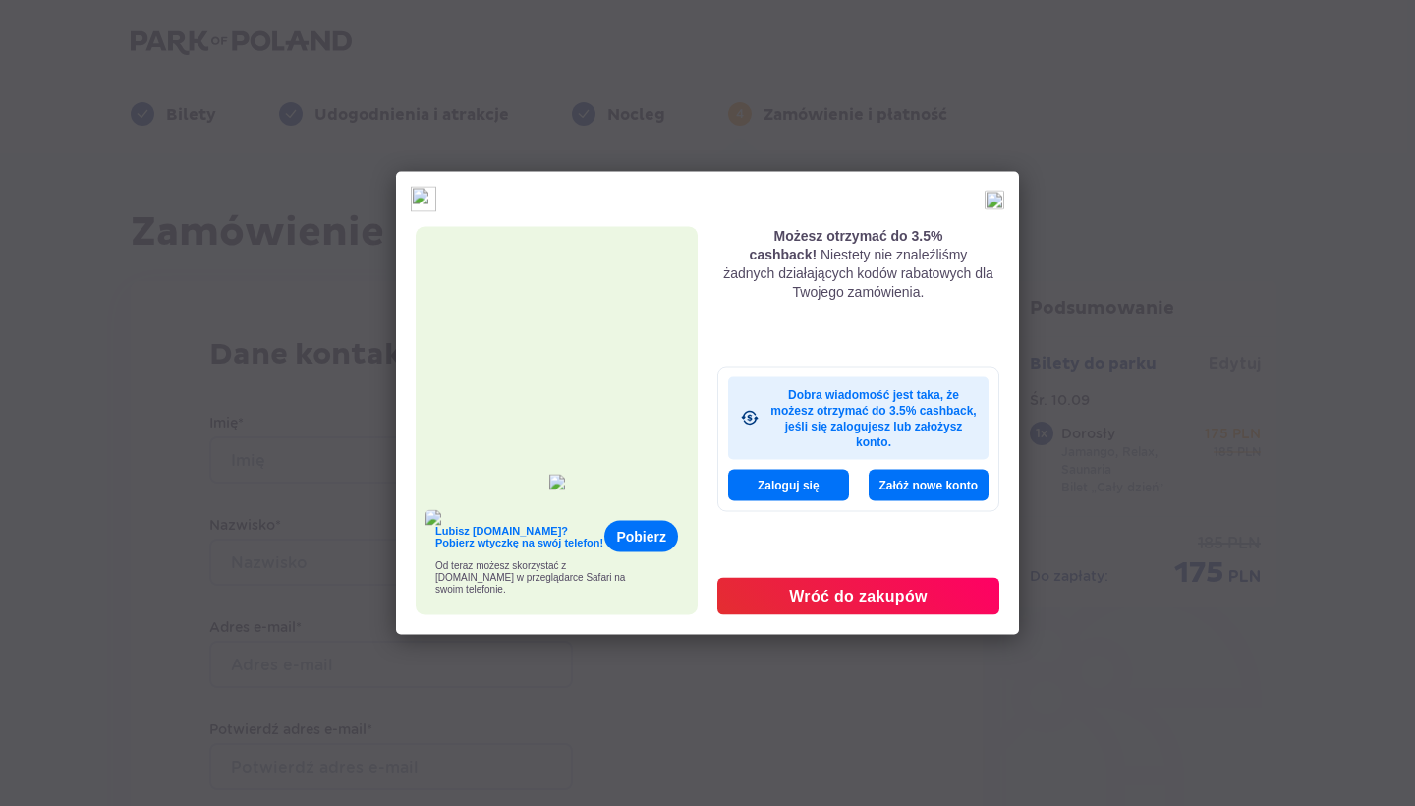
click at [946, 609] on button "Wróć do zakupów" at bounding box center [858, 595] width 282 height 37
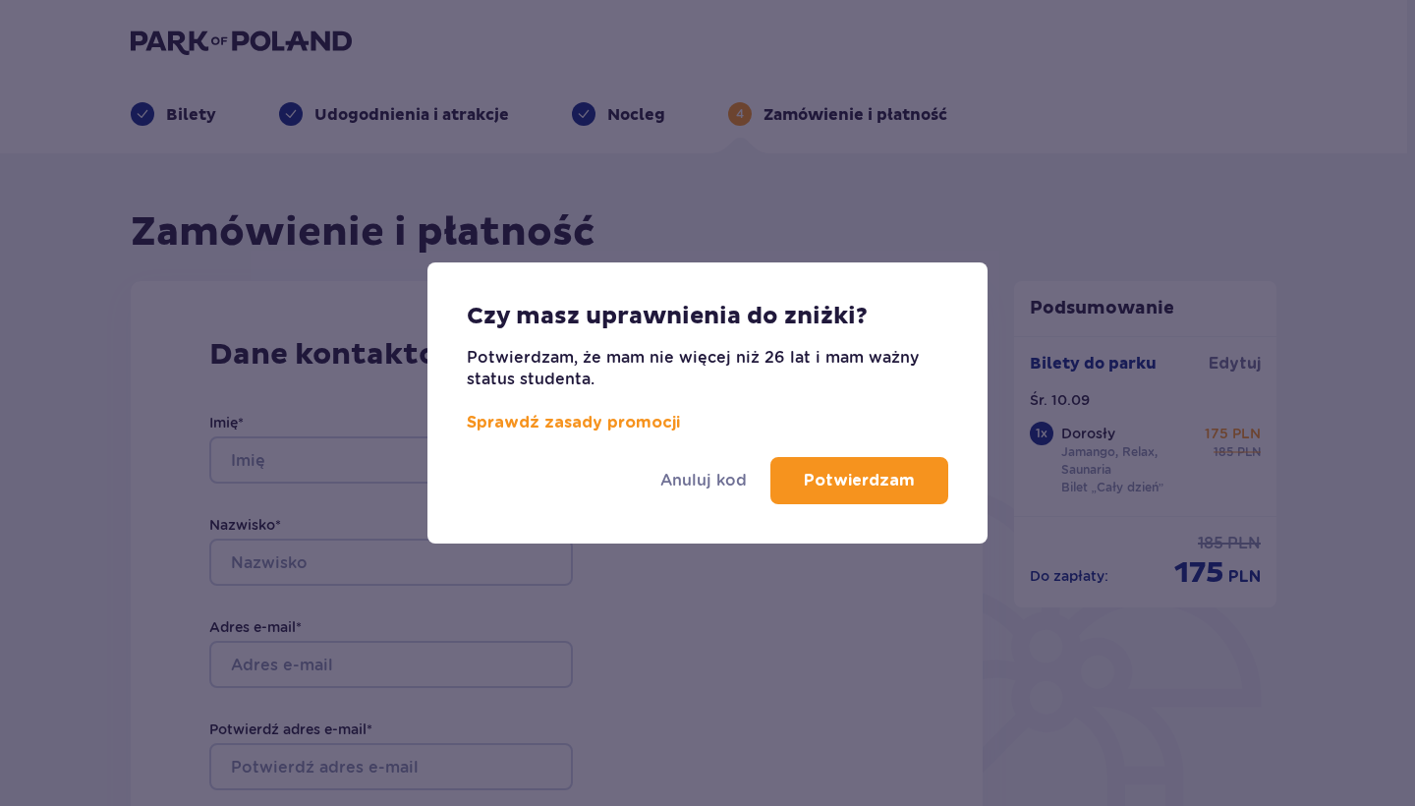
click at [842, 489] on p "Potwierdzam" at bounding box center [859, 481] width 111 height 22
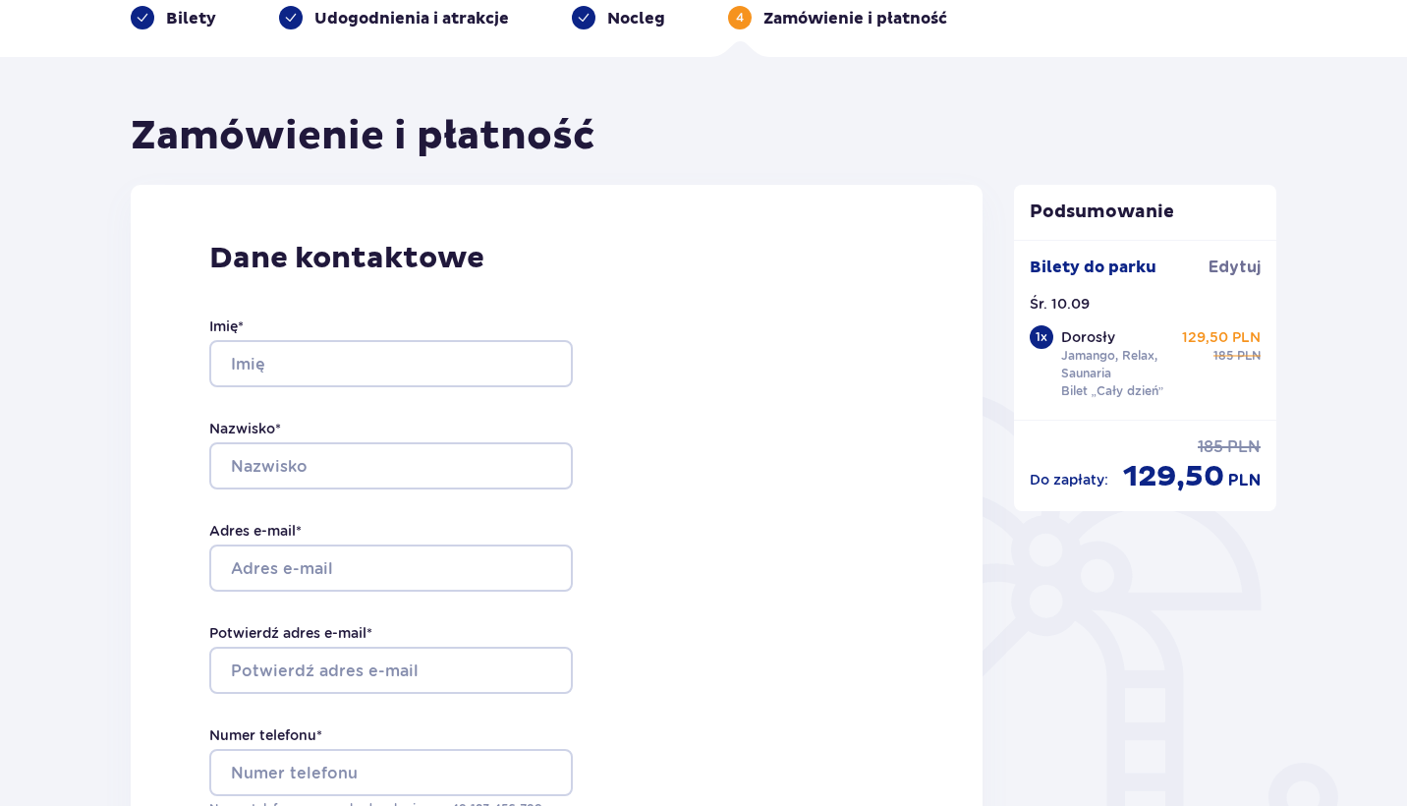
scroll to position [125, 0]
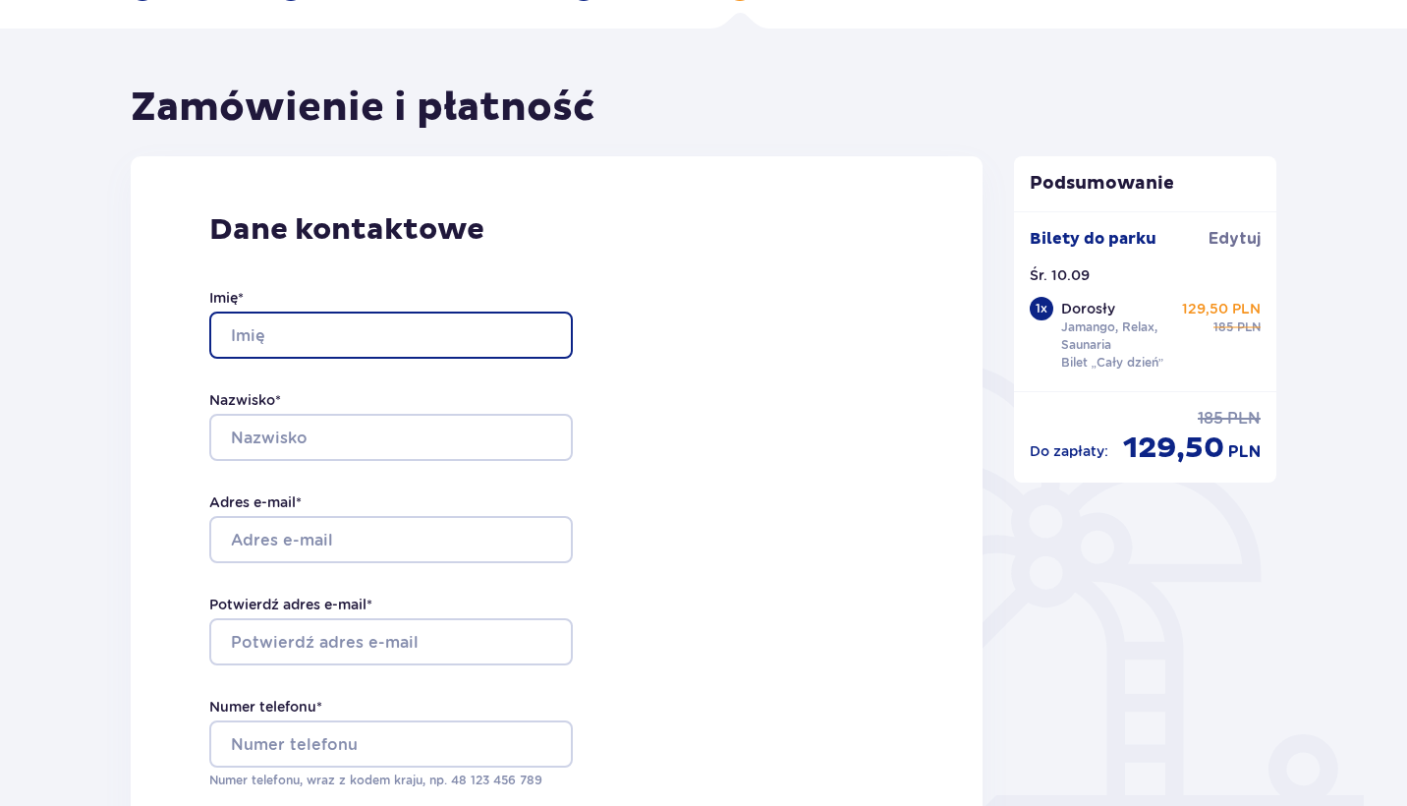
click at [393, 332] on input "Imię *" at bounding box center [390, 334] width 363 height 47
type input "Martyna"
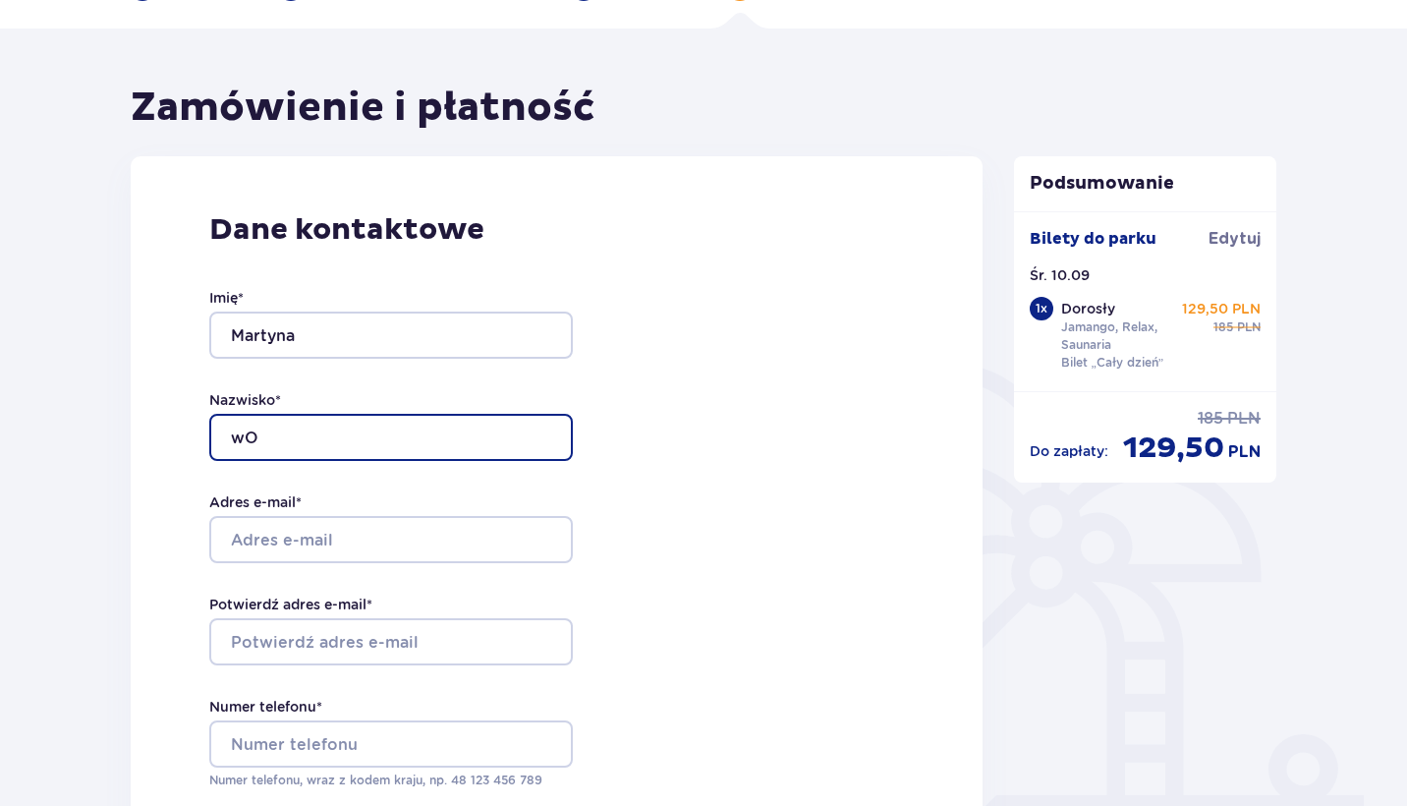
type input "w"
type input "Wojcieszenko"
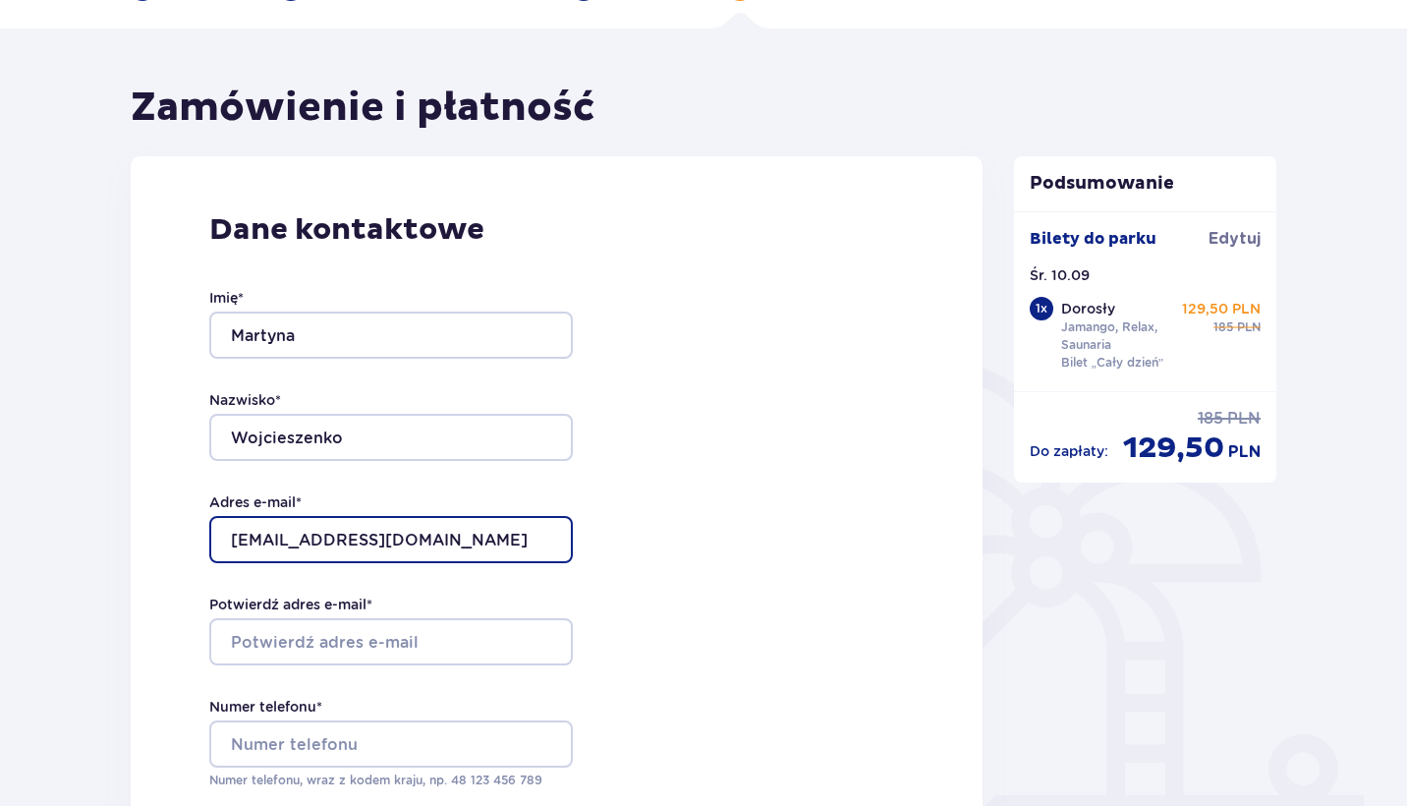
type input "[EMAIL_ADDRESS][DOMAIN_NAME]"
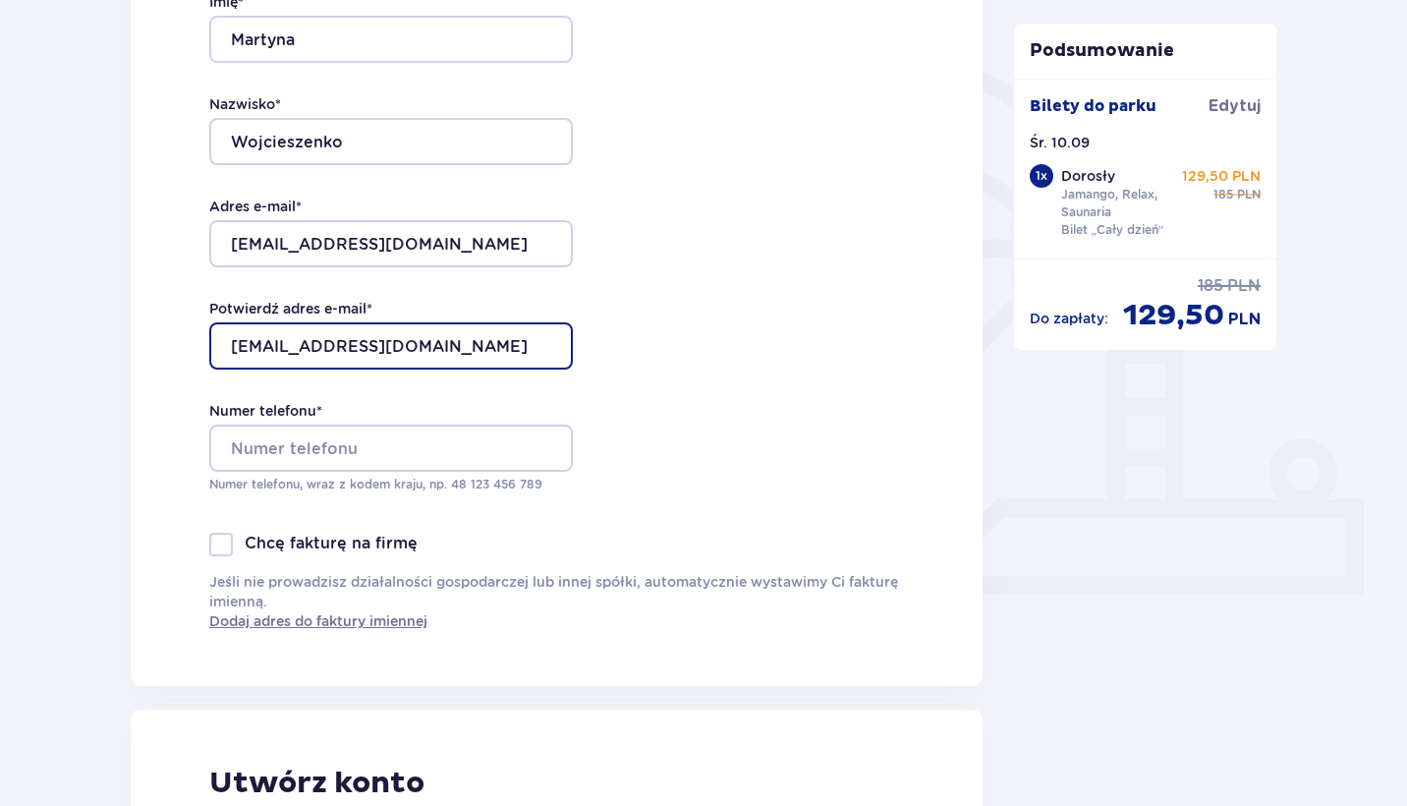
scroll to position [448, 0]
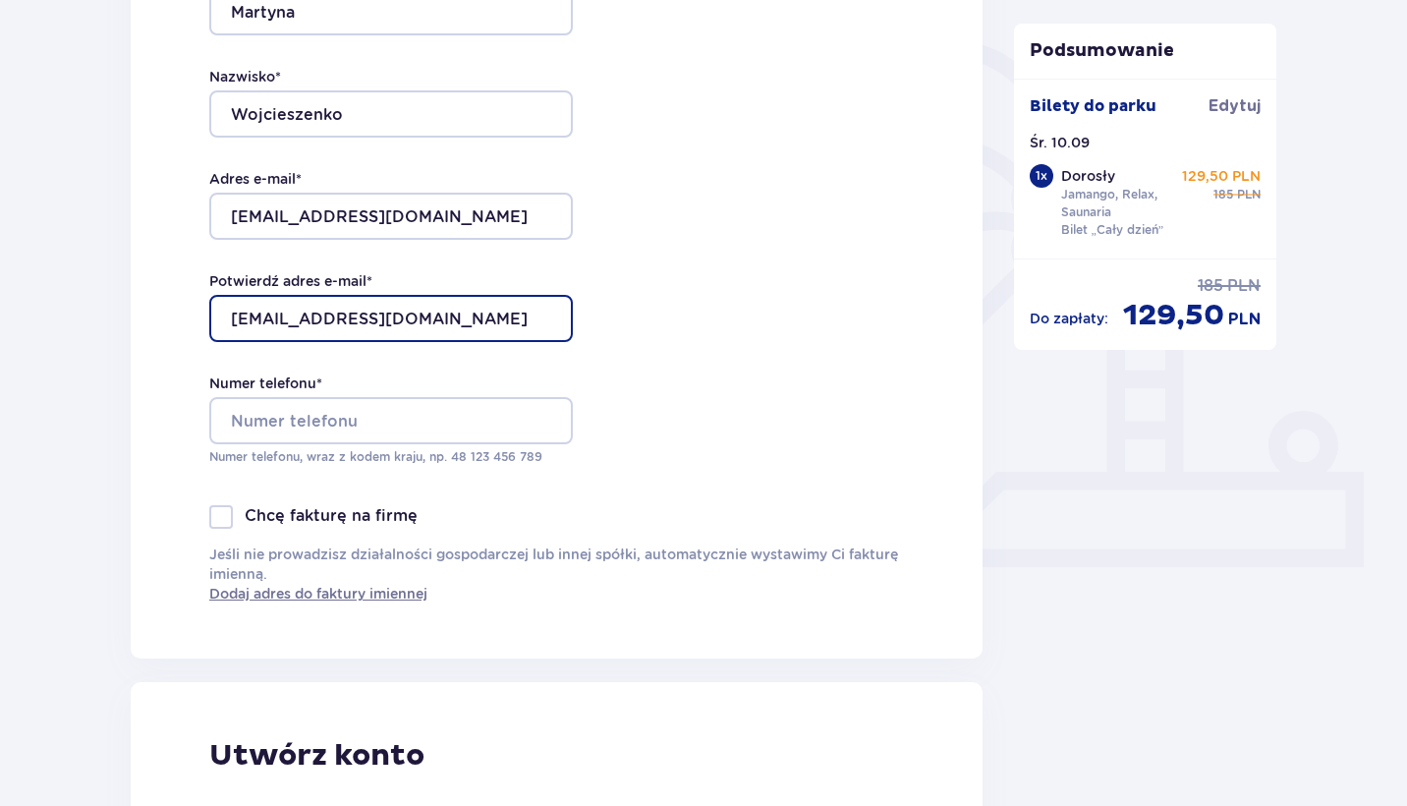
type input "[EMAIL_ADDRESS][DOMAIN_NAME]"
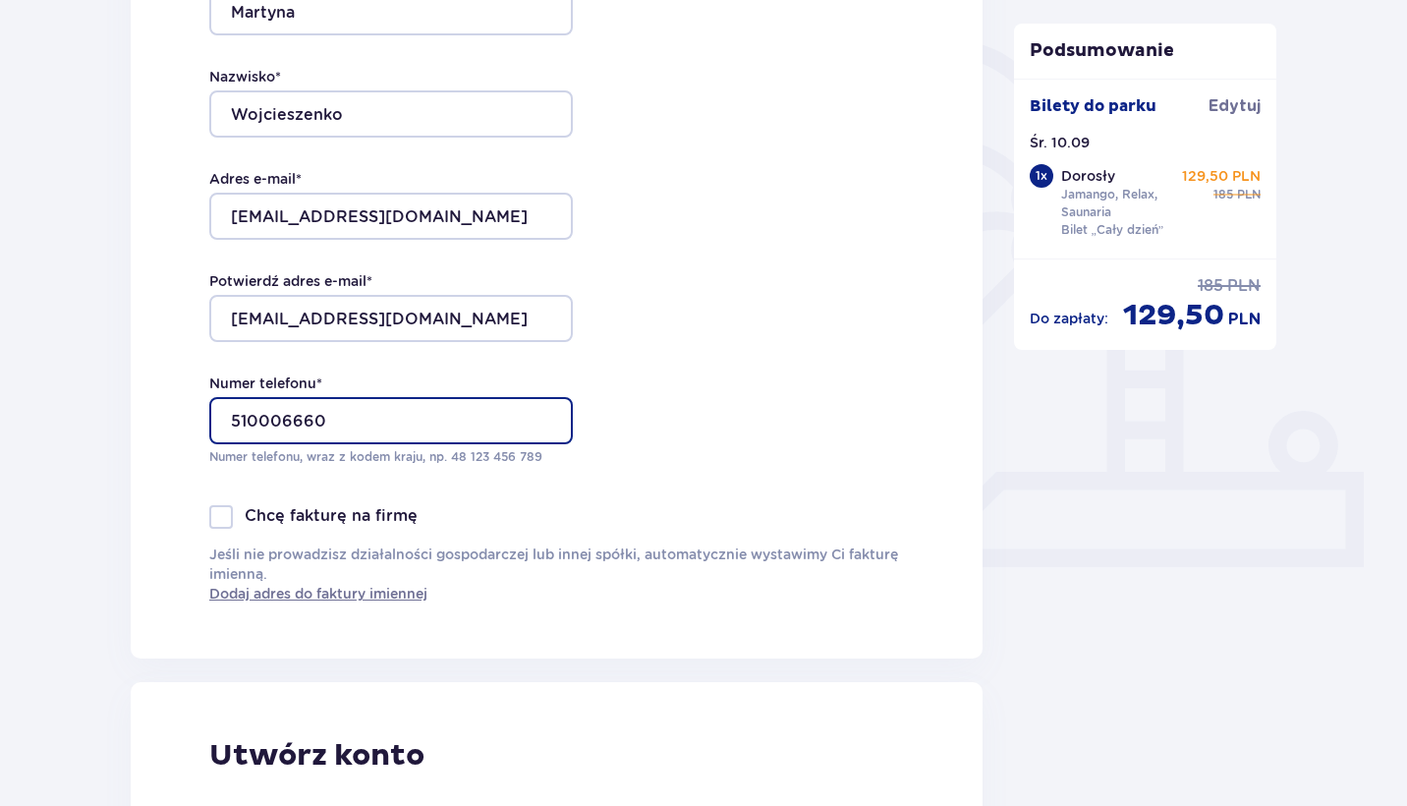
type input "510006660"
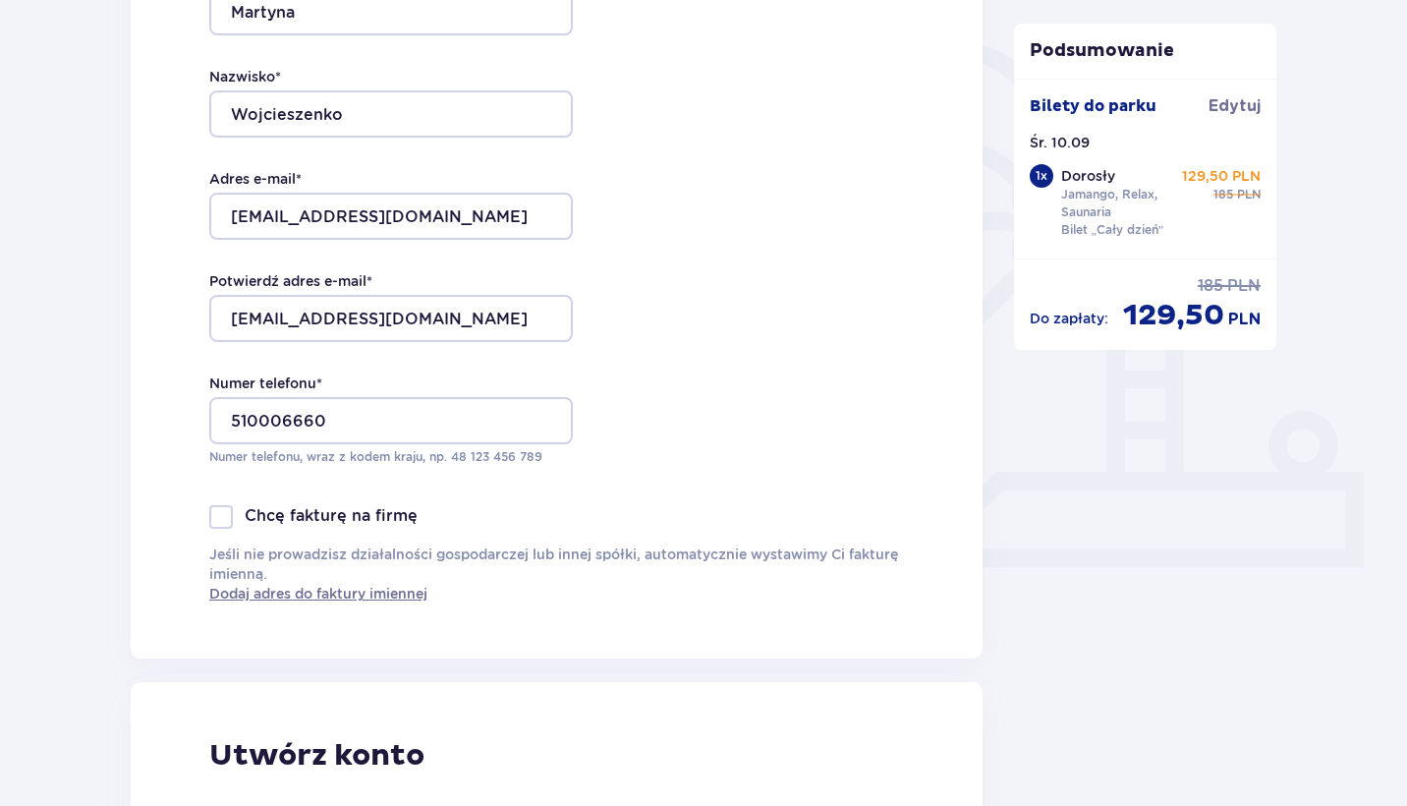
click at [722, 441] on div "Dane kontaktowe Imię * Martyna Nazwisko * Wojcieszenko Adres e-mail * tysia.w@o…" at bounding box center [557, 245] width 852 height 825
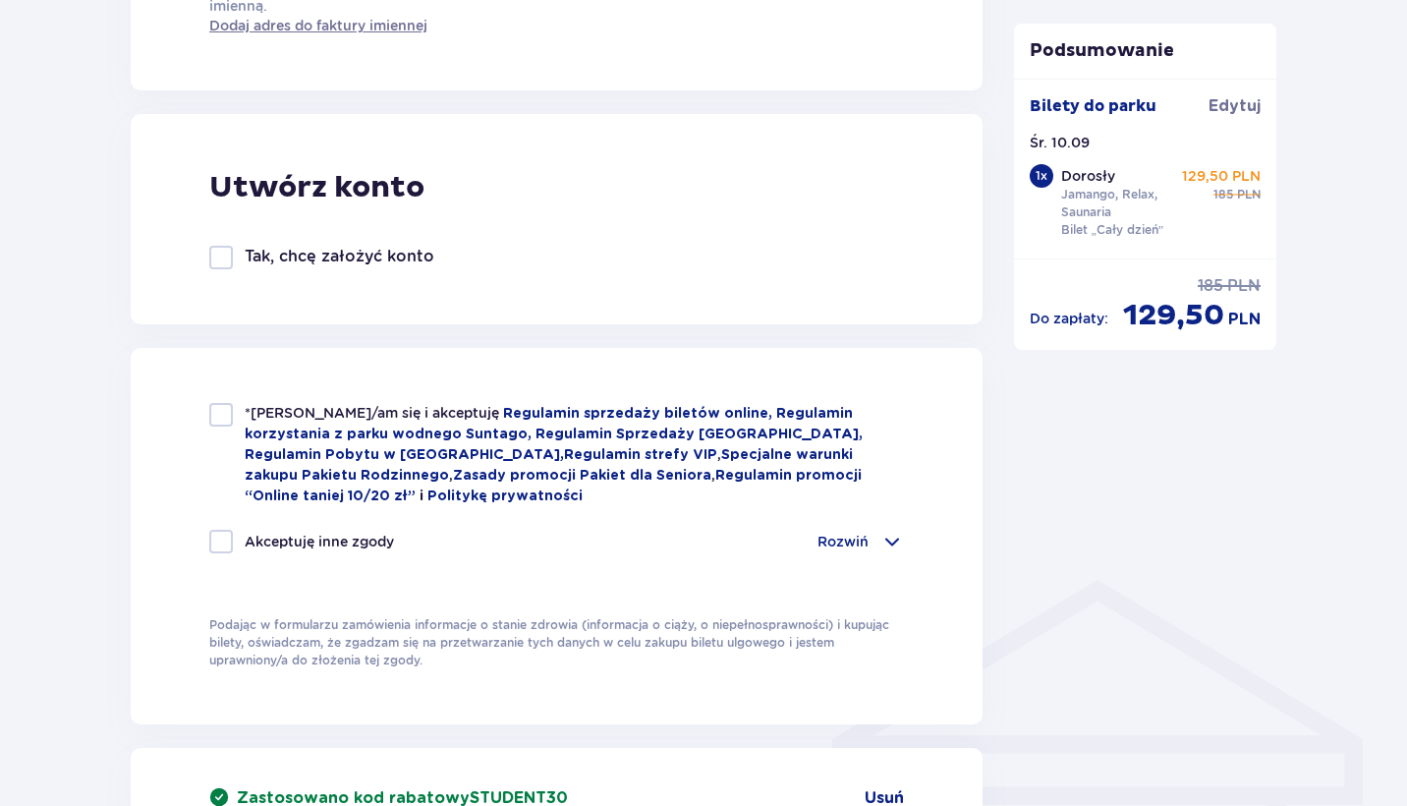
scroll to position [1067, 0]
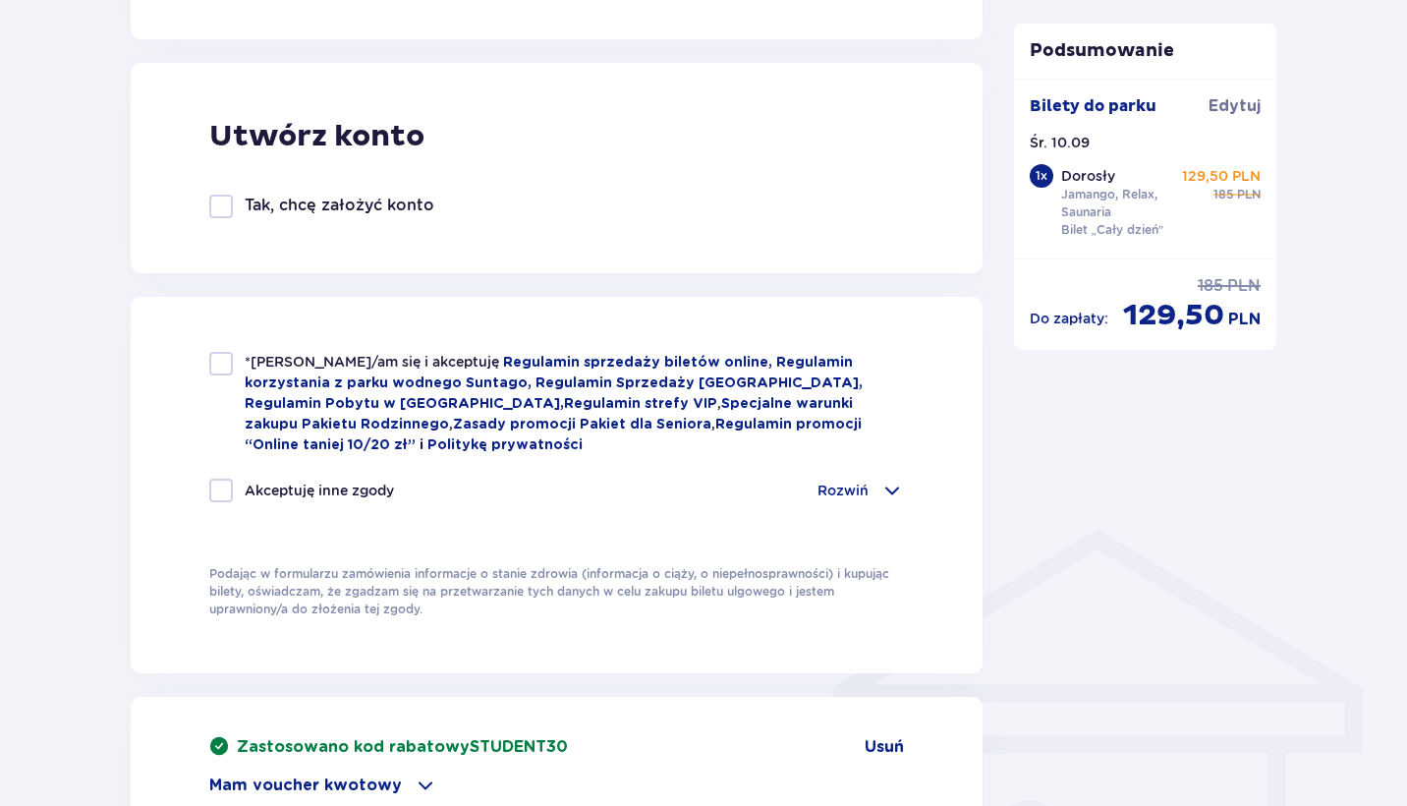
click at [225, 366] on div at bounding box center [221, 364] width 24 height 24
checkbox input "true"
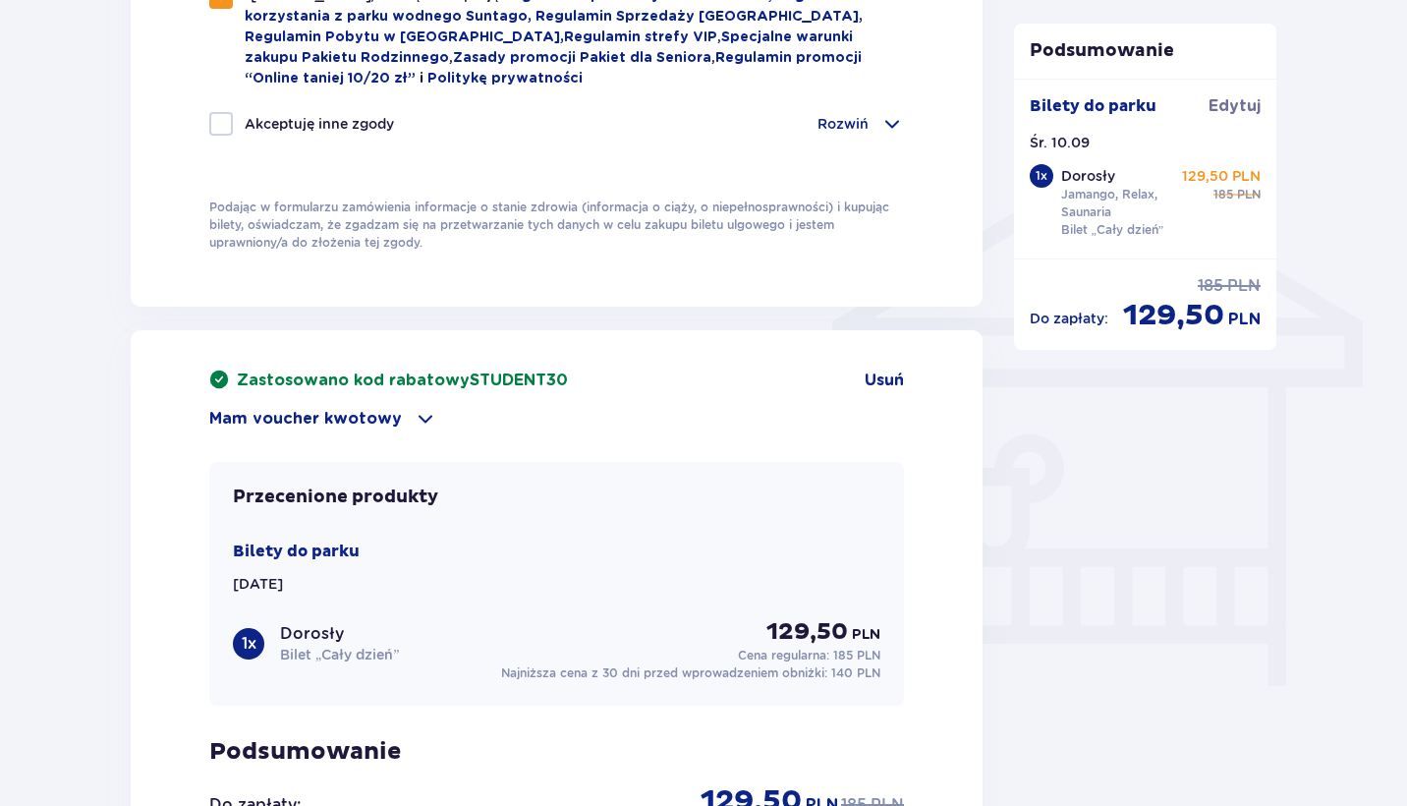
scroll to position [1630, 0]
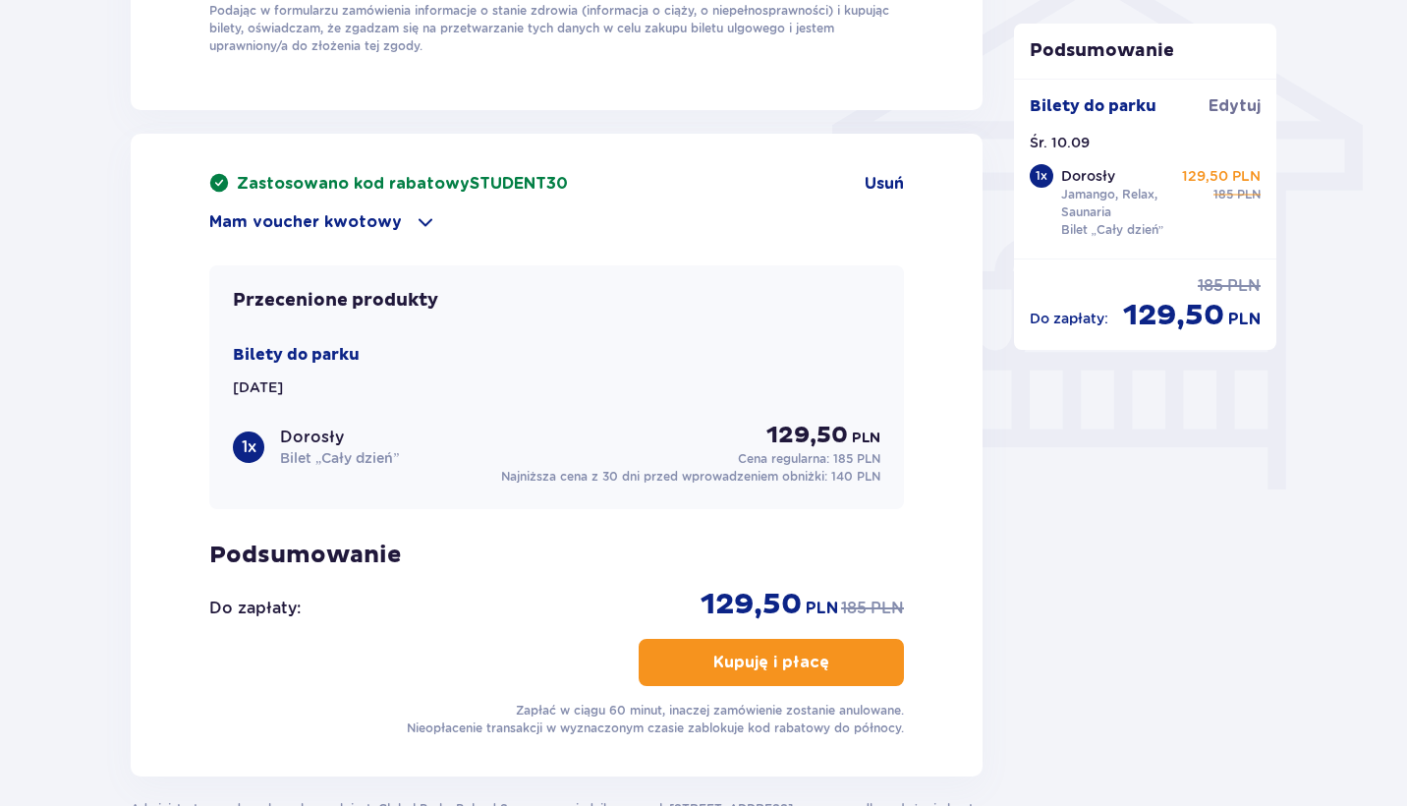
click at [780, 656] on p "Kupuję i płacę" at bounding box center [771, 662] width 116 height 22
